Goal: Task Accomplishment & Management: Complete application form

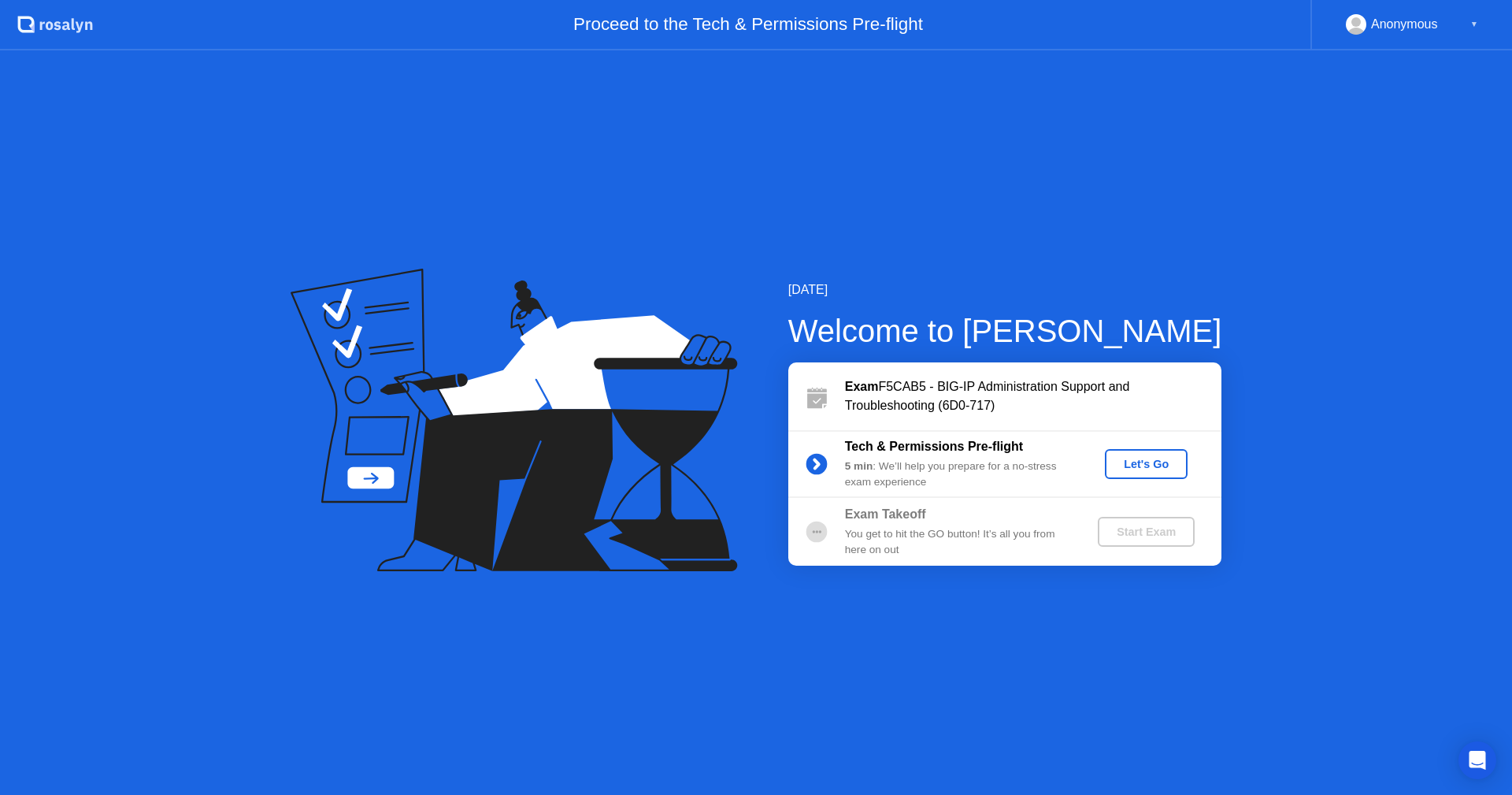
click at [1143, 467] on div "Let's Go" at bounding box center [1146, 464] width 70 height 13
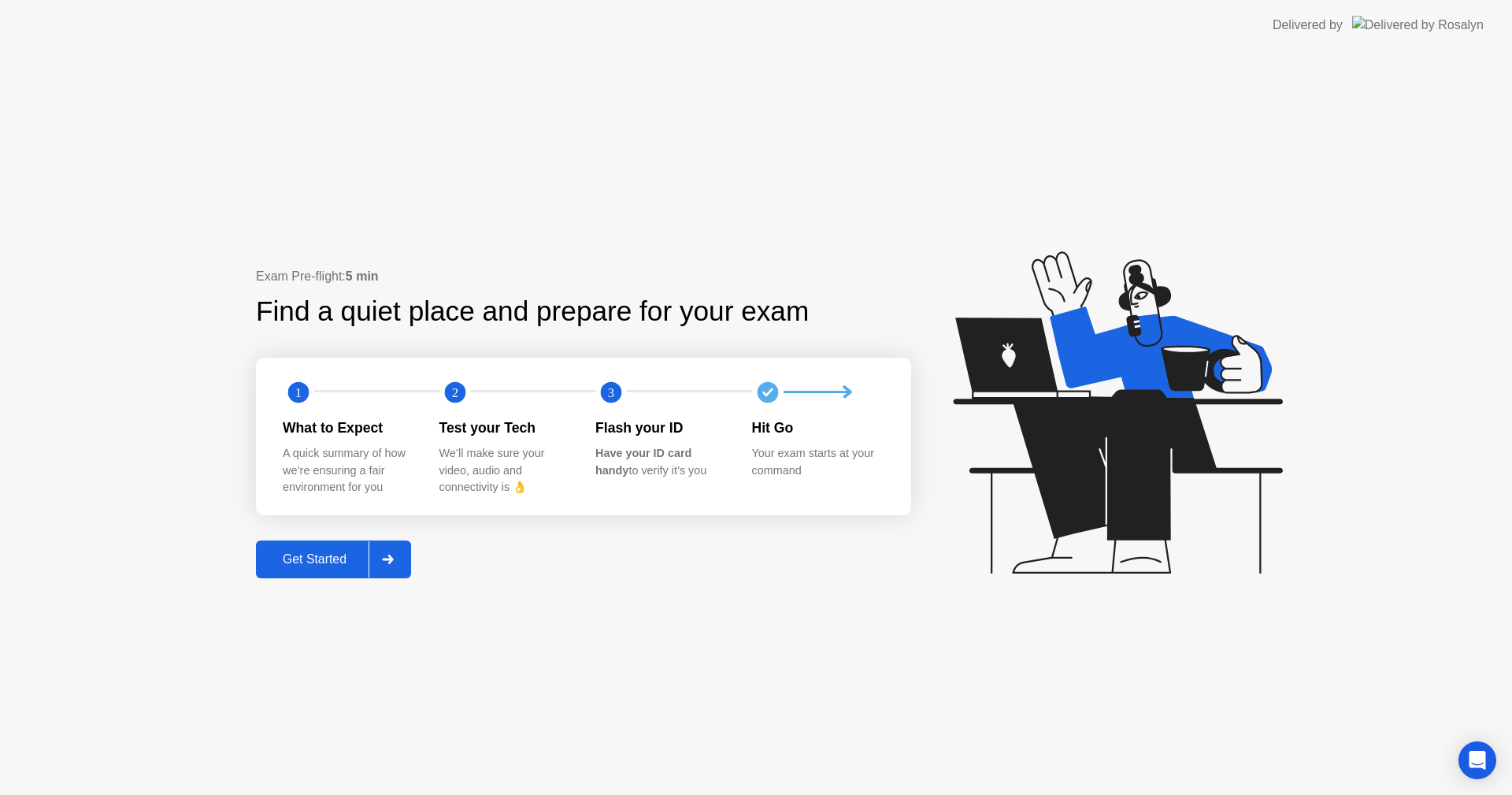
click at [324, 541] on button "Get Started" at bounding box center [333, 559] width 156 height 38
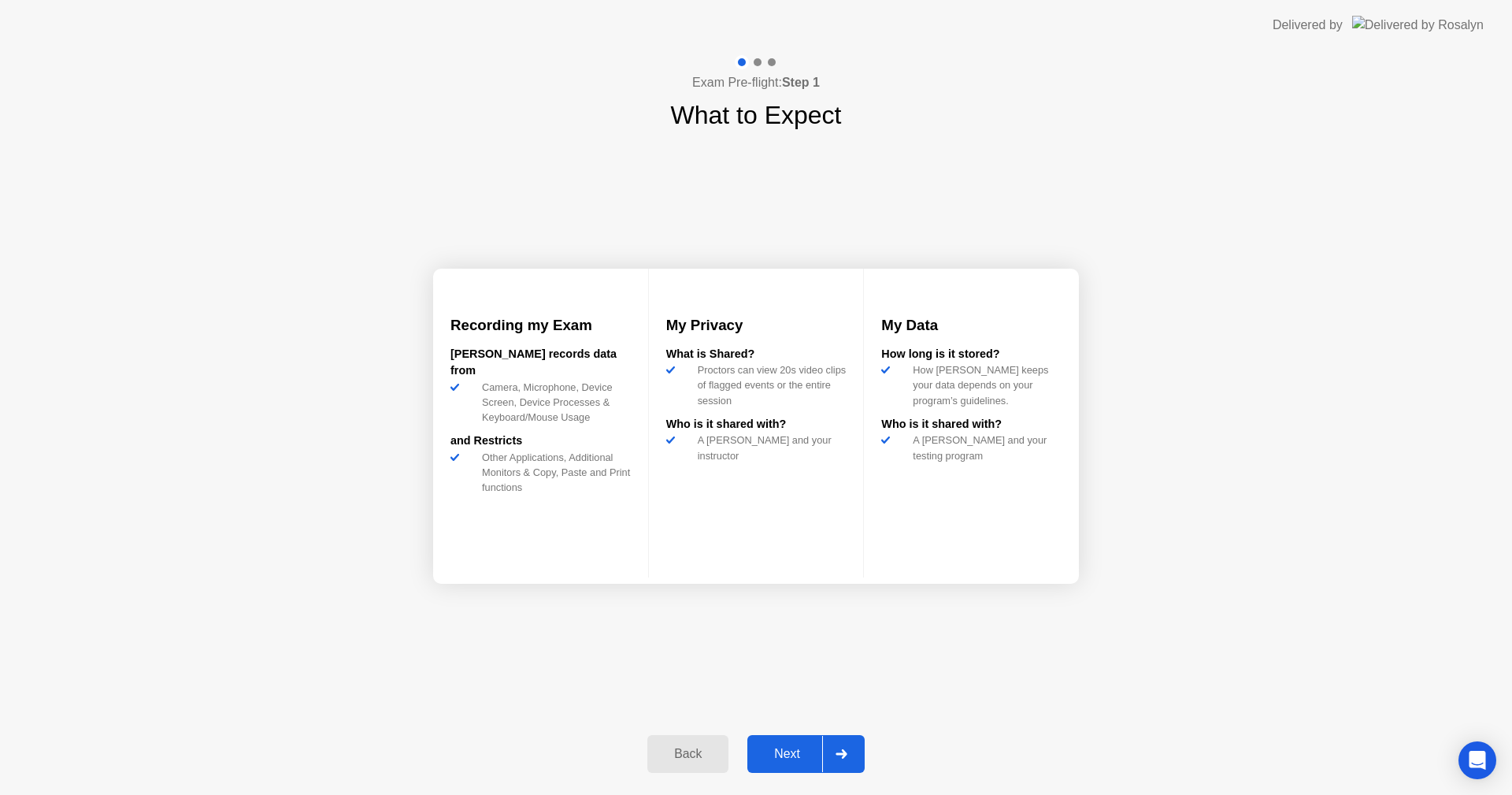
click at [773, 748] on div "Next" at bounding box center [787, 754] width 70 height 14
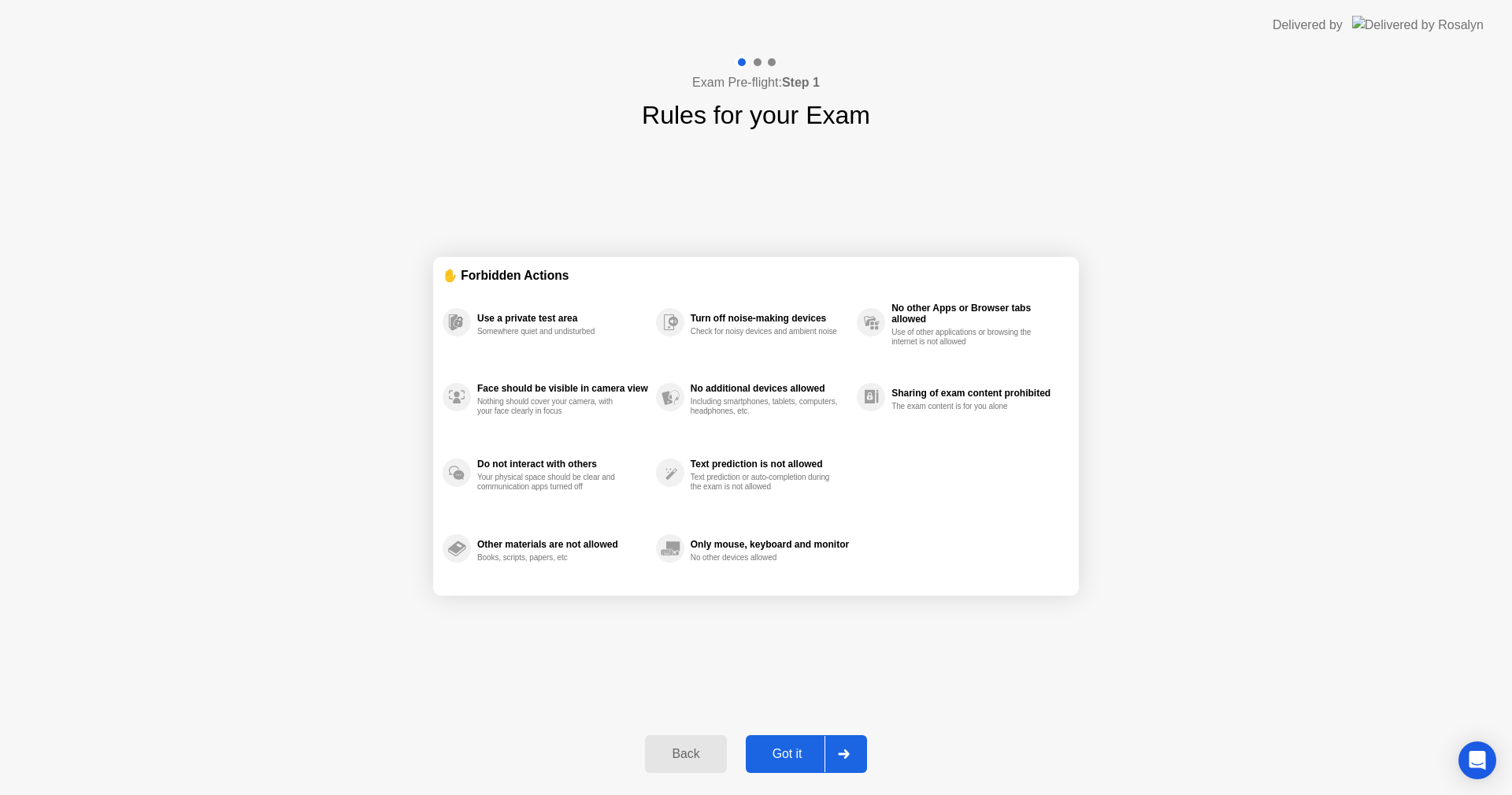
click at [788, 750] on div "Got it" at bounding box center [788, 754] width 74 height 14
select select "**********"
select select "*******"
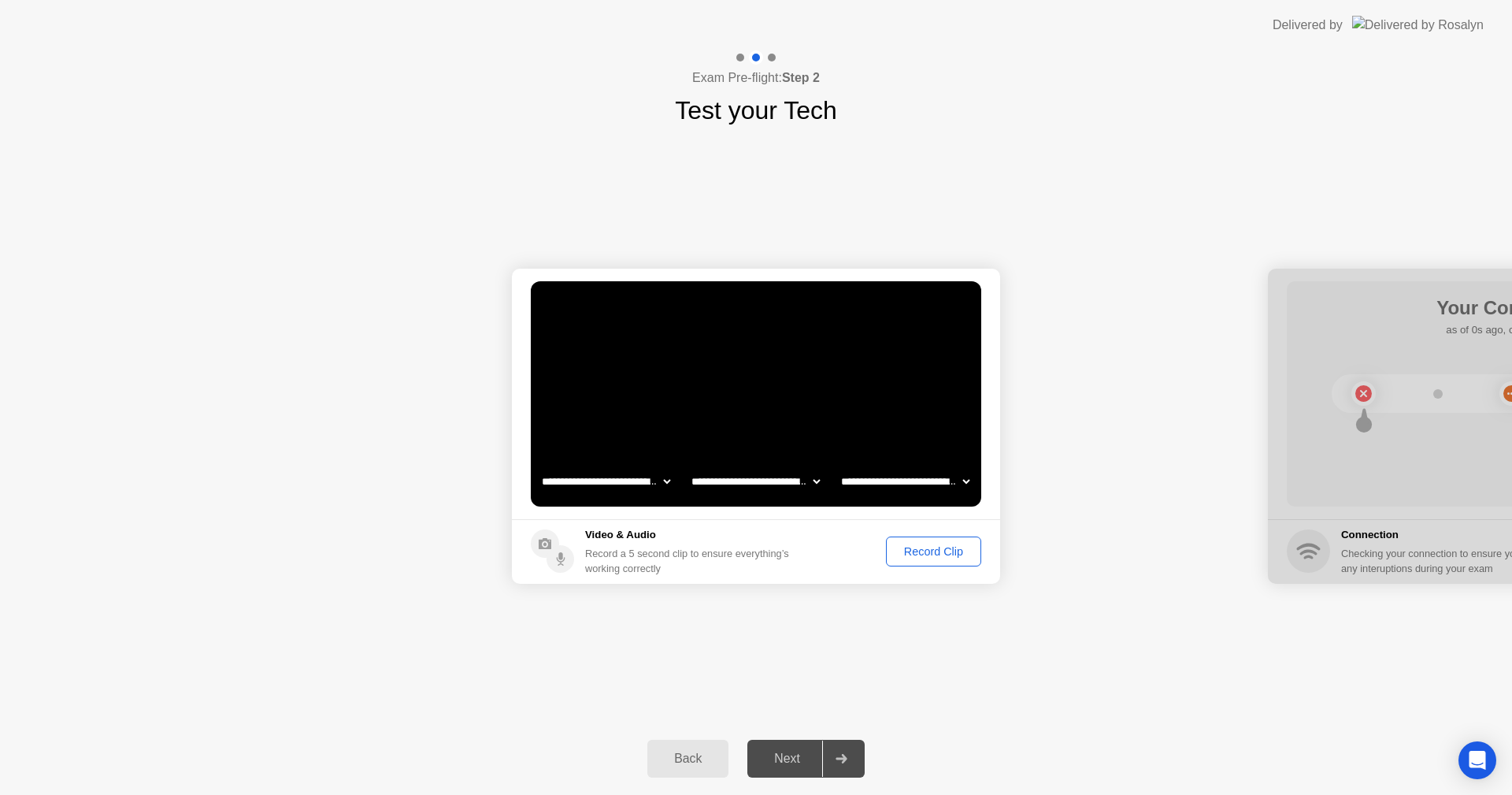
click at [933, 547] on div "Record Clip" at bounding box center [933, 551] width 84 height 13
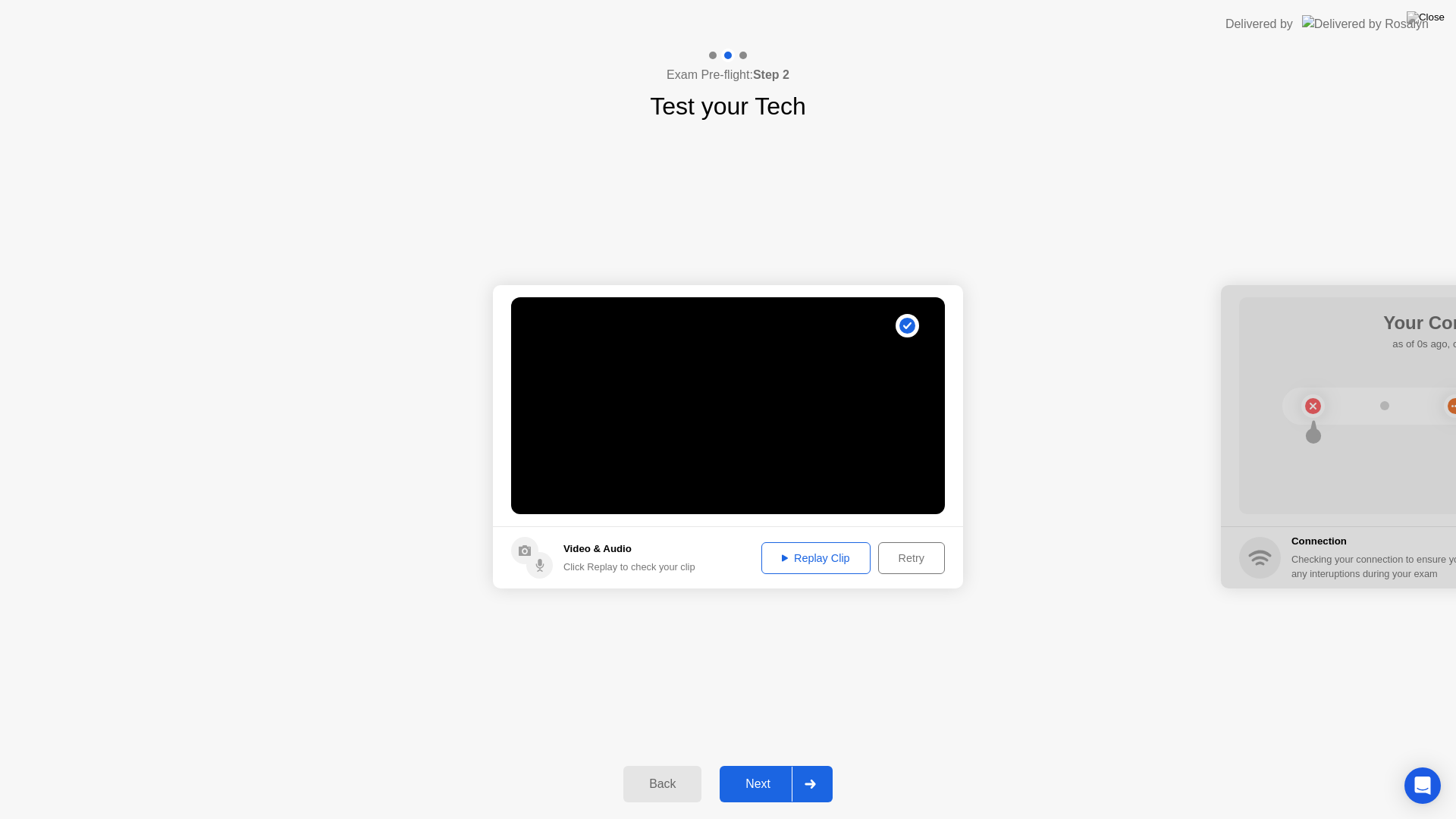
click at [821, 561] on div "Replay Clip" at bounding box center [816, 558] width 98 height 12
click at [810, 765] on icon at bounding box center [809, 785] width 10 height 10
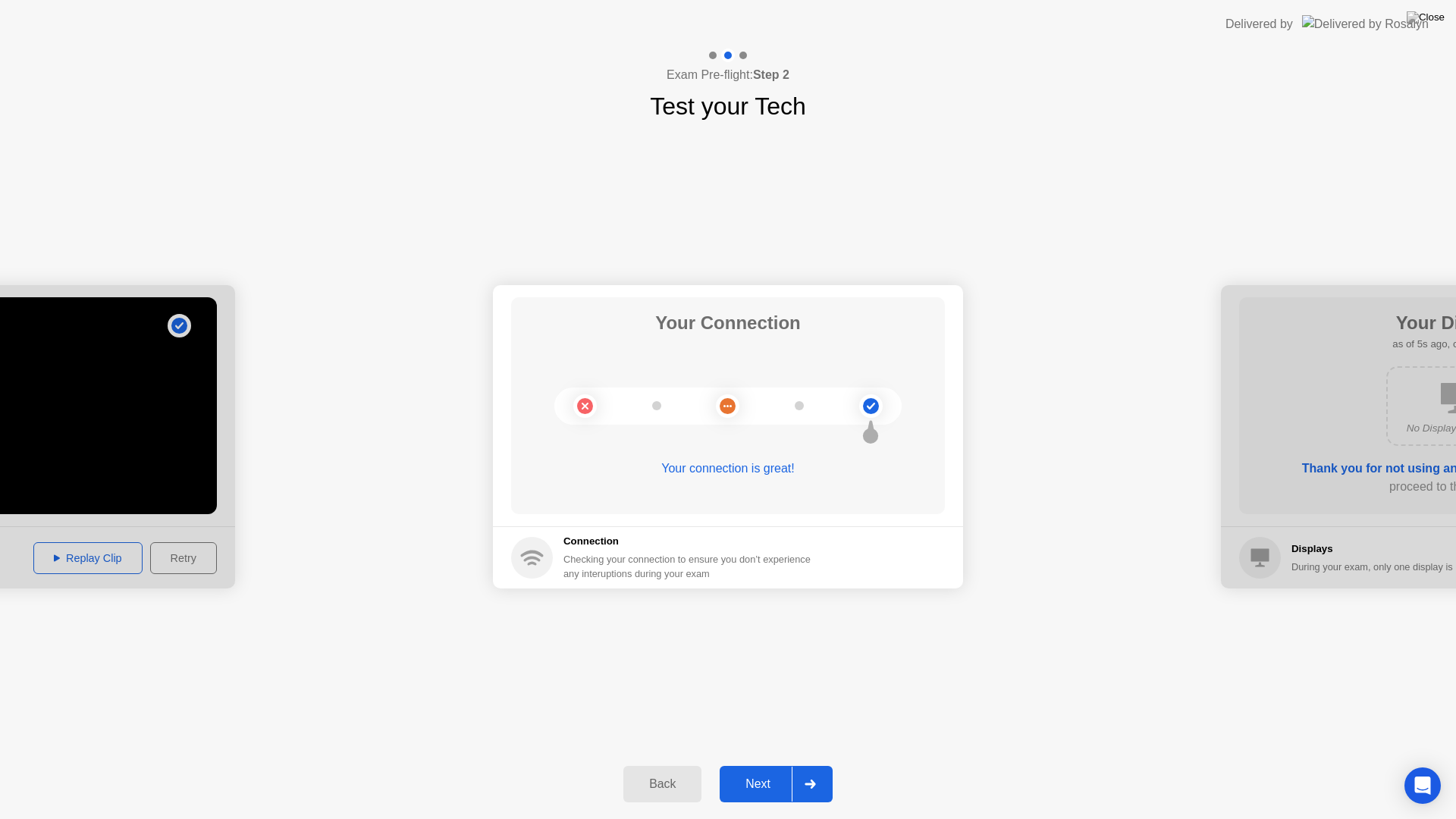
click at [789, 765] on div "Next" at bounding box center [758, 785] width 68 height 13
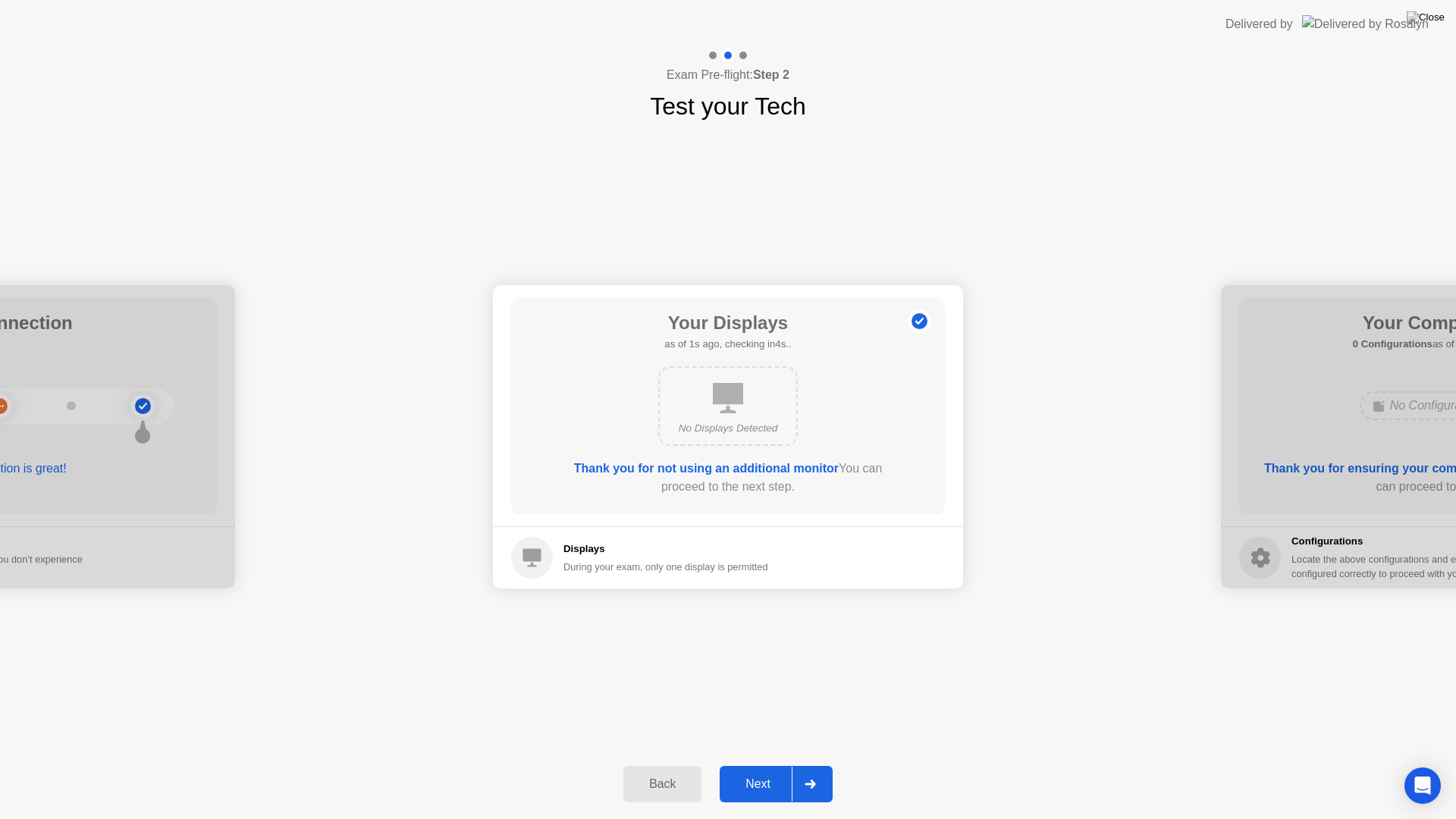
click at [780, 765] on div "Next" at bounding box center [758, 785] width 68 height 13
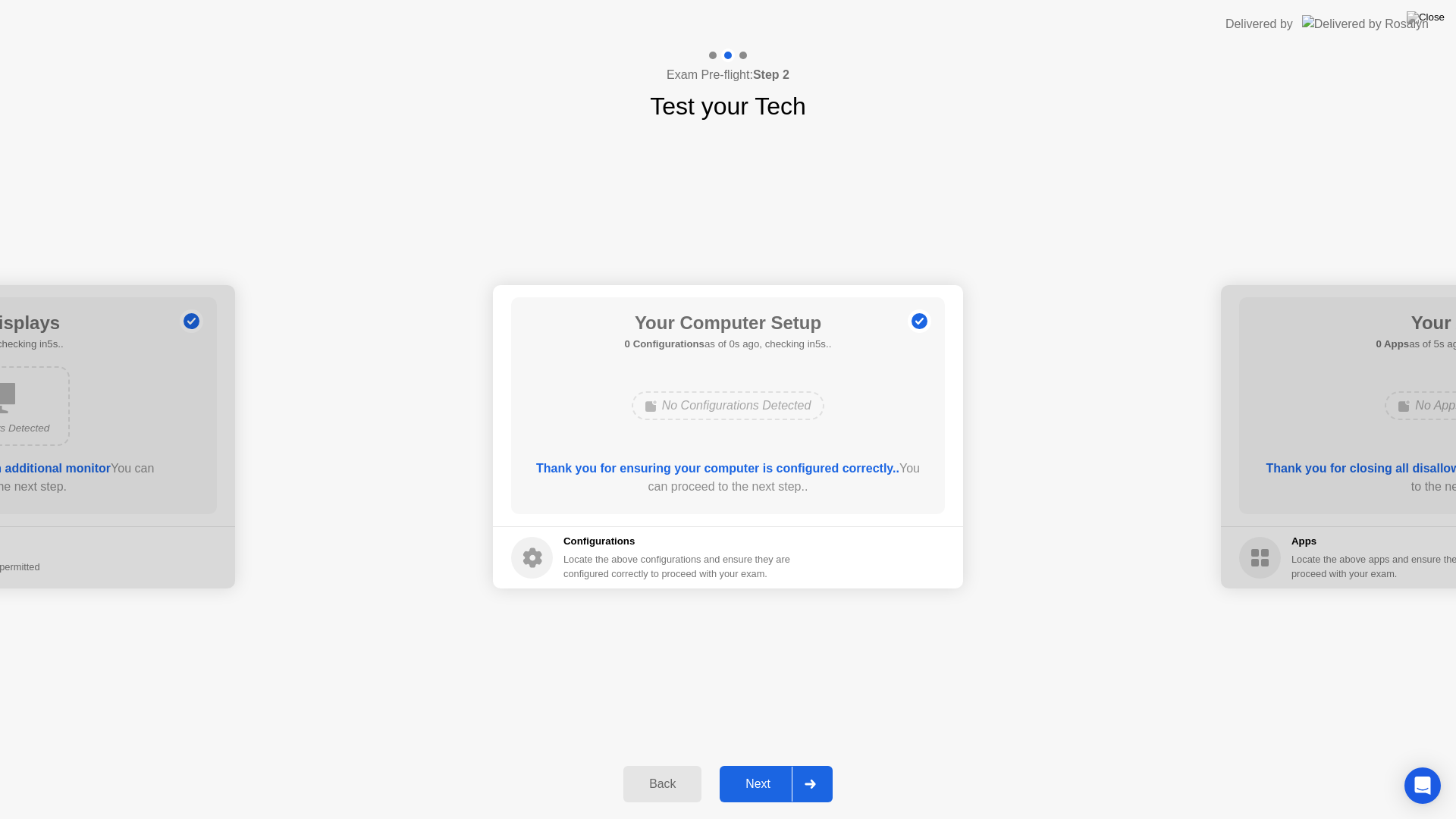
click at [780, 765] on div "Next" at bounding box center [758, 785] width 68 height 13
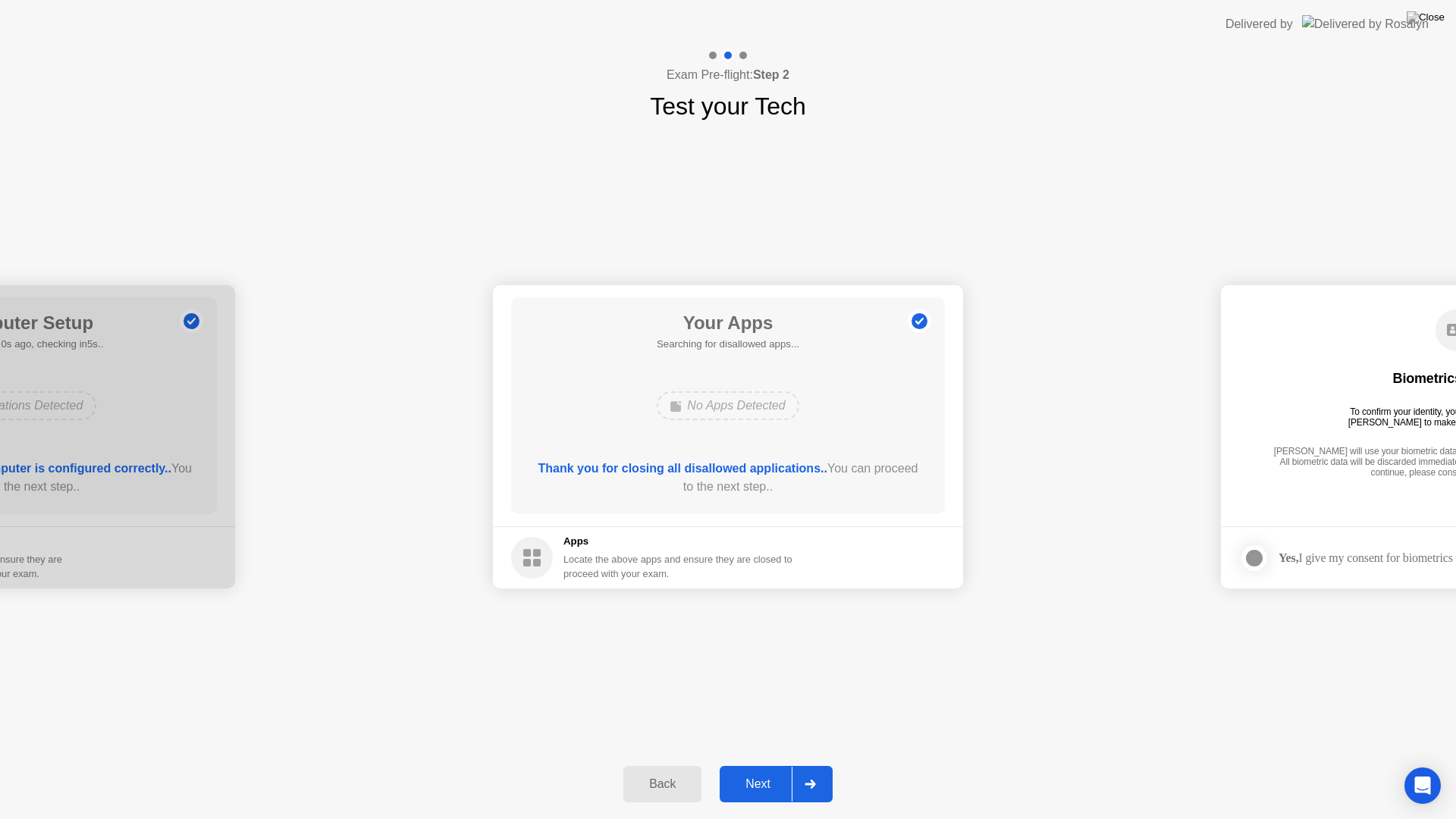
click at [780, 765] on div "Next" at bounding box center [758, 785] width 68 height 13
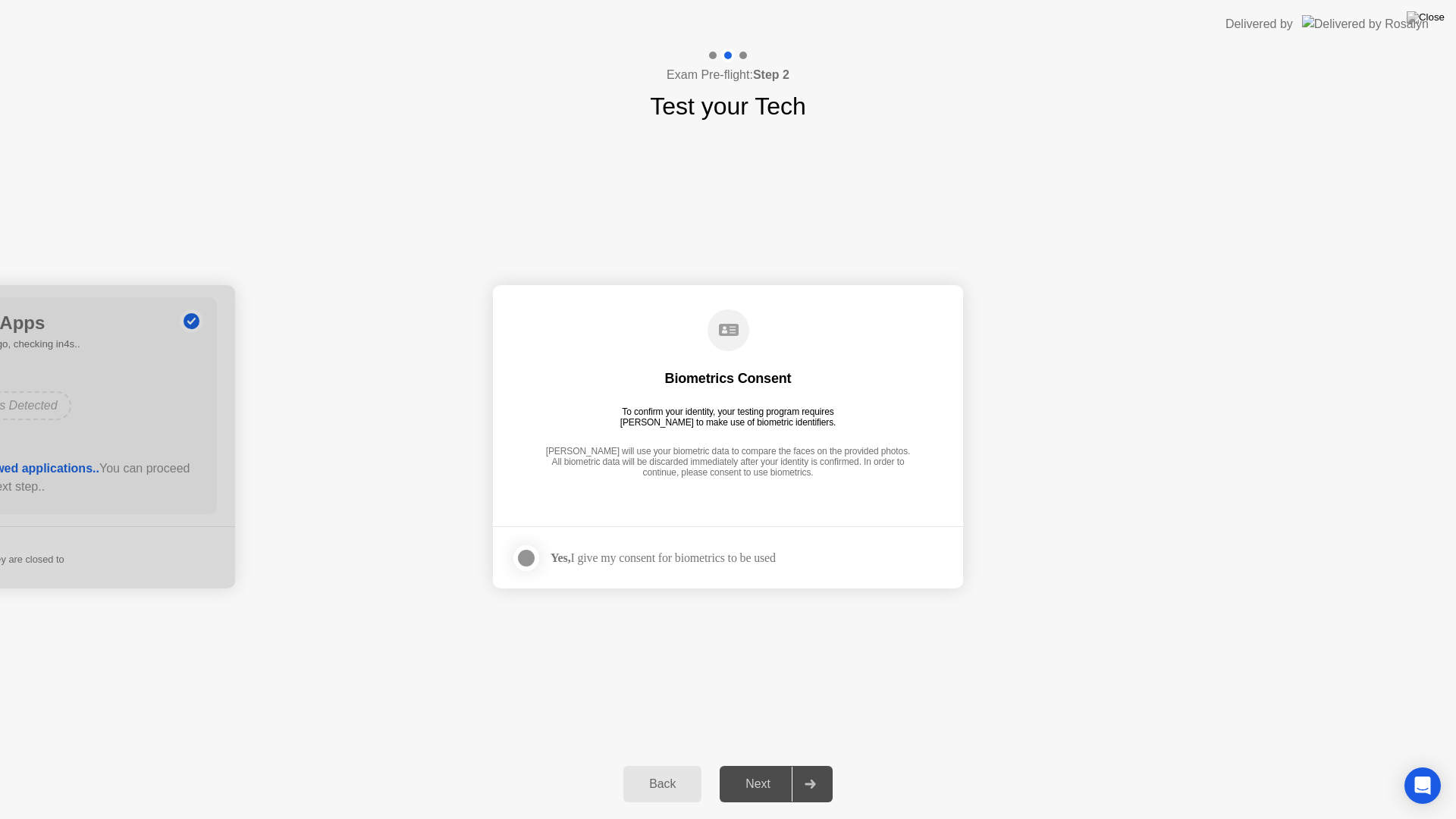
click at [535, 560] on div at bounding box center [526, 557] width 18 height 18
click at [775, 765] on div "Next" at bounding box center [758, 785] width 68 height 13
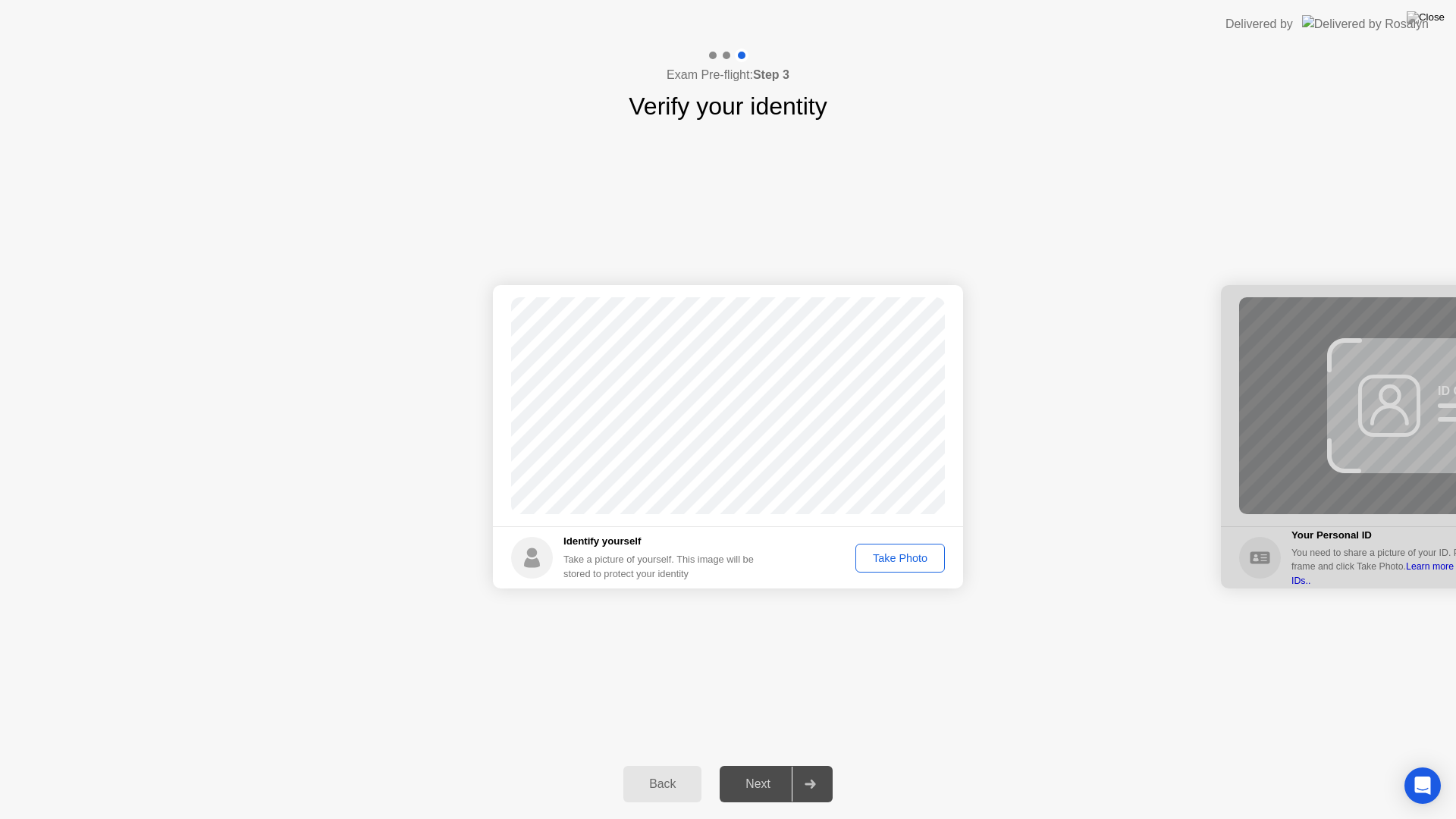
click at [895, 563] on div "Take Photo" at bounding box center [900, 558] width 79 height 12
click at [780, 765] on button "Next" at bounding box center [776, 785] width 113 height 36
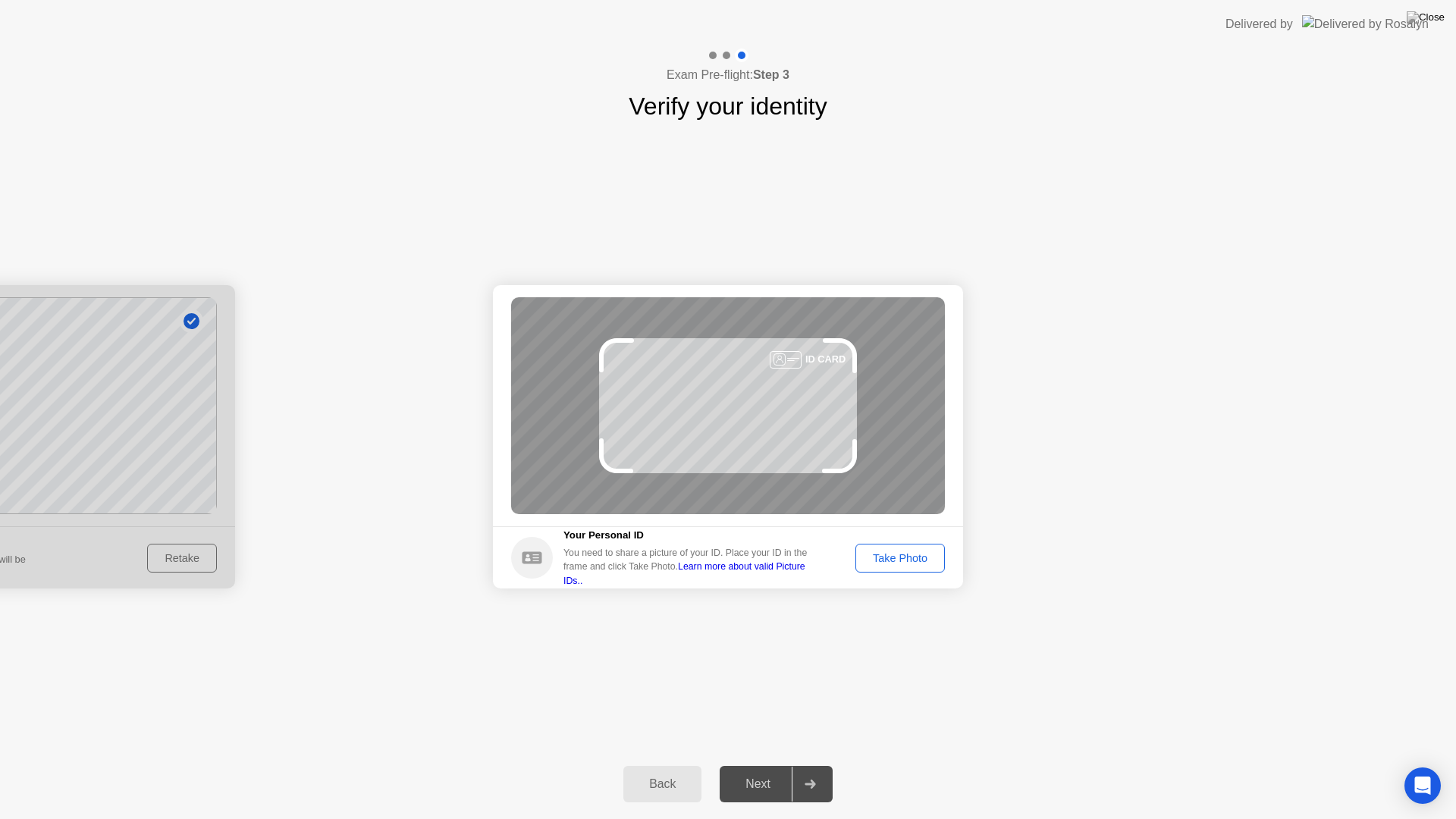
click at [902, 558] on div "Take Photo" at bounding box center [900, 558] width 79 height 12
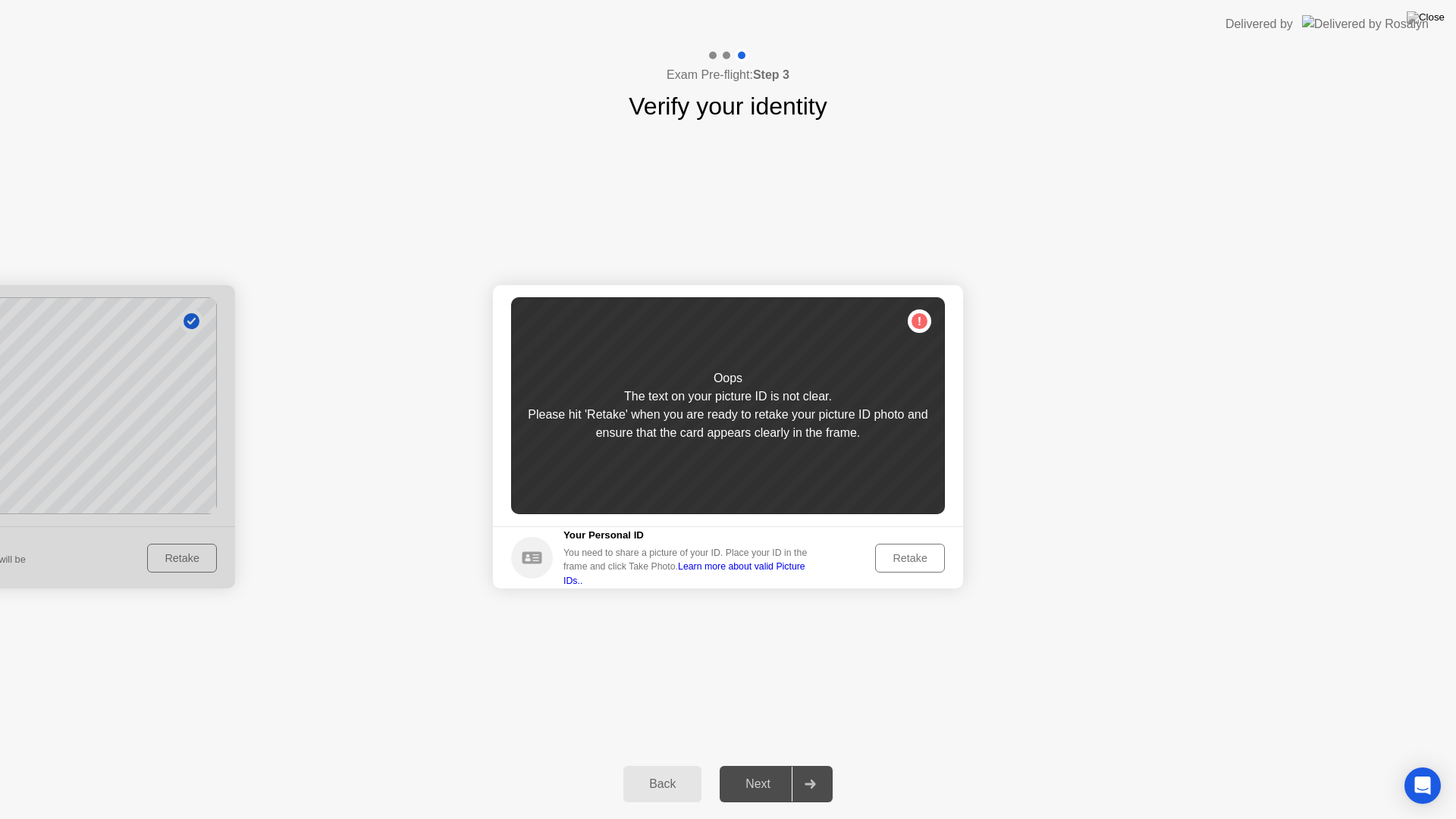
click at [927, 564] on div "Retake" at bounding box center [910, 558] width 59 height 12
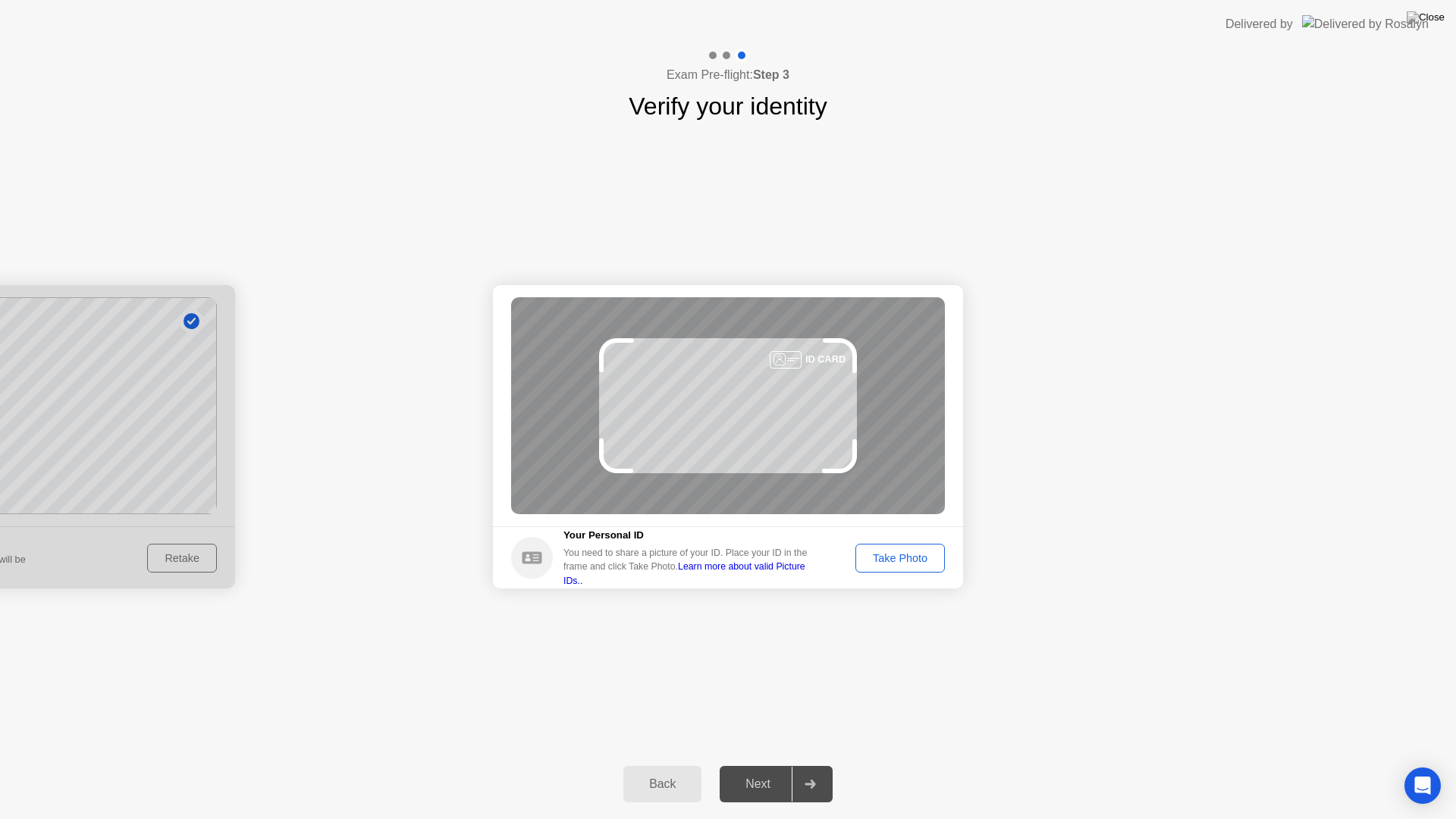
click at [900, 553] on div "Take Photo" at bounding box center [900, 558] width 79 height 12
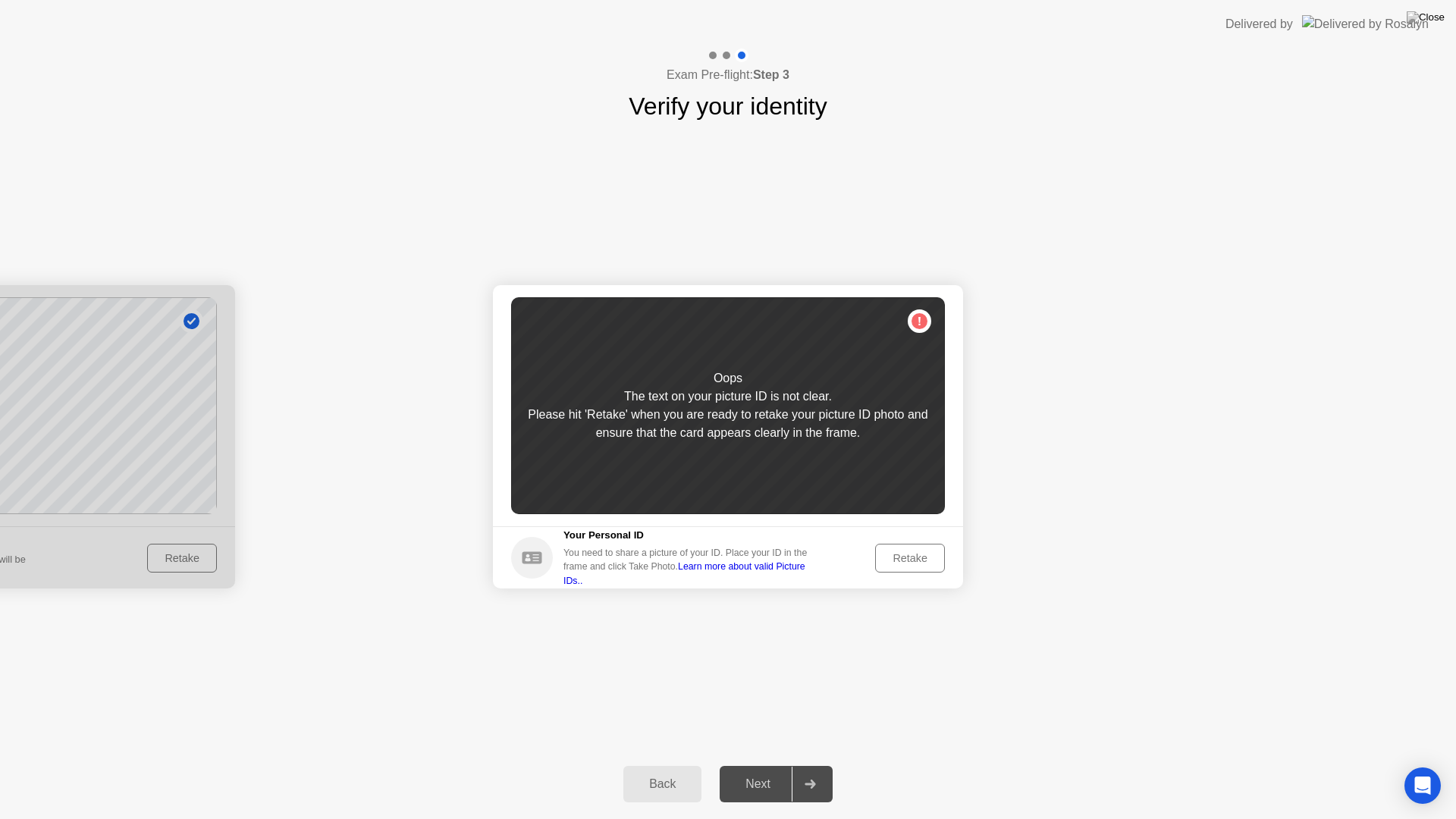
click at [893, 559] on div "Retake" at bounding box center [910, 558] width 59 height 12
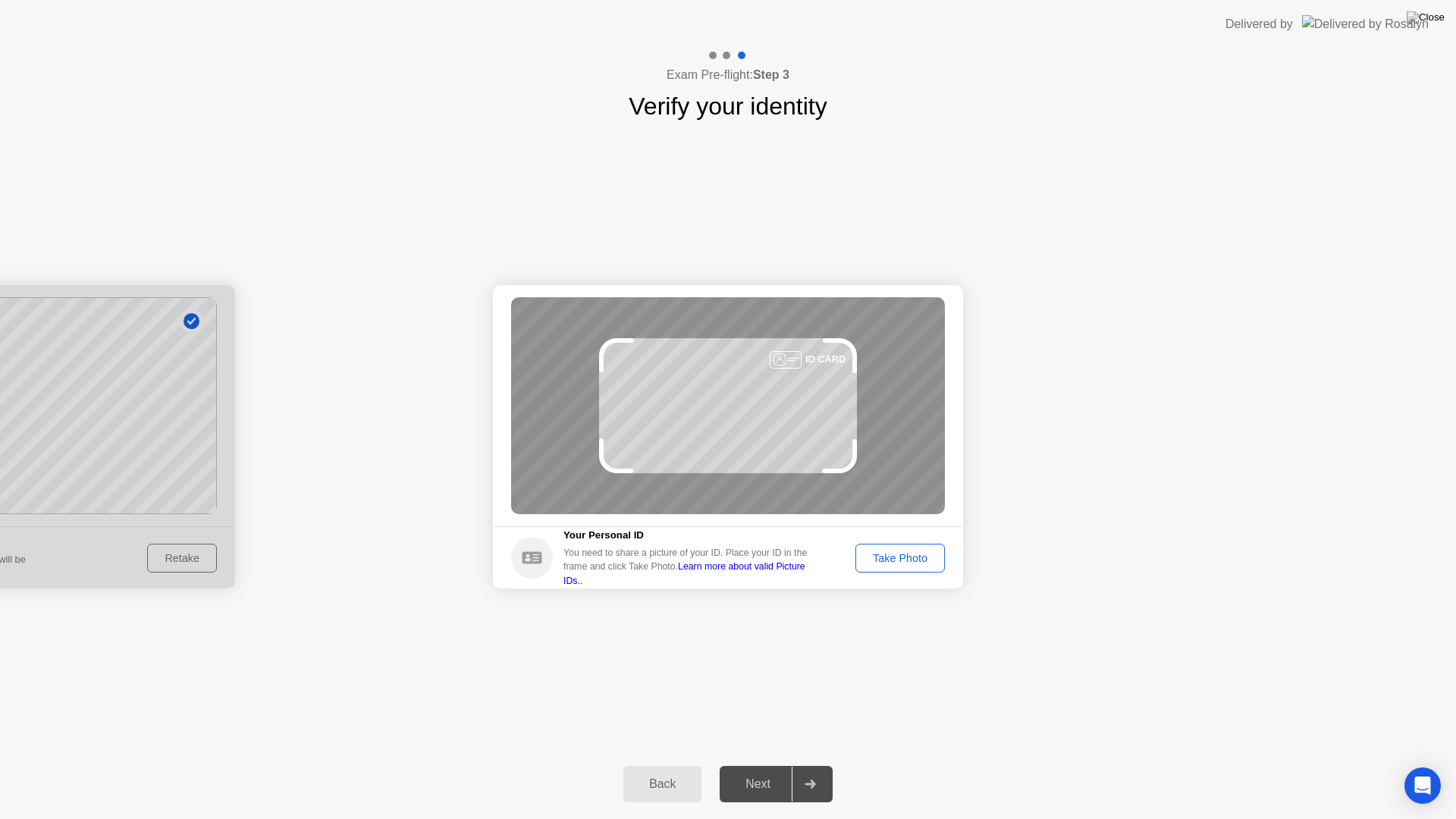
click at [915, 564] on div "Take Photo" at bounding box center [900, 558] width 79 height 12
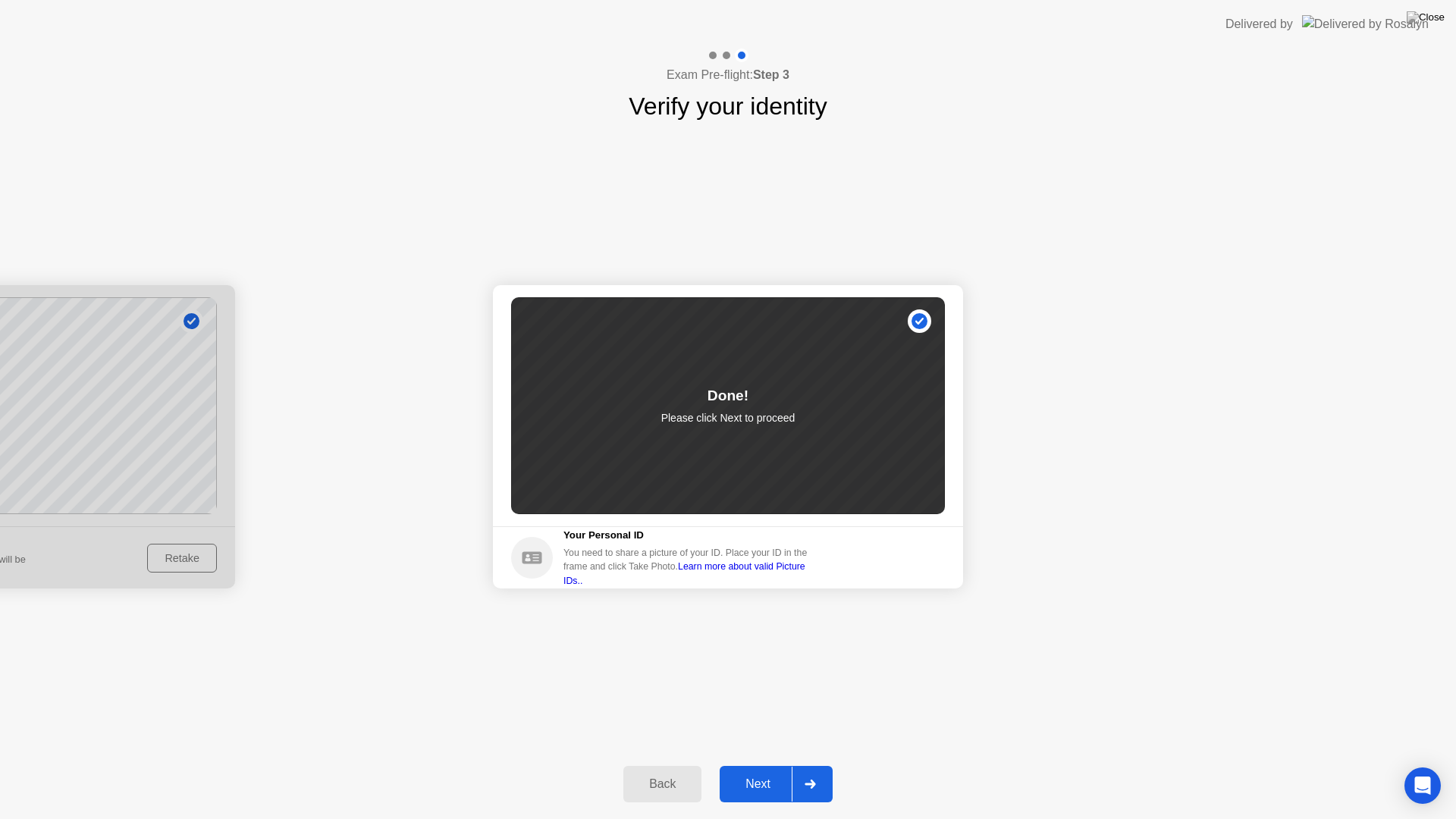
click at [781, 765] on button "Next" at bounding box center [776, 785] width 113 height 36
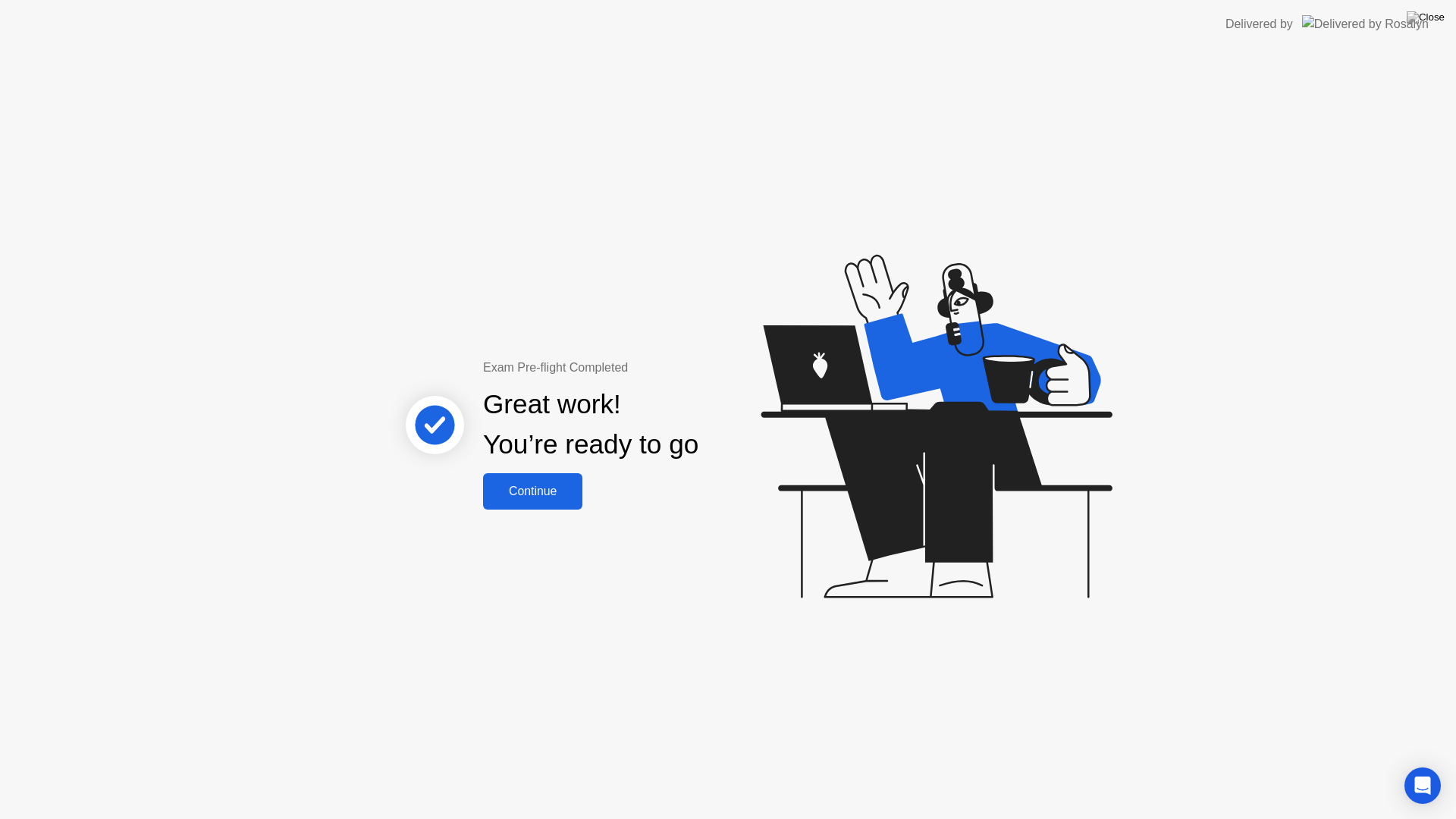
click at [565, 506] on button "Continue" at bounding box center [532, 492] width 99 height 36
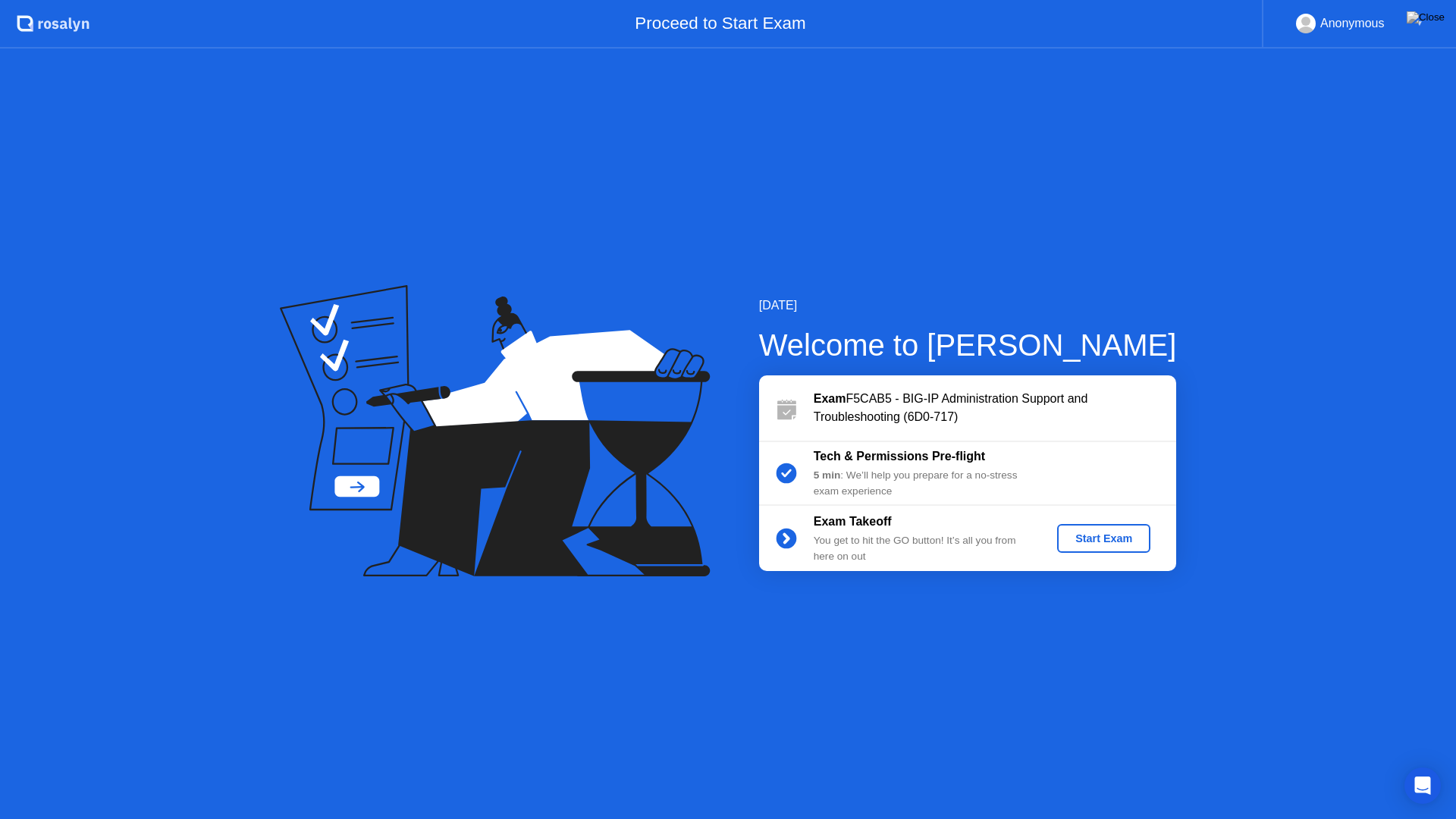
click at [1074, 536] on div "Start Exam" at bounding box center [1103, 538] width 81 height 12
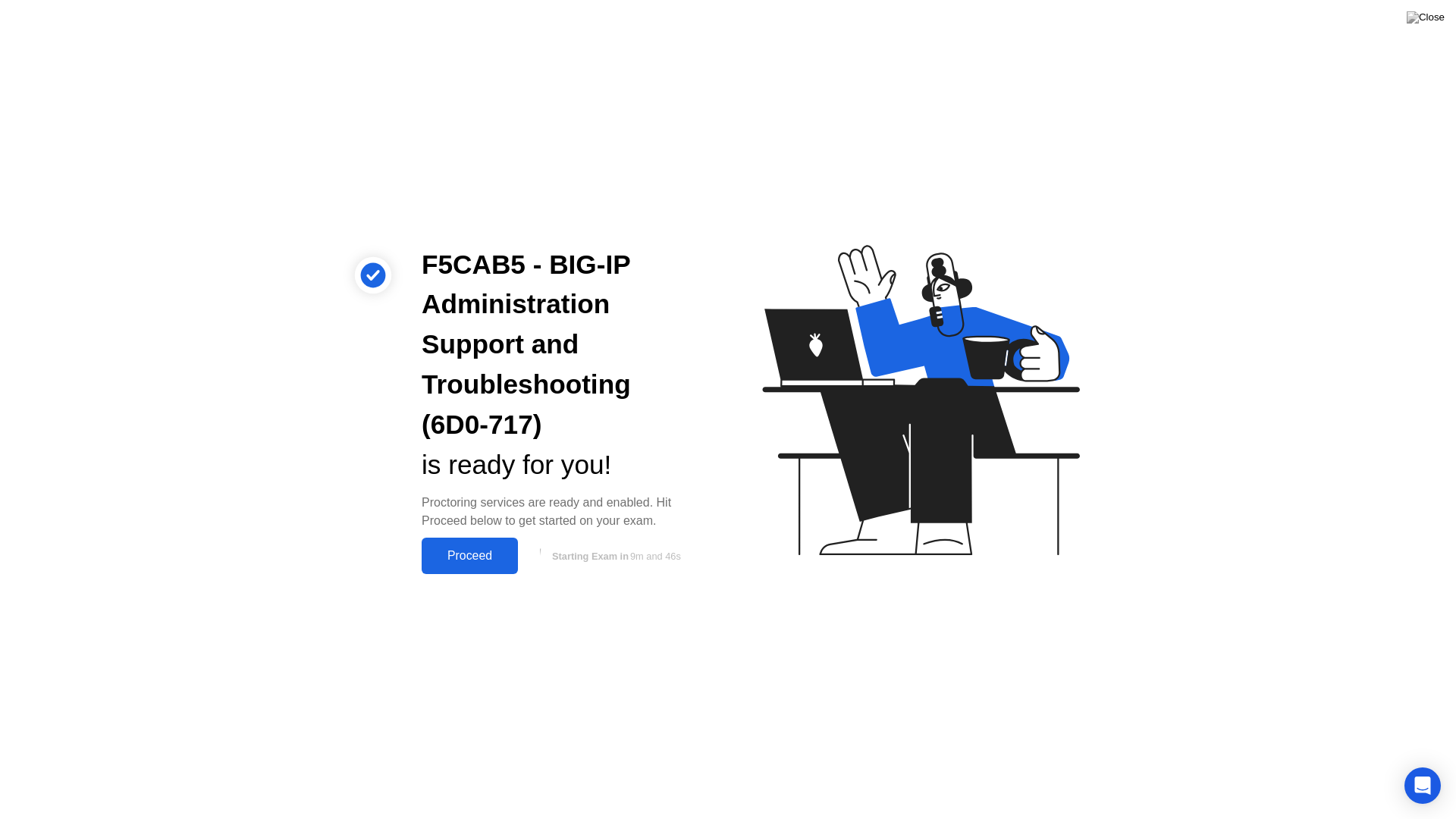
click at [492, 557] on div "Proceed" at bounding box center [469, 556] width 87 height 13
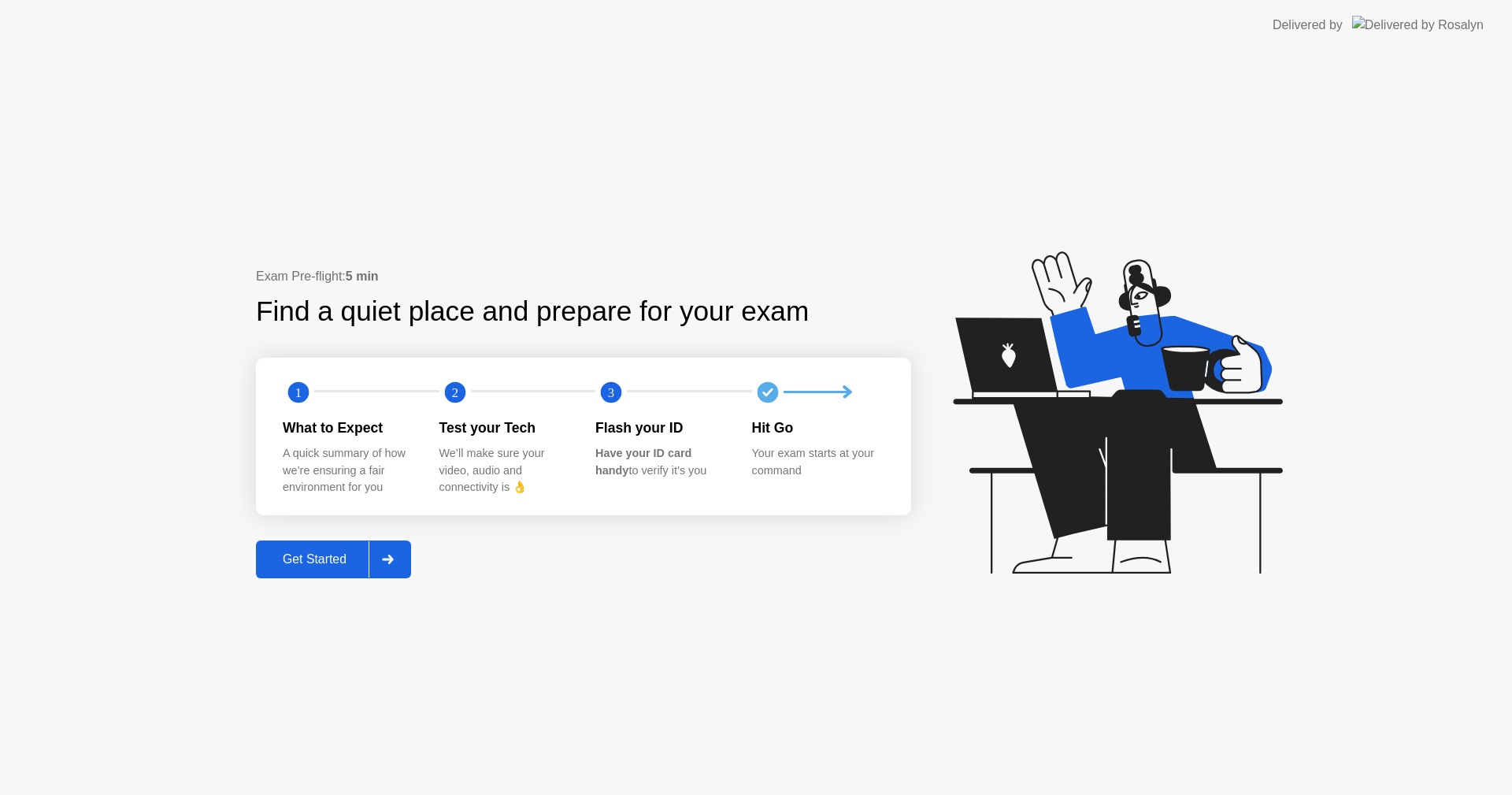
click at [370, 547] on button "Get Started" at bounding box center [333, 559] width 156 height 38
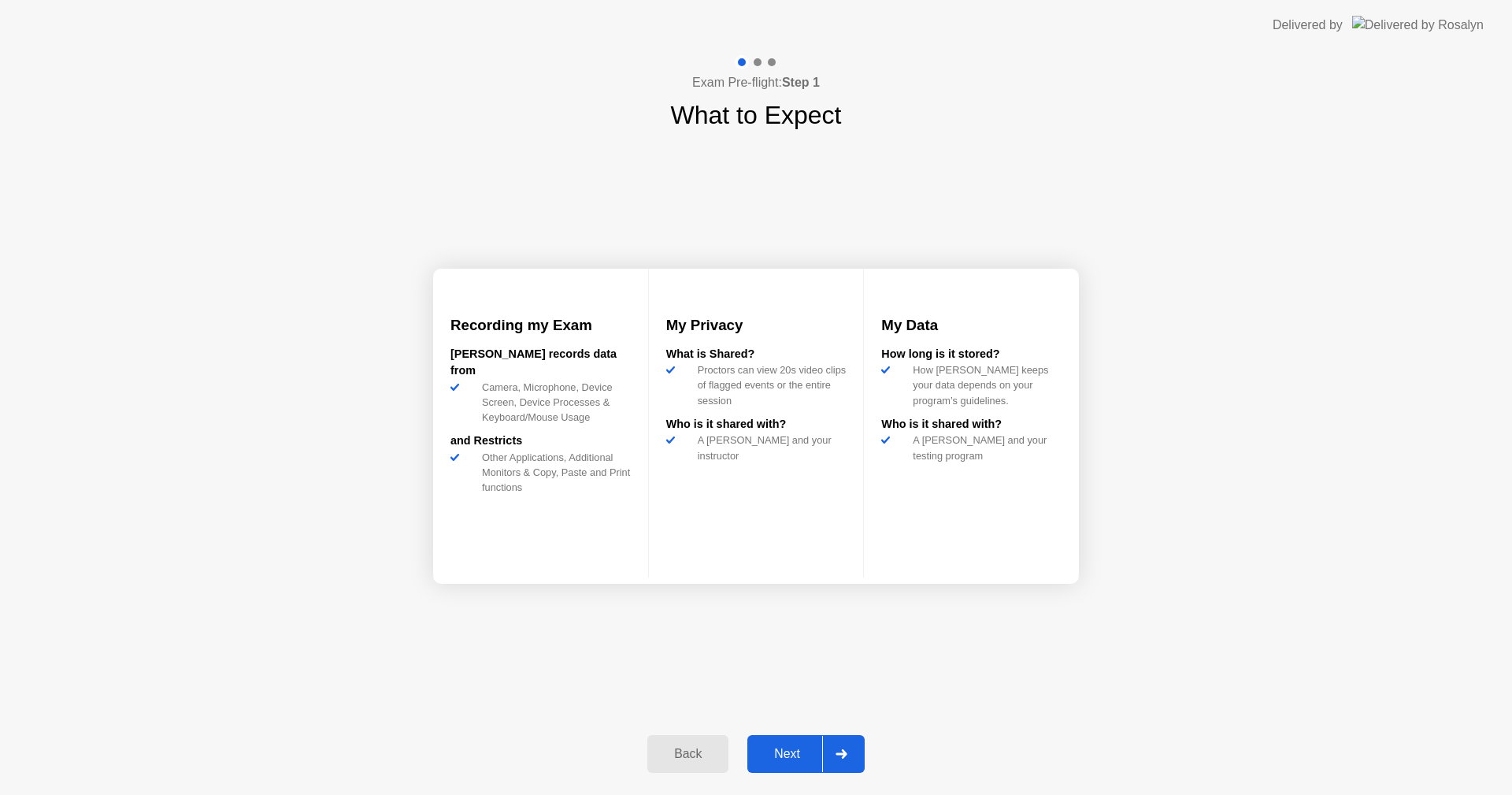
click at [848, 747] on div at bounding box center [841, 753] width 38 height 37
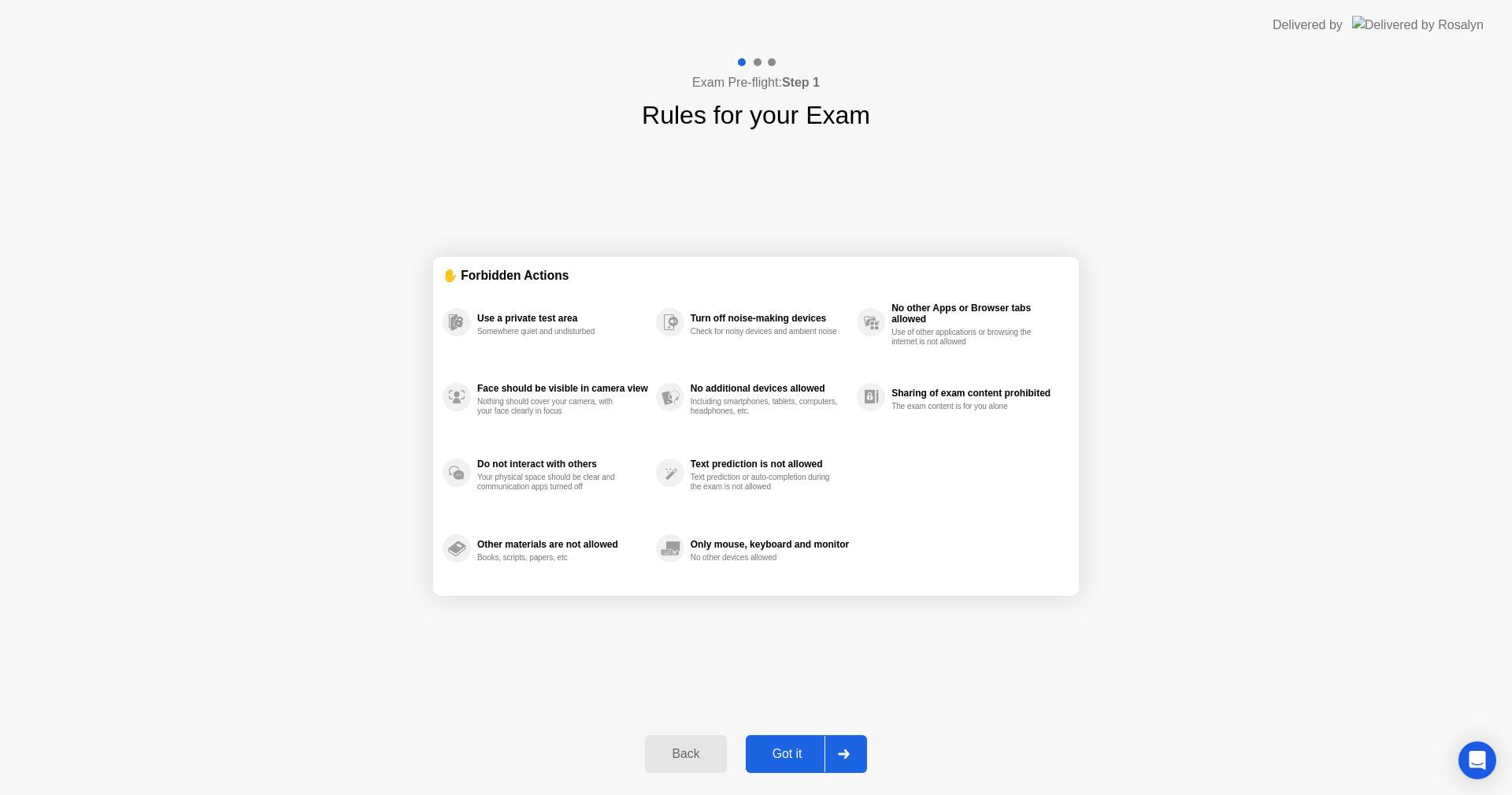
click at [820, 747] on div "Got it" at bounding box center [788, 754] width 74 height 14
select select "**********"
select select "*******"
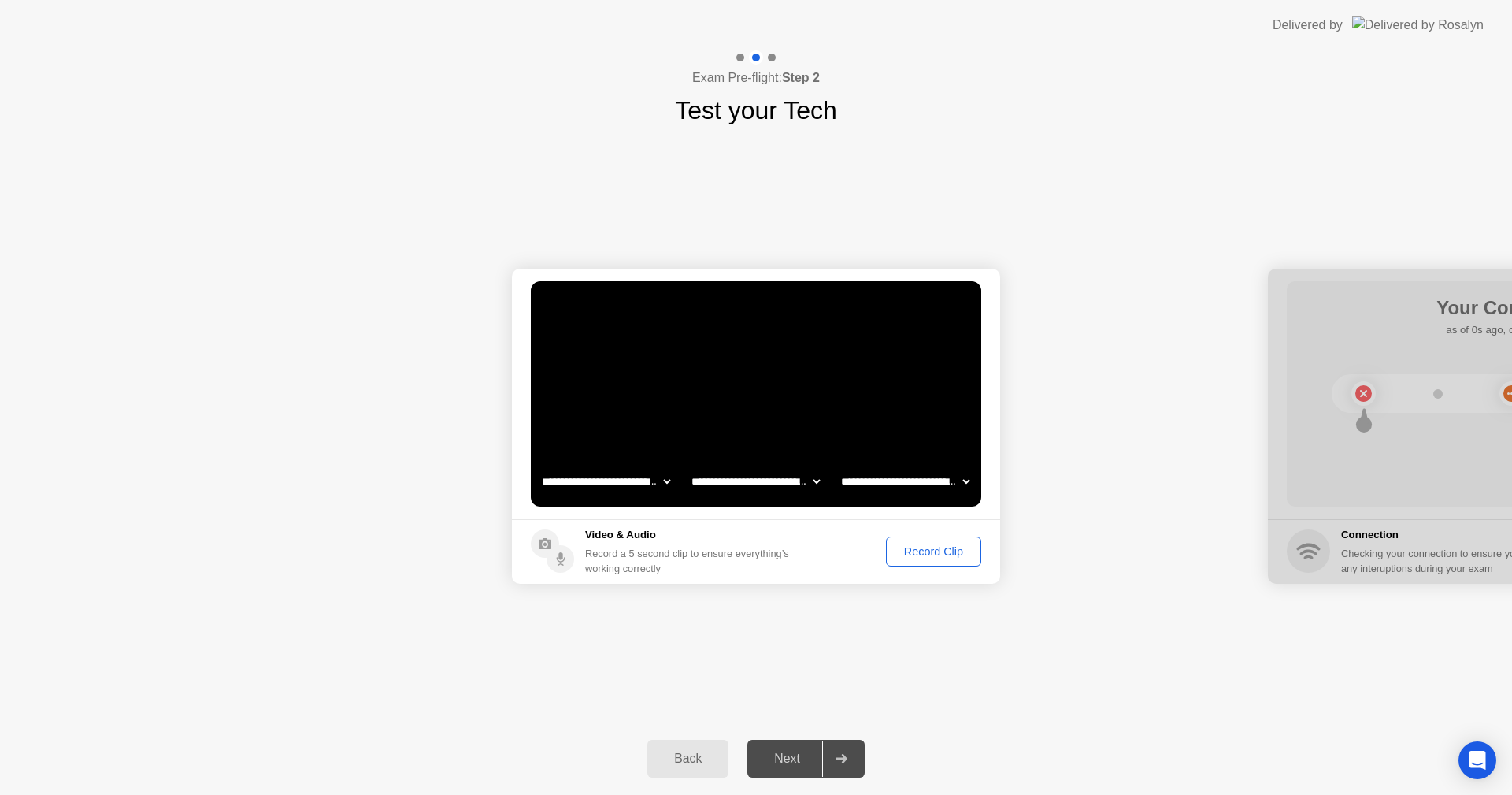
click at [929, 555] on div "Record Clip" at bounding box center [933, 551] width 84 height 13
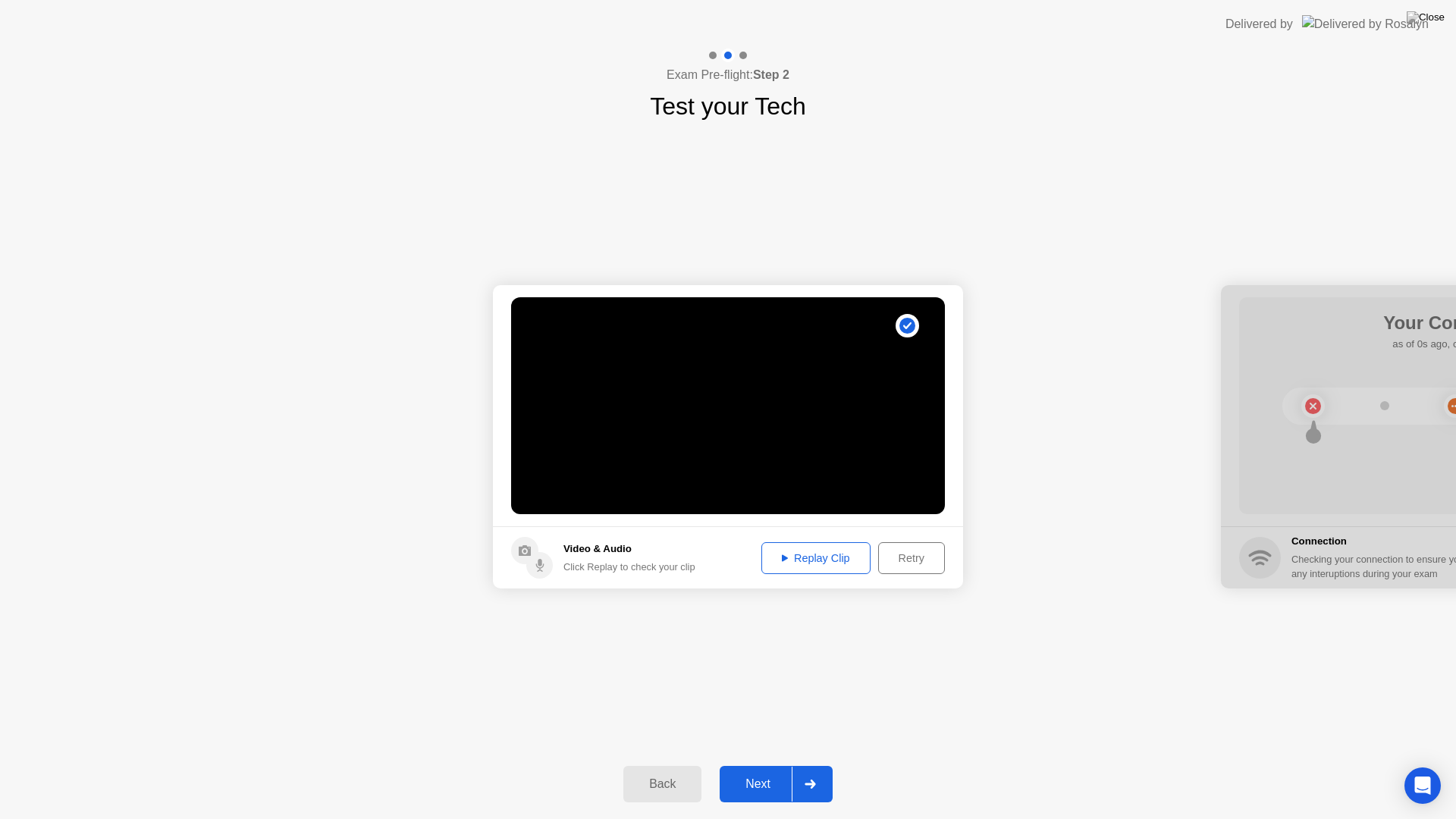
click at [833, 562] on div "Replay Clip" at bounding box center [816, 558] width 98 height 12
click at [787, 765] on div "Next" at bounding box center [758, 785] width 68 height 13
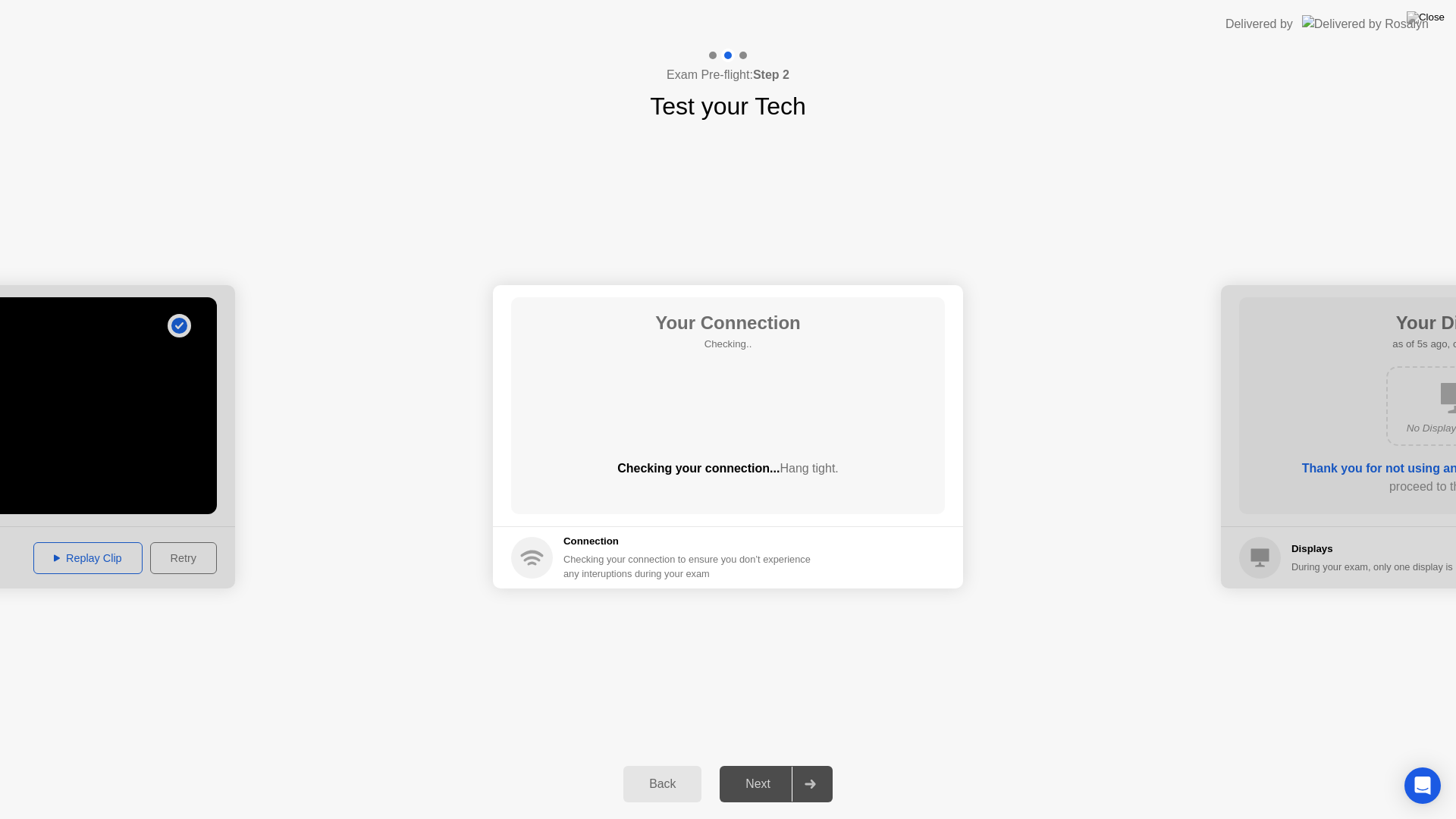
click at [787, 765] on div "Next" at bounding box center [758, 785] width 68 height 13
click at [751, 765] on div "Next" at bounding box center [758, 785] width 68 height 13
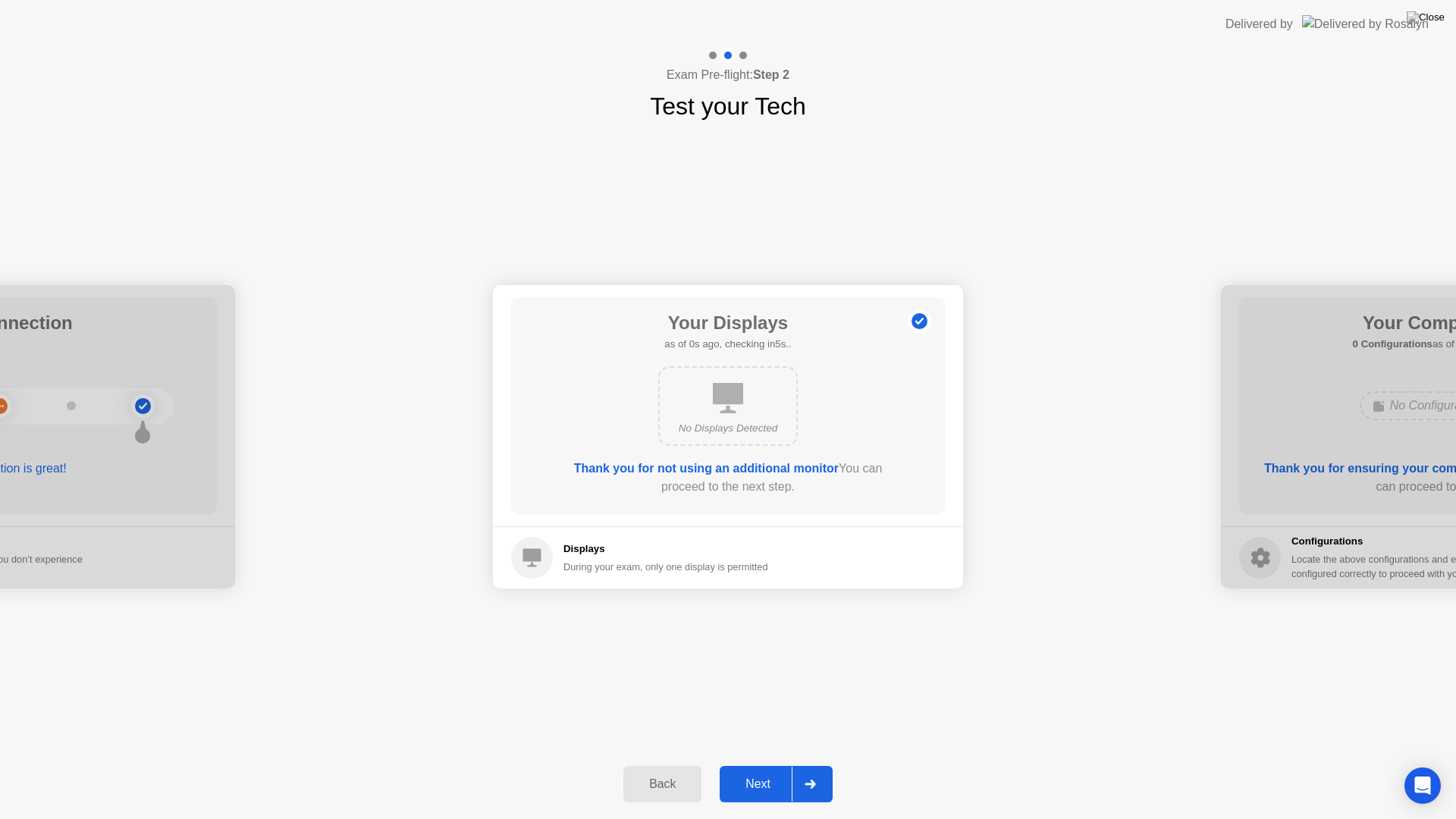
click at [751, 765] on div "Next" at bounding box center [758, 785] width 68 height 13
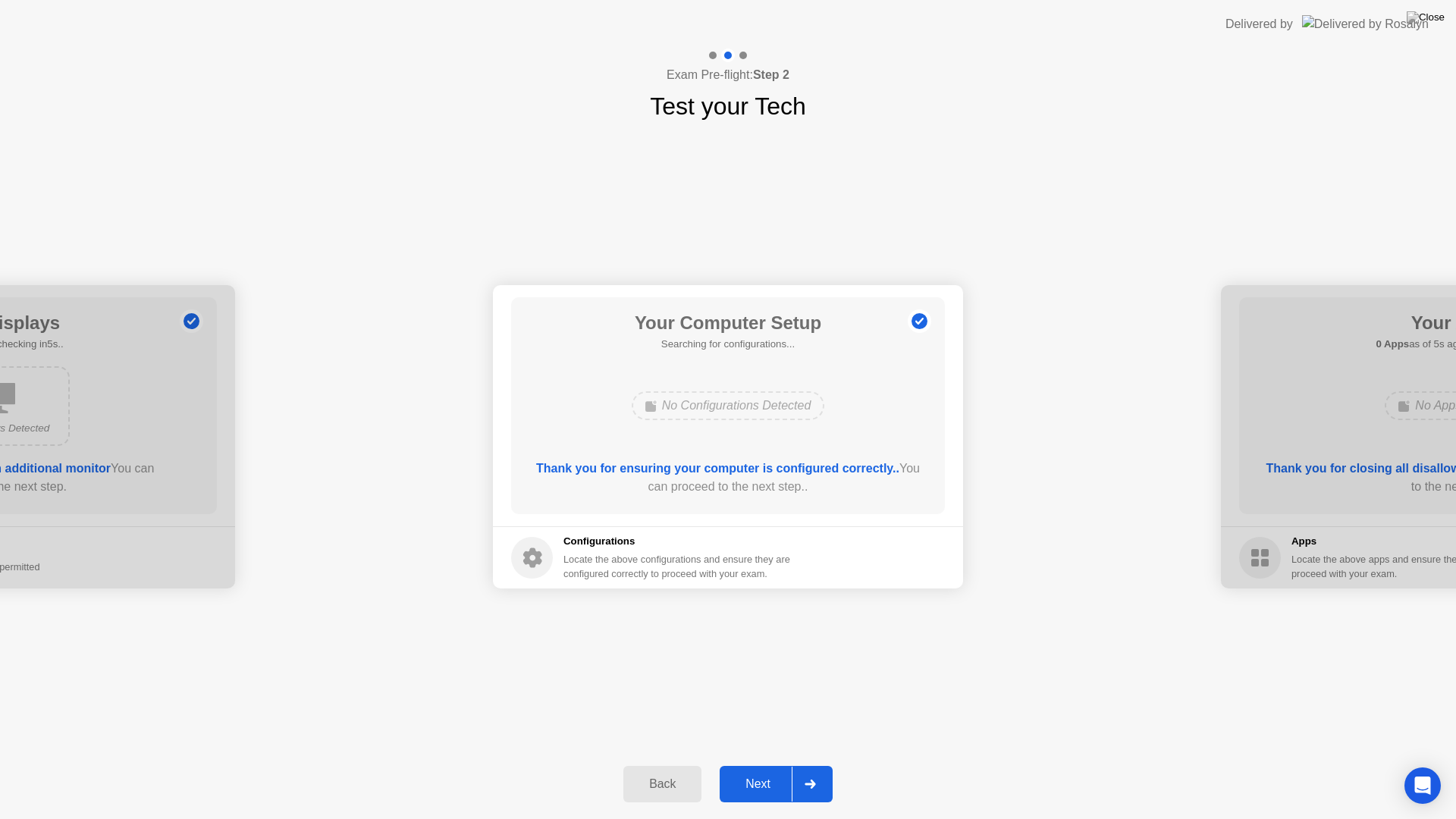
click at [751, 765] on div "Next" at bounding box center [758, 785] width 68 height 13
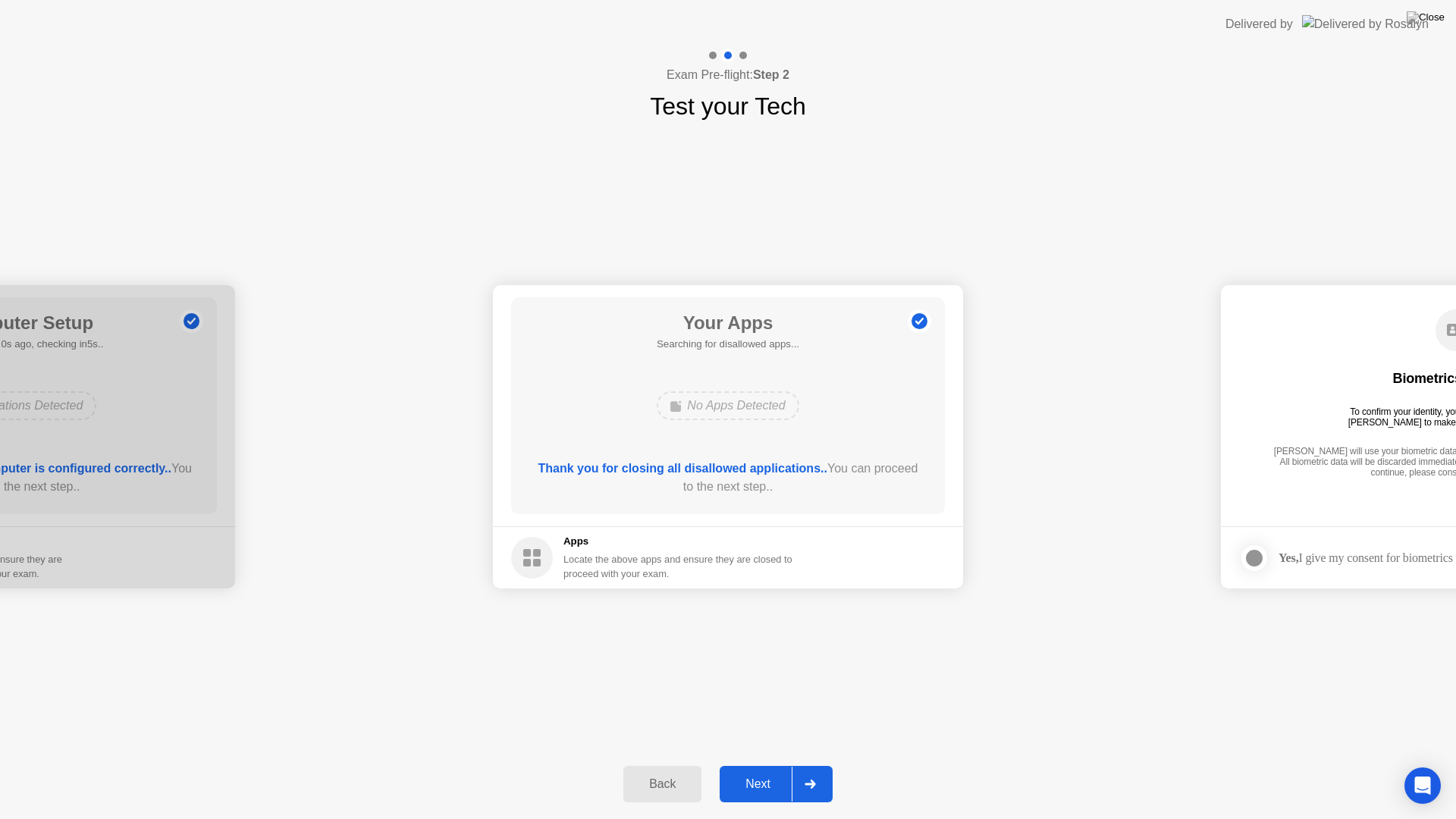
click at [752, 765] on div "Next" at bounding box center [758, 785] width 68 height 13
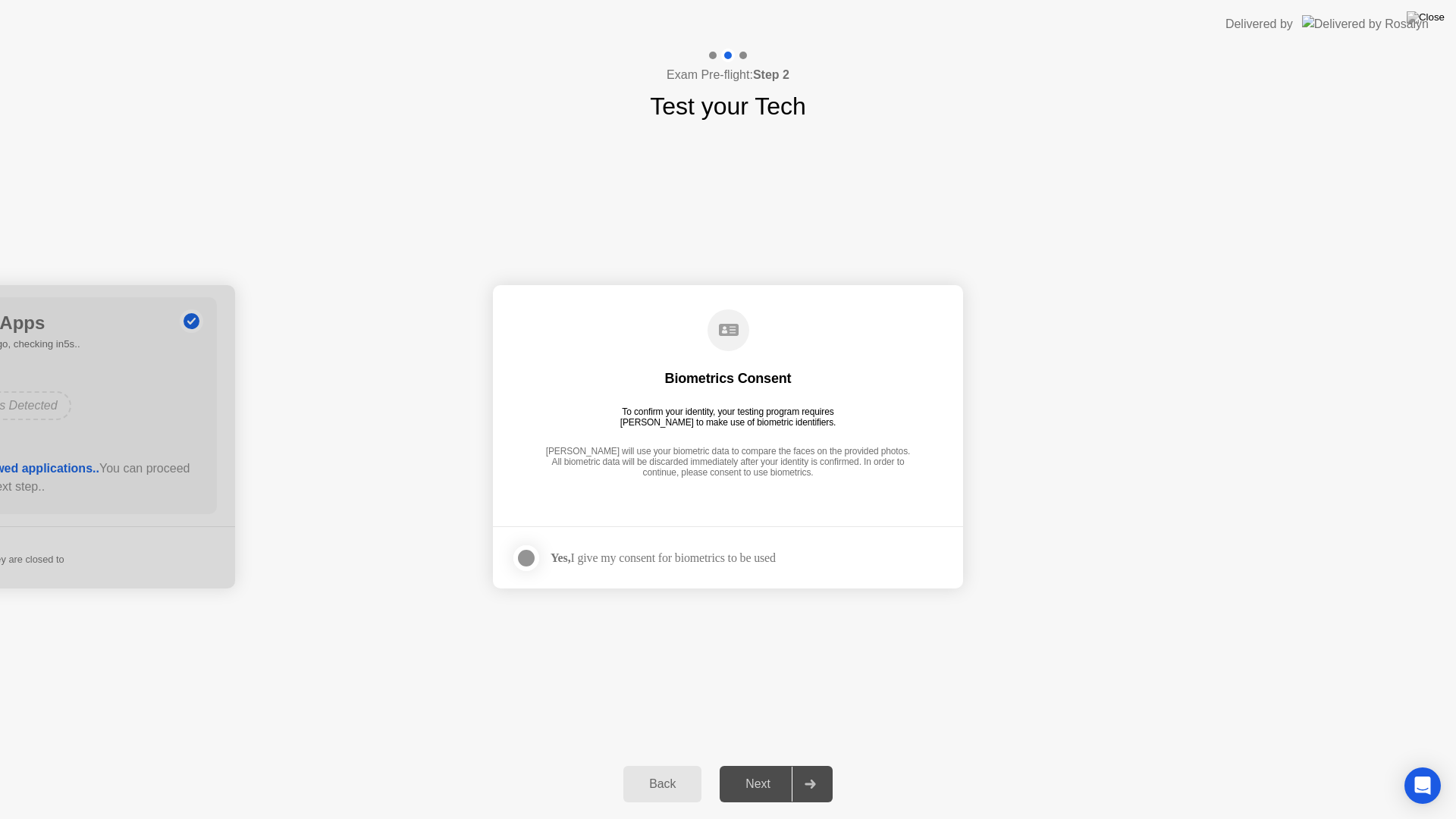
click at [541, 553] on label at bounding box center [530, 558] width 39 height 31
click at [770, 764] on div "Back Next" at bounding box center [728, 784] width 1456 height 70
click at [782, 765] on div "Next" at bounding box center [758, 785] width 68 height 13
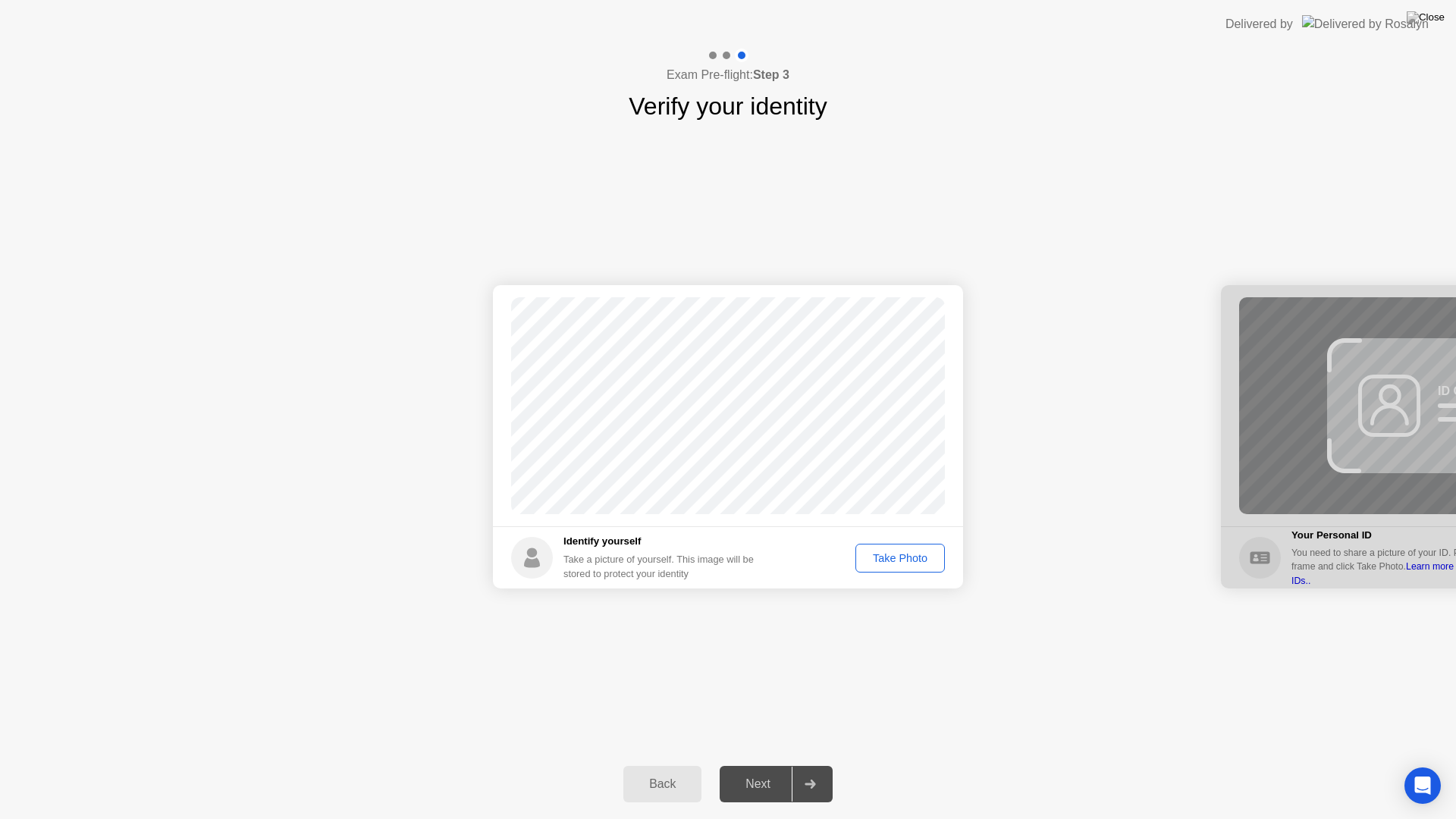
click at [907, 570] on button "Take Photo" at bounding box center [901, 558] width 90 height 29
click at [805, 765] on icon at bounding box center [810, 785] width 11 height 10
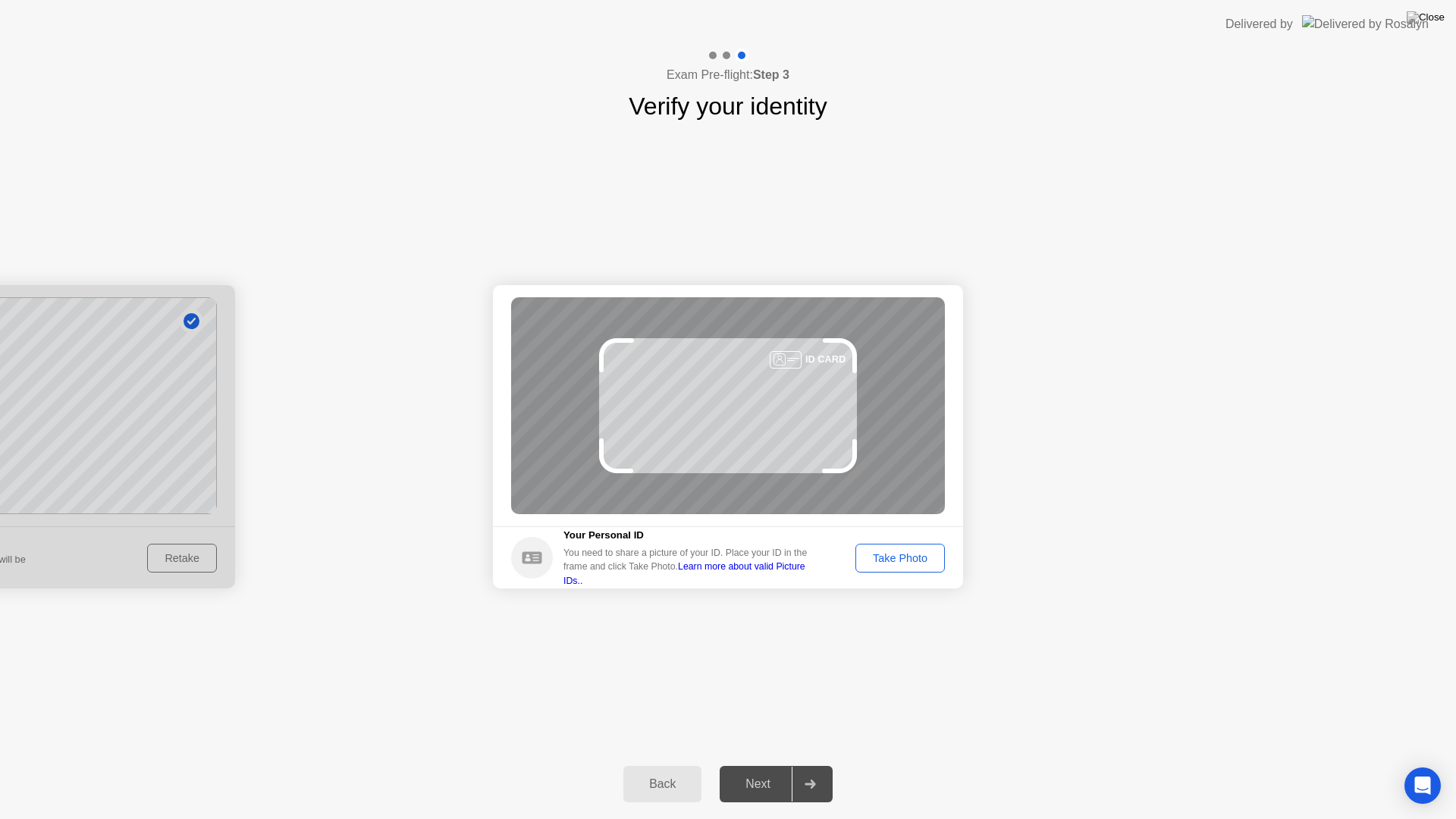
click at [897, 555] on div "Take Photo" at bounding box center [900, 558] width 79 height 12
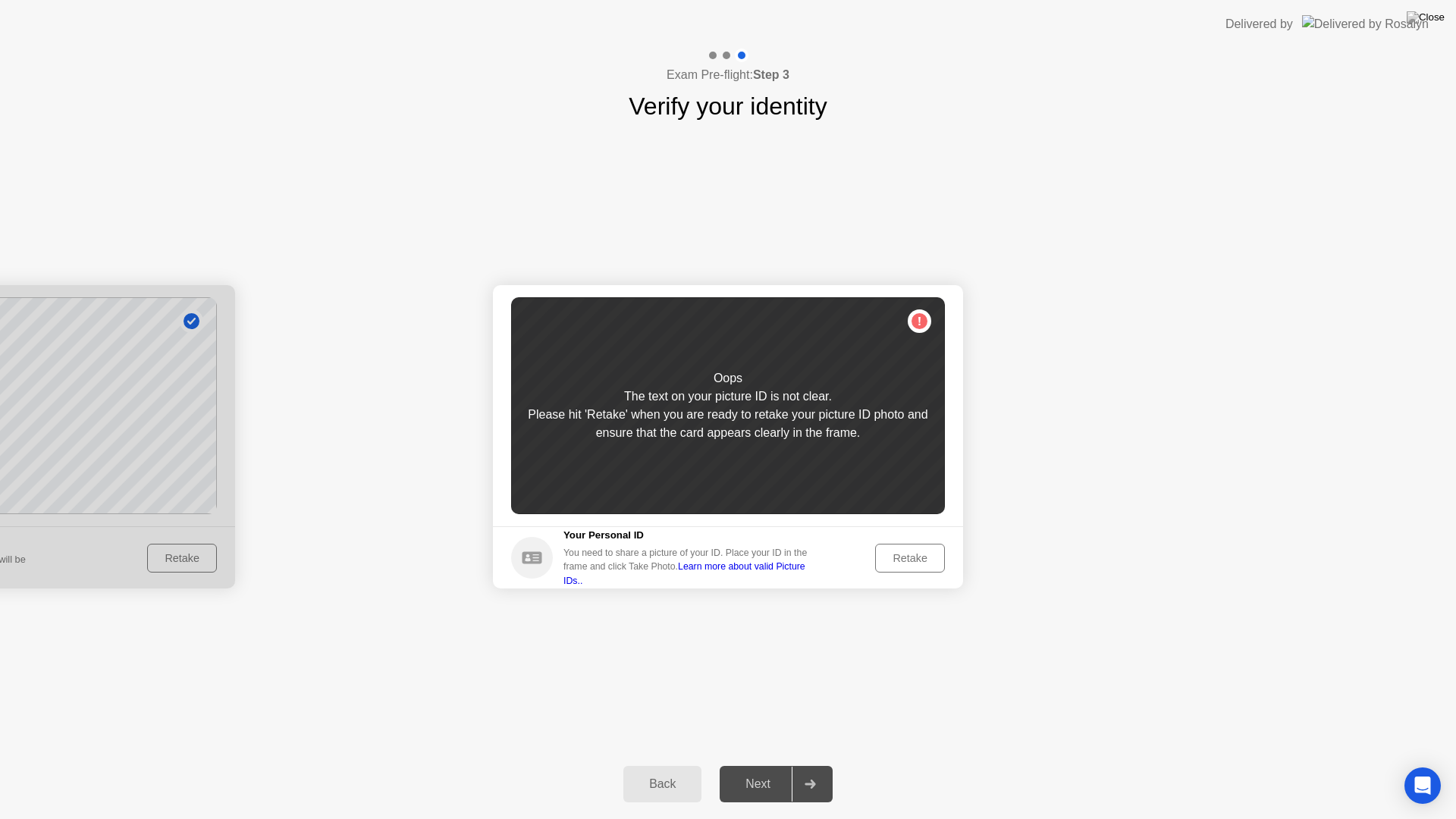
click at [897, 555] on div "Retake" at bounding box center [910, 558] width 59 height 12
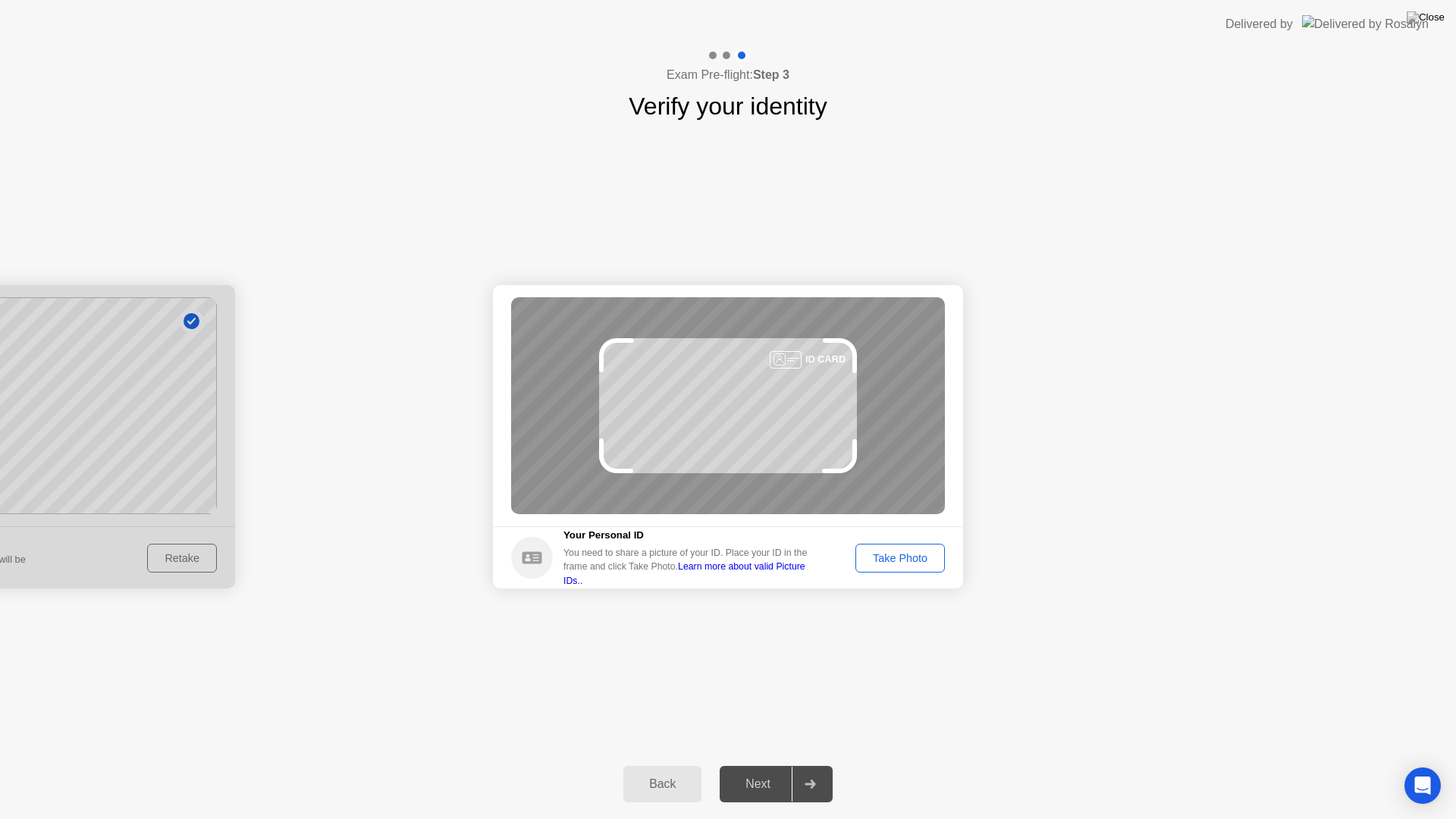
click at [897, 555] on div "Take Photo" at bounding box center [900, 558] width 79 height 12
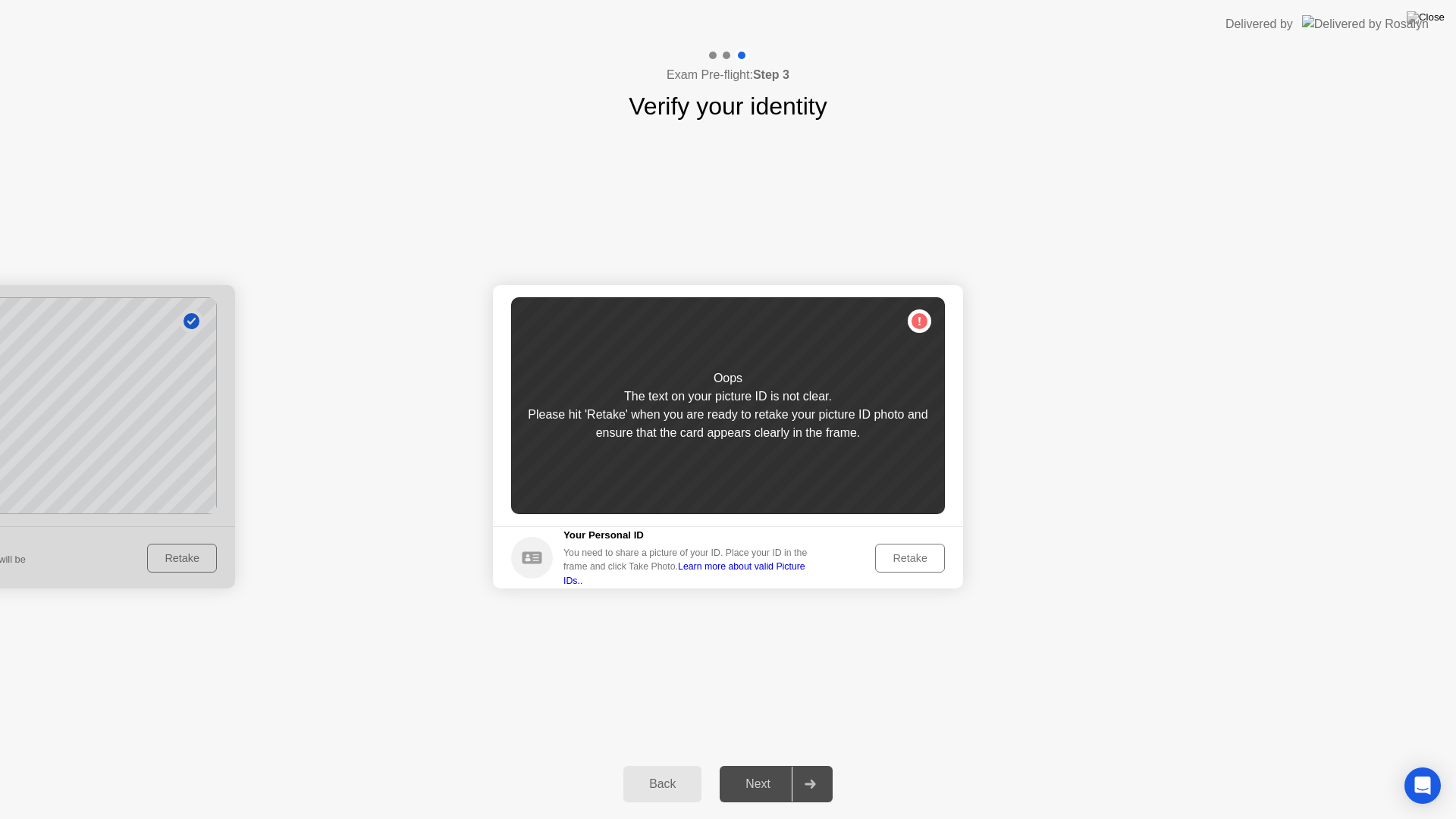
click at [897, 555] on div "Retake" at bounding box center [910, 558] width 59 height 12
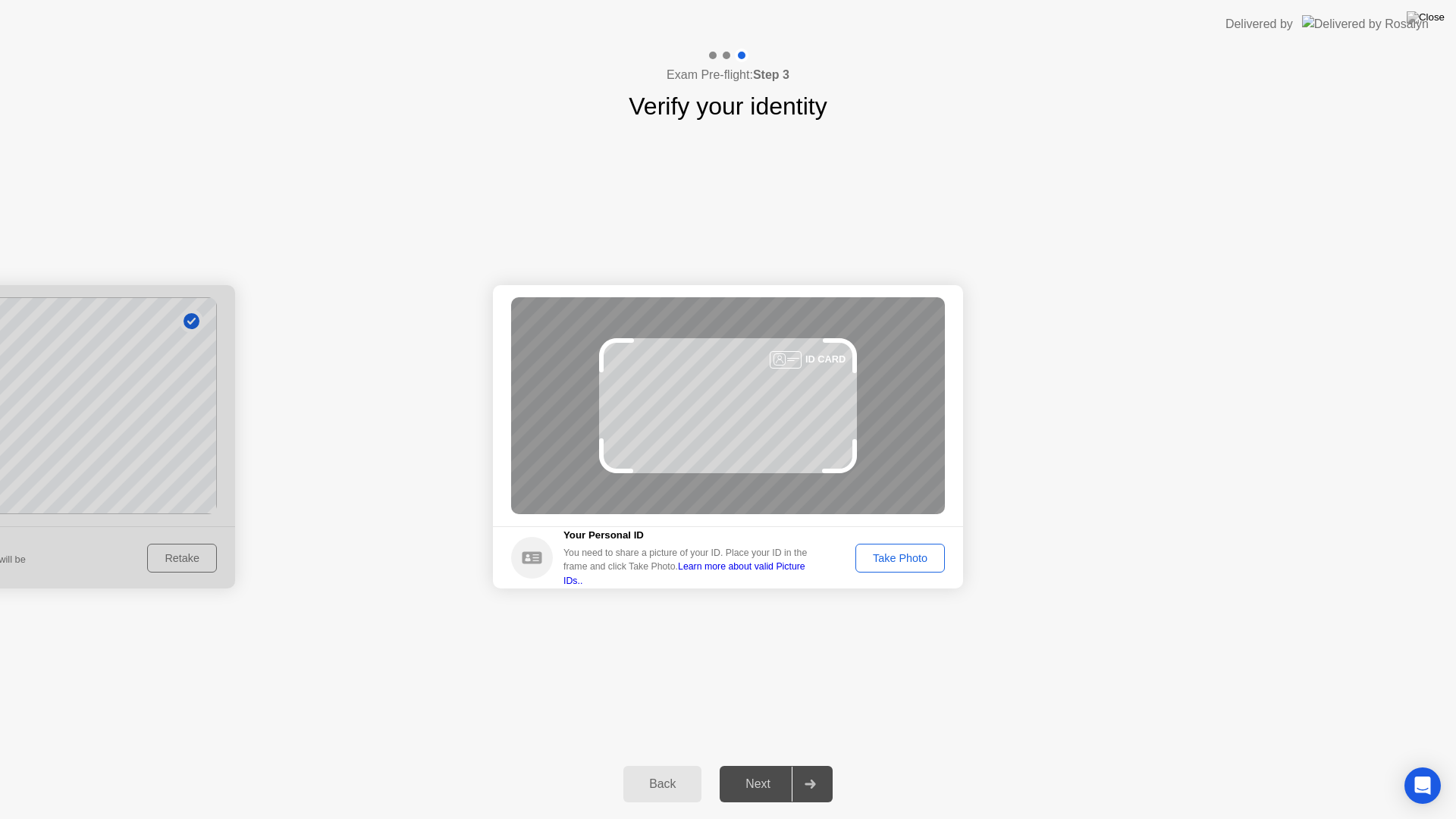
click at [898, 555] on div "Take Photo" at bounding box center [900, 558] width 79 height 12
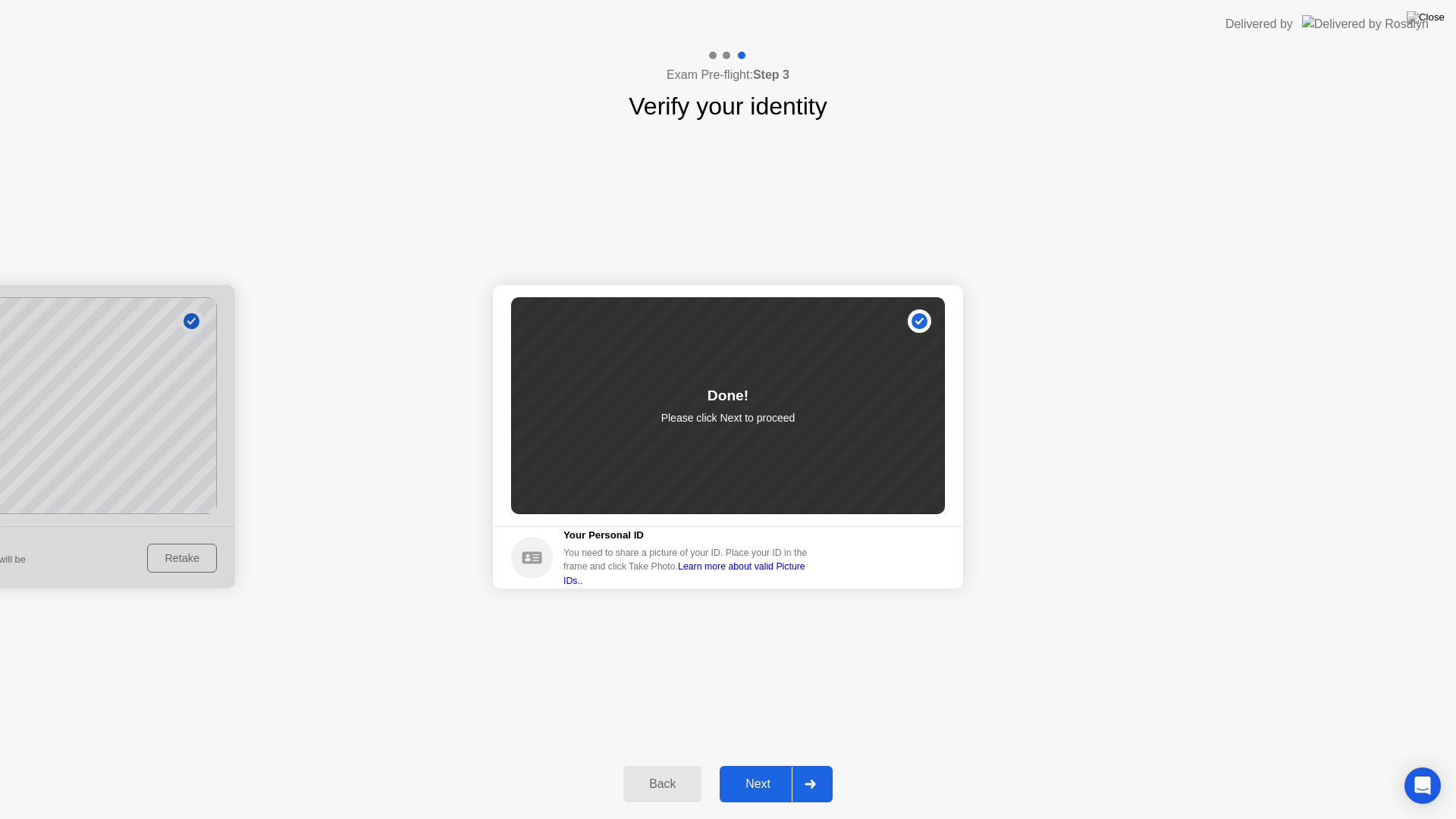
click at [798, 765] on div at bounding box center [810, 785] width 36 height 35
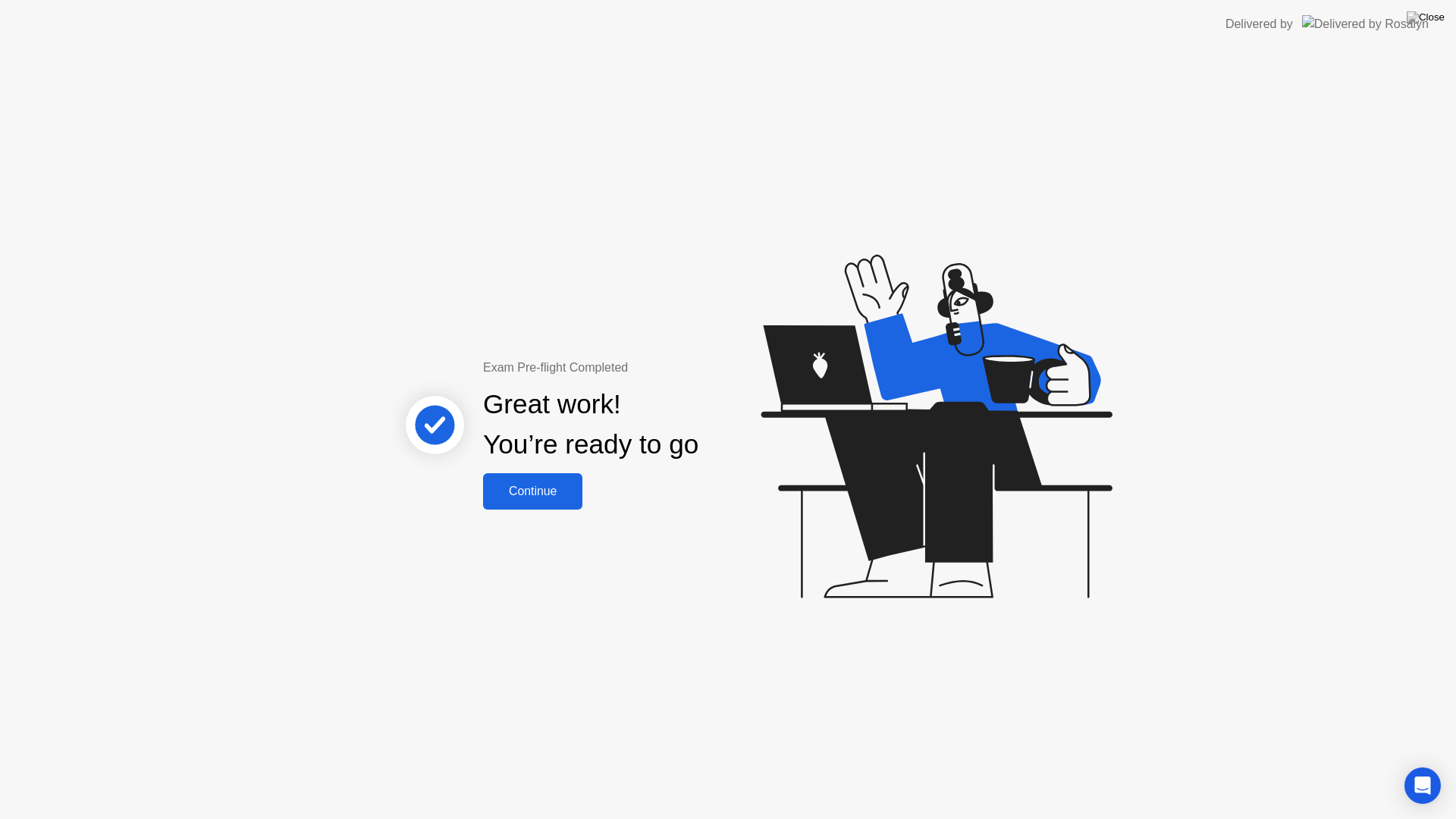
click at [566, 490] on div "Continue" at bounding box center [532, 492] width 91 height 13
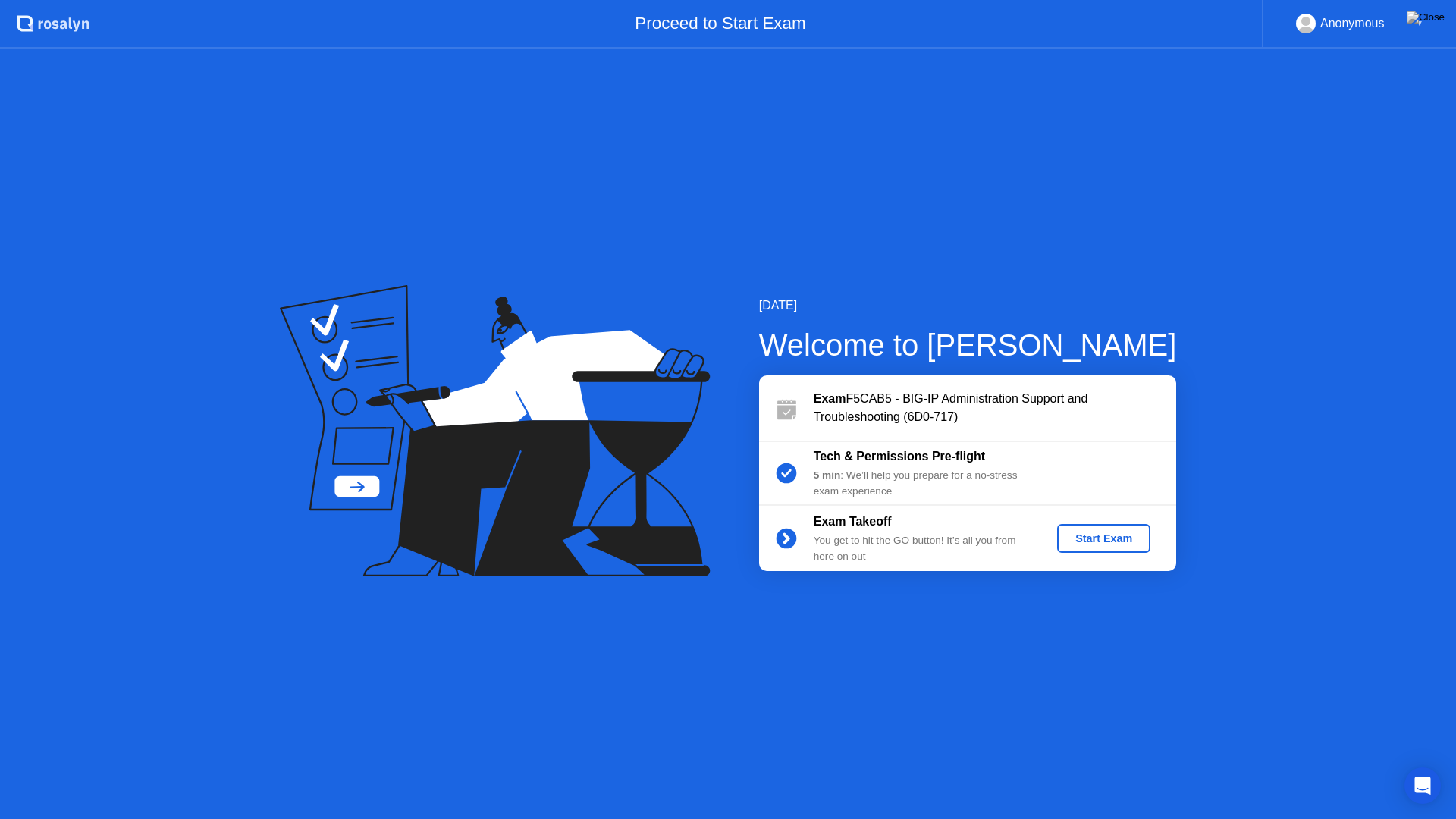
drag, startPoint x: 1114, startPoint y: 556, endPoint x: 1094, endPoint y: 549, distance: 21.2
click at [1114, 556] on div "Exam Takeoff You get to hit the GO button! It’s all you from here on out Start …" at bounding box center [967, 538] width 417 height 65
click at [1092, 553] on div "Exam Takeoff You get to hit the GO button! It’s all you from here on out Start …" at bounding box center [967, 538] width 417 height 65
click at [1089, 539] on div "Start Exam" at bounding box center [1103, 538] width 81 height 12
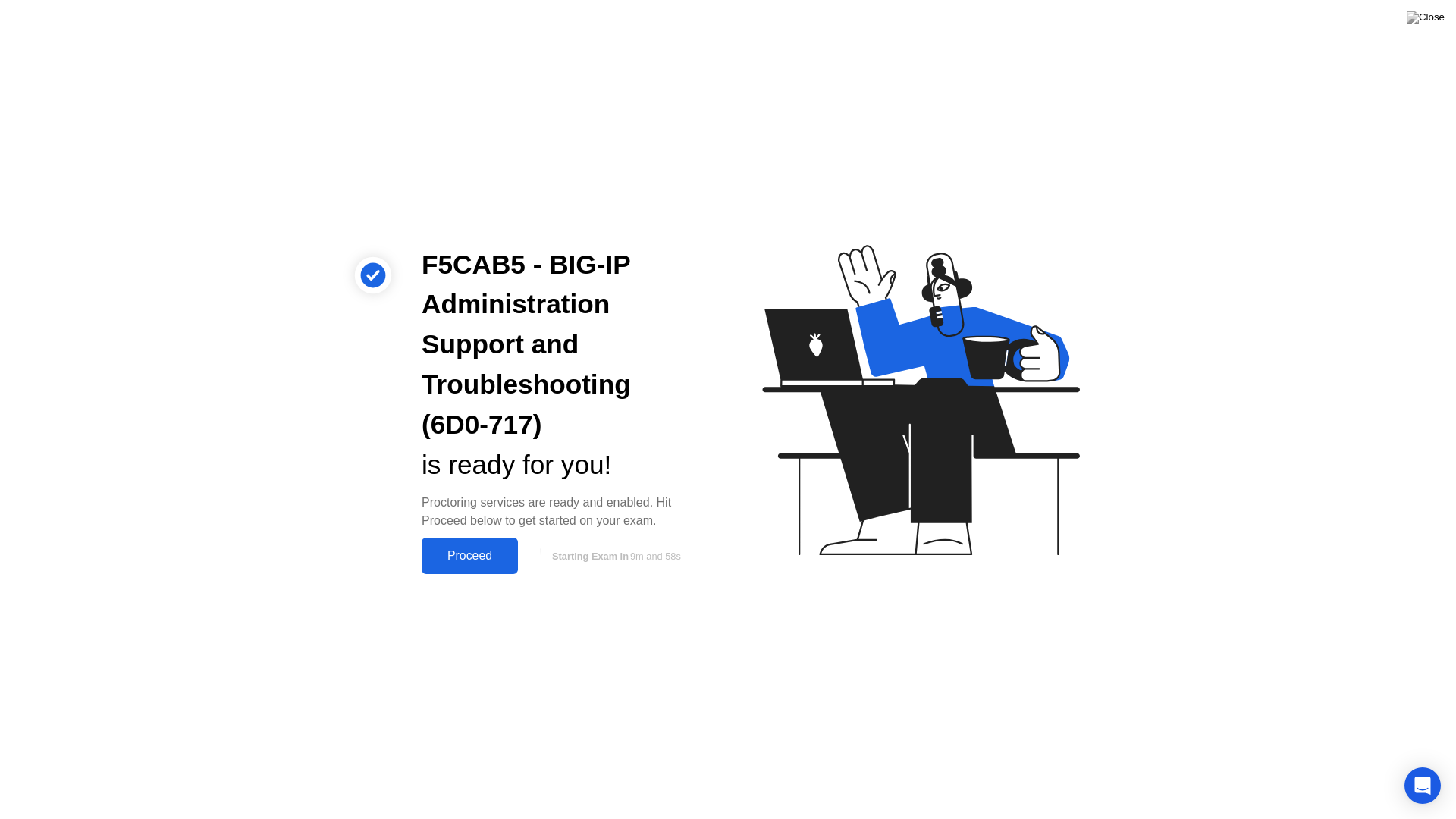
click at [492, 556] on div "Proceed" at bounding box center [469, 556] width 87 height 13
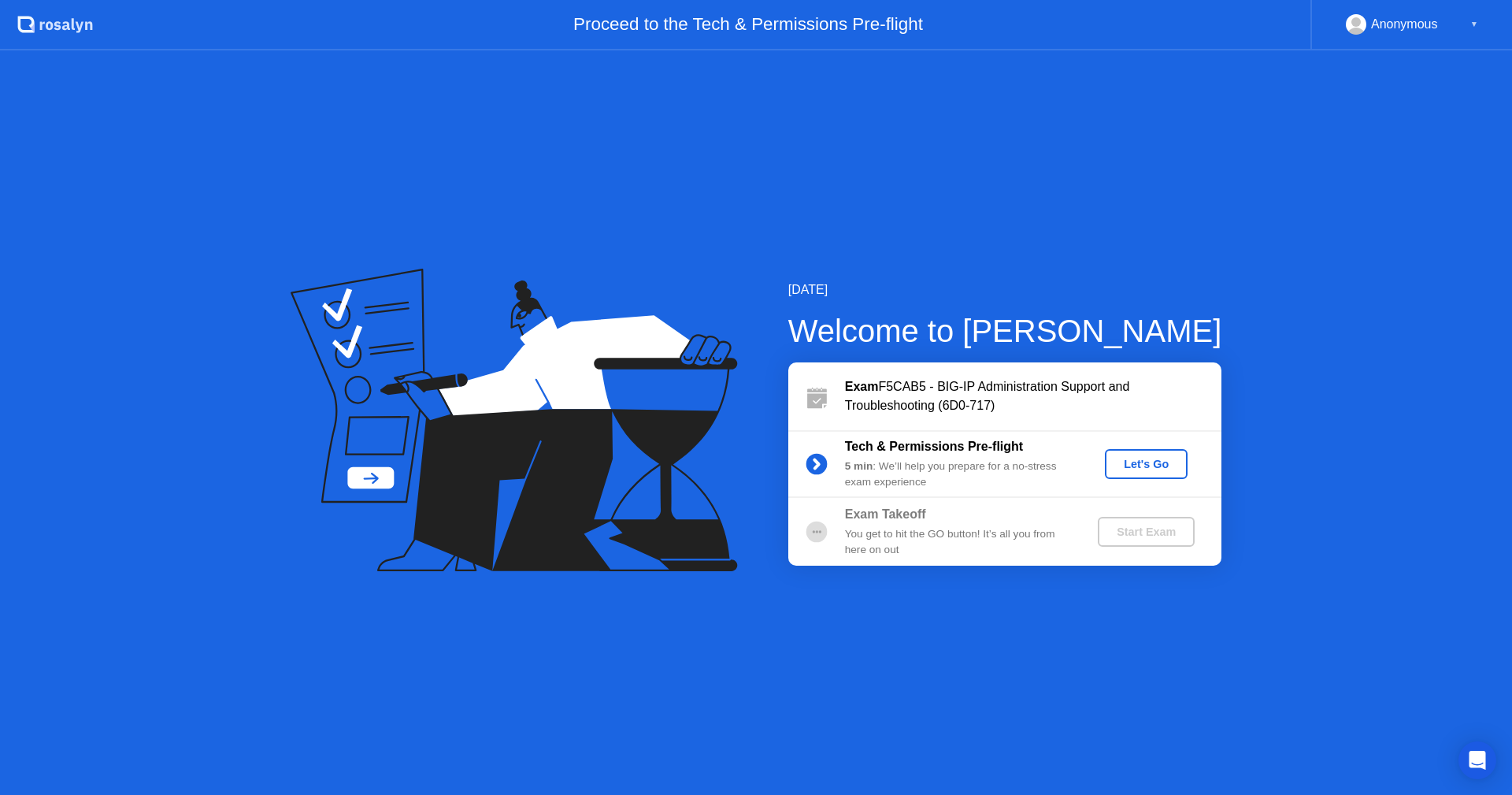
click at [1180, 477] on button "Let's Go" at bounding box center [1145, 464] width 82 height 30
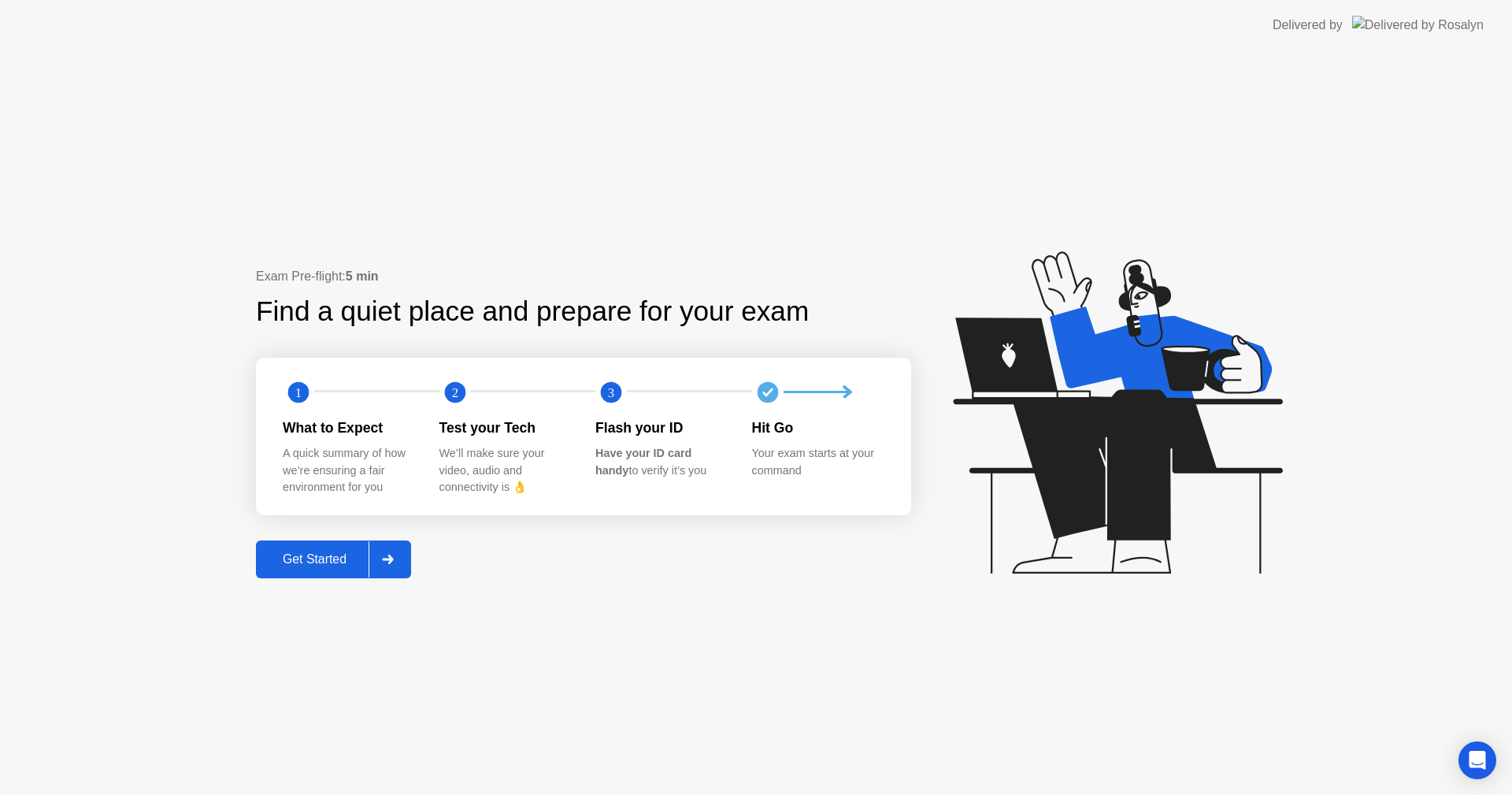
click at [381, 563] on div at bounding box center [387, 559] width 38 height 37
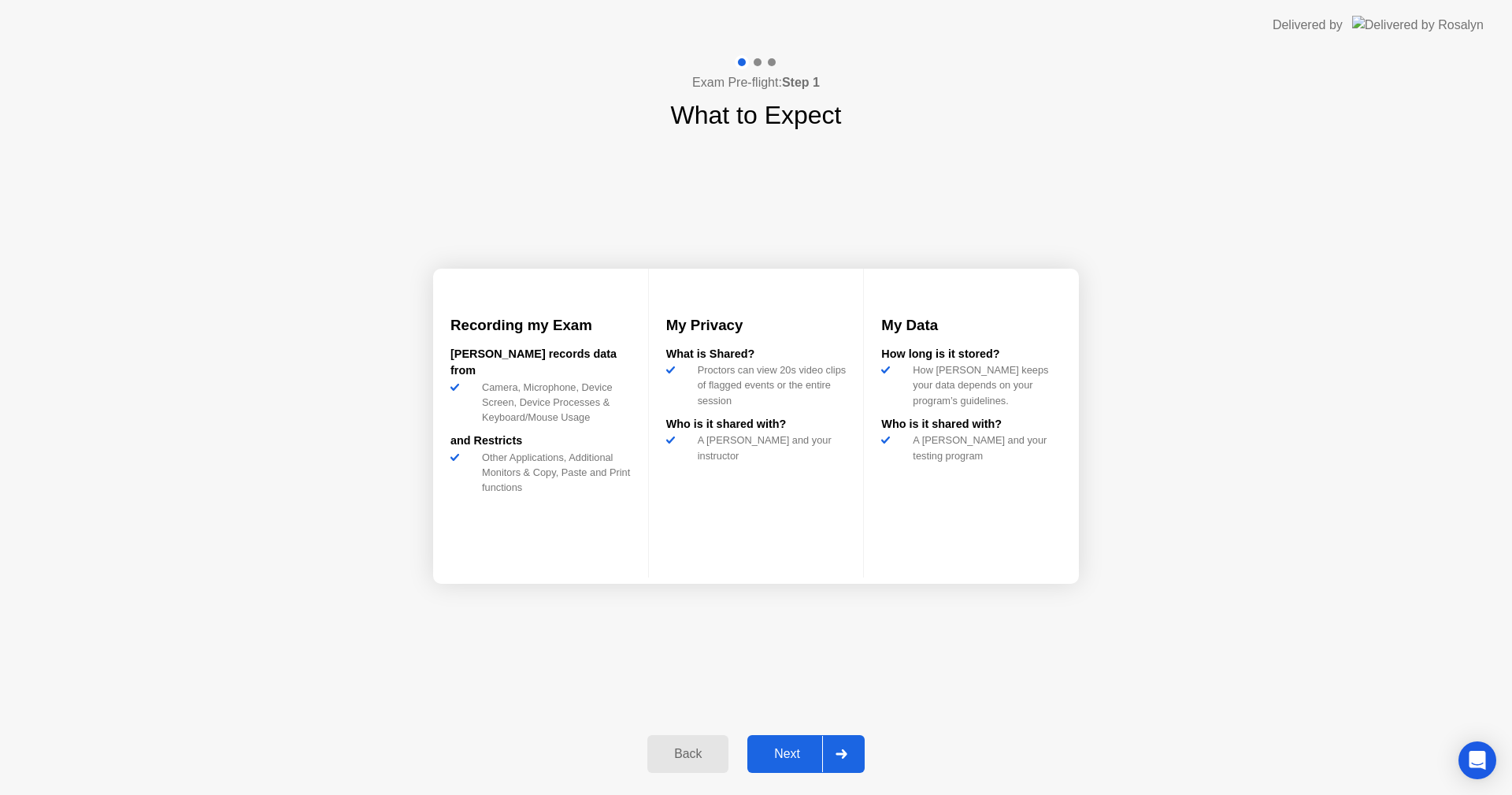
click at [811, 747] on div "Next" at bounding box center [787, 754] width 70 height 14
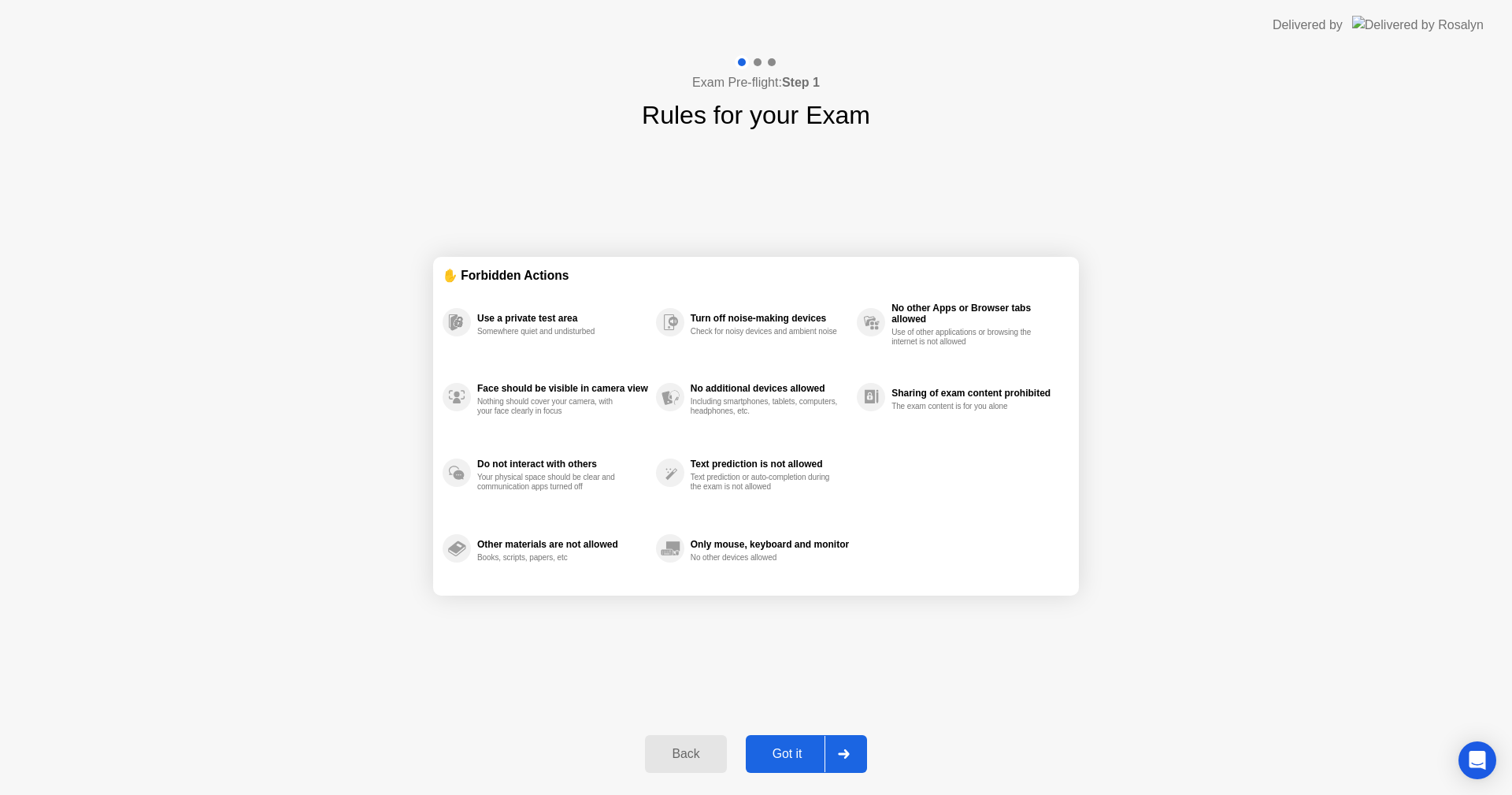
click at [810, 757] on div "Got it" at bounding box center [788, 754] width 74 height 14
select select "**********"
select select "*******"
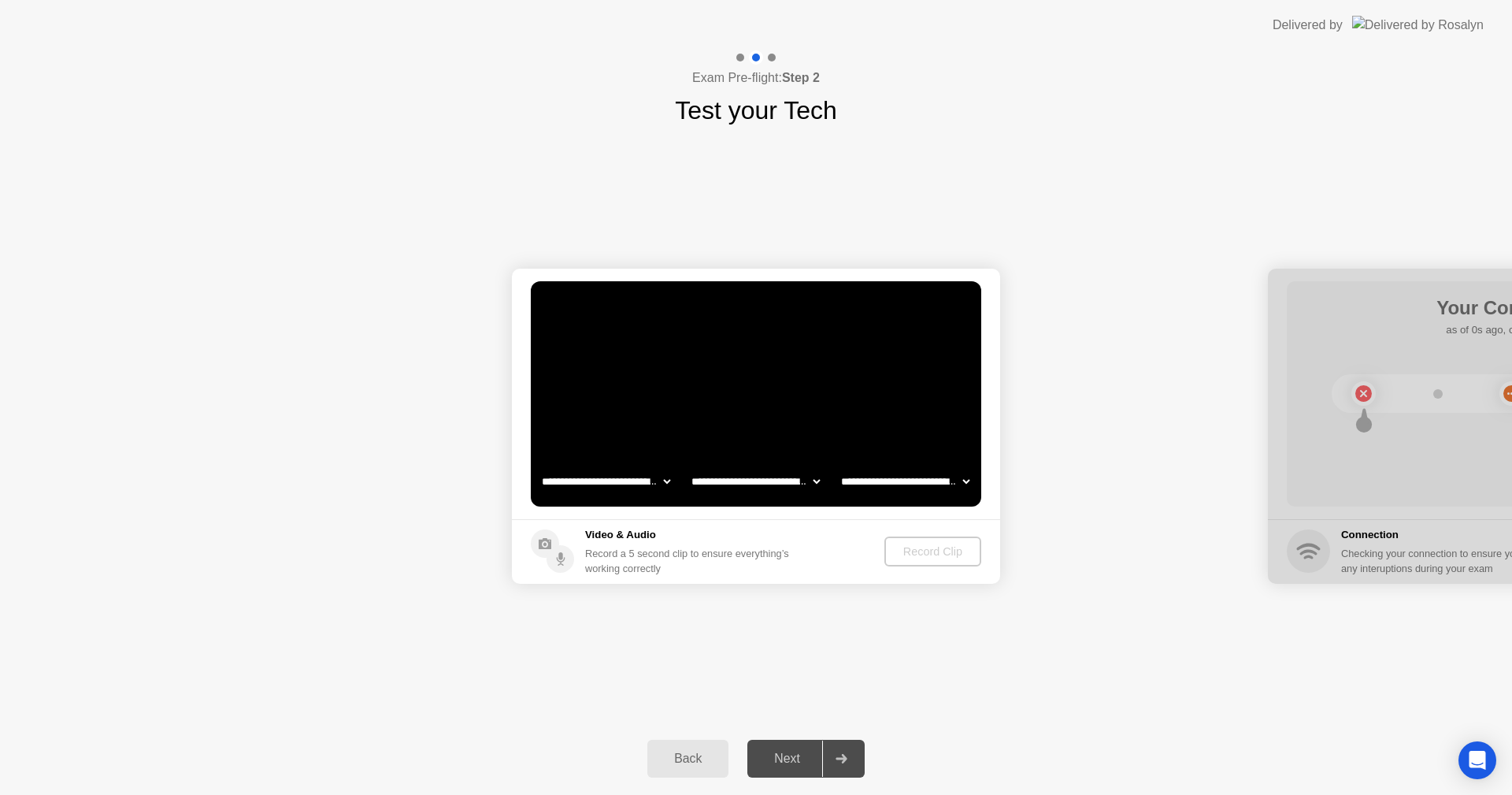
click at [904, 553] on div "Record Clip" at bounding box center [932, 551] width 84 height 13
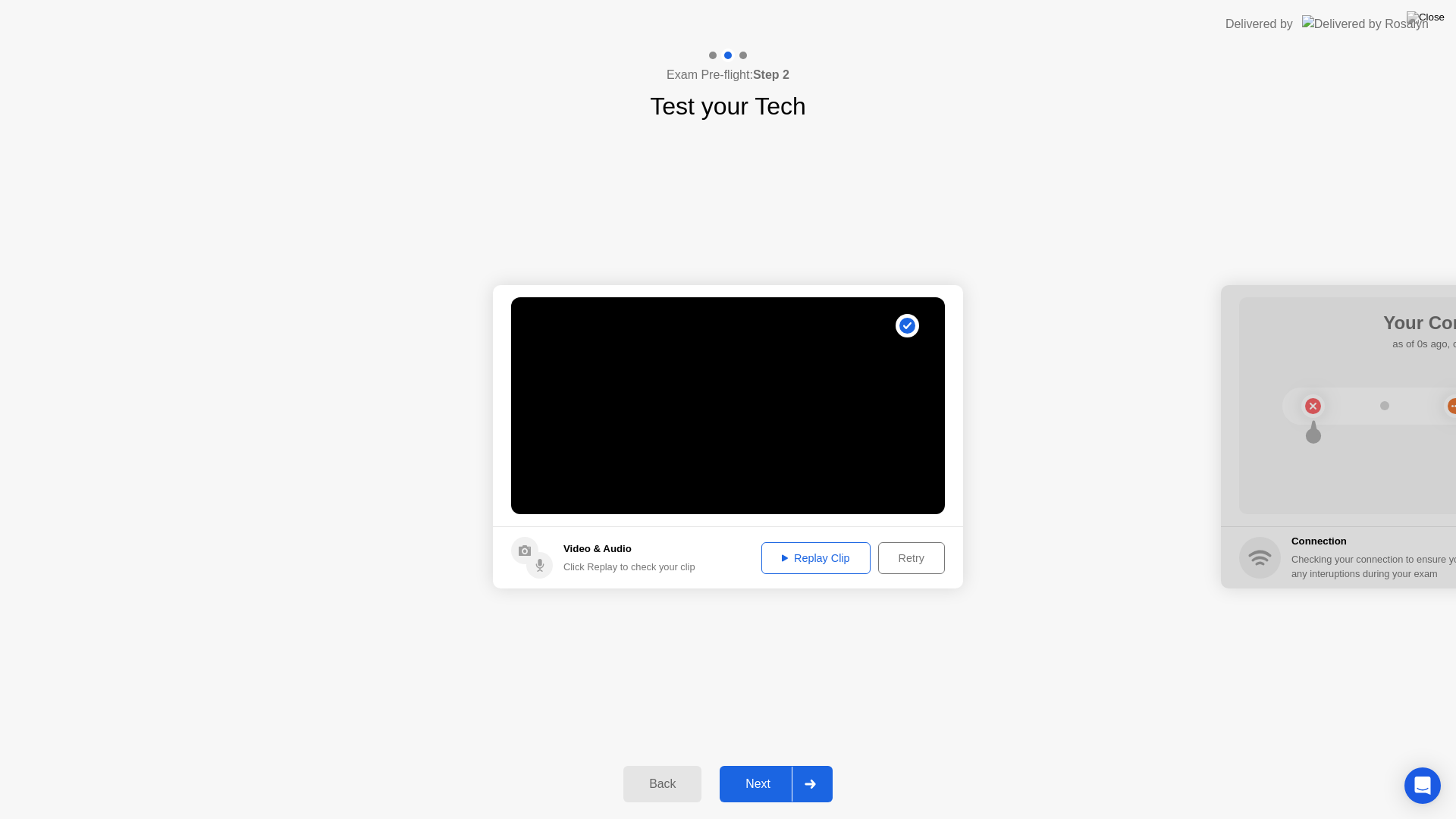
click at [790, 753] on div "Next" at bounding box center [758, 785] width 68 height 13
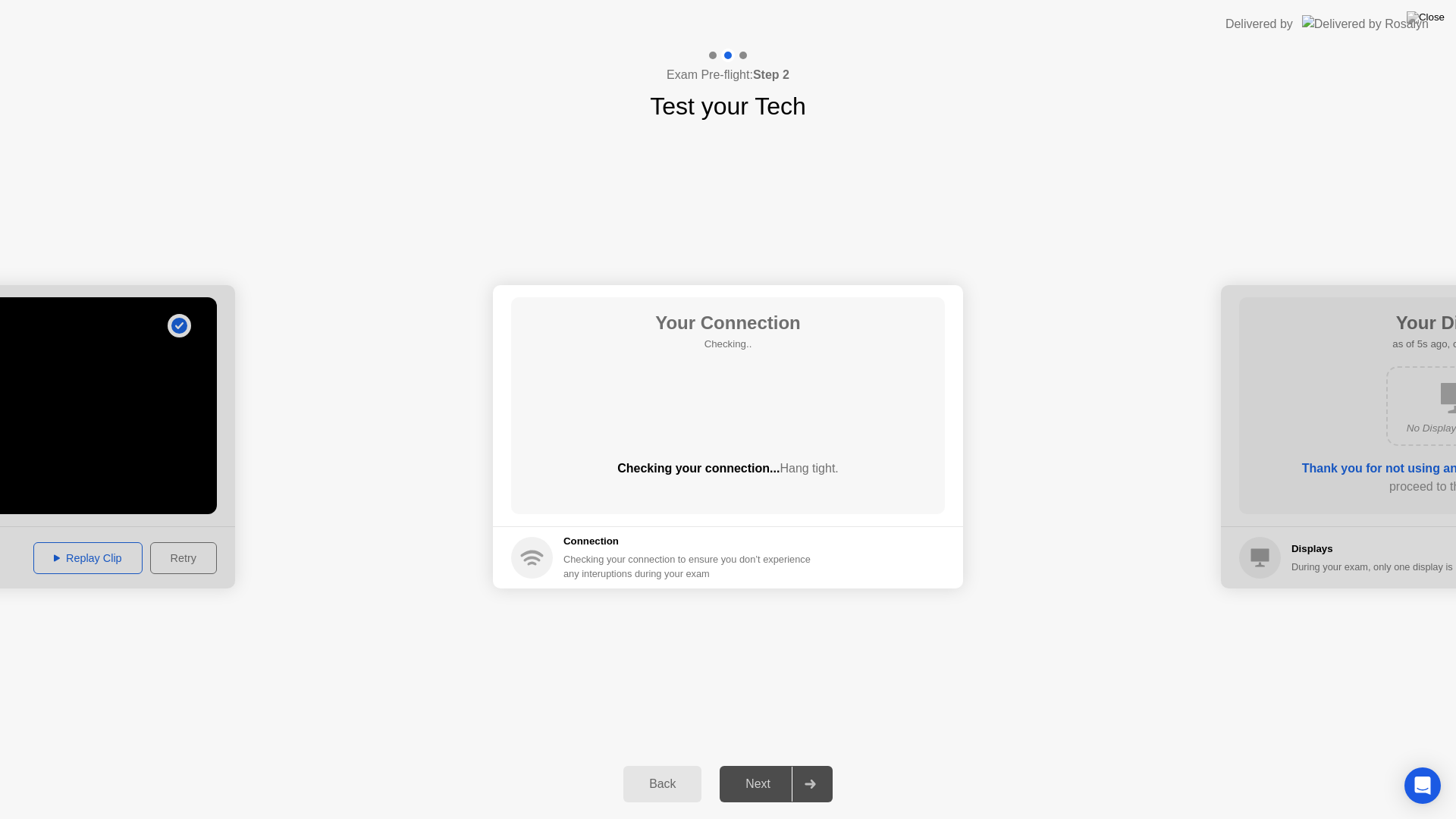
click at [781, 753] on div "Next" at bounding box center [758, 785] width 68 height 13
click at [782, 753] on div "Next" at bounding box center [758, 785] width 68 height 13
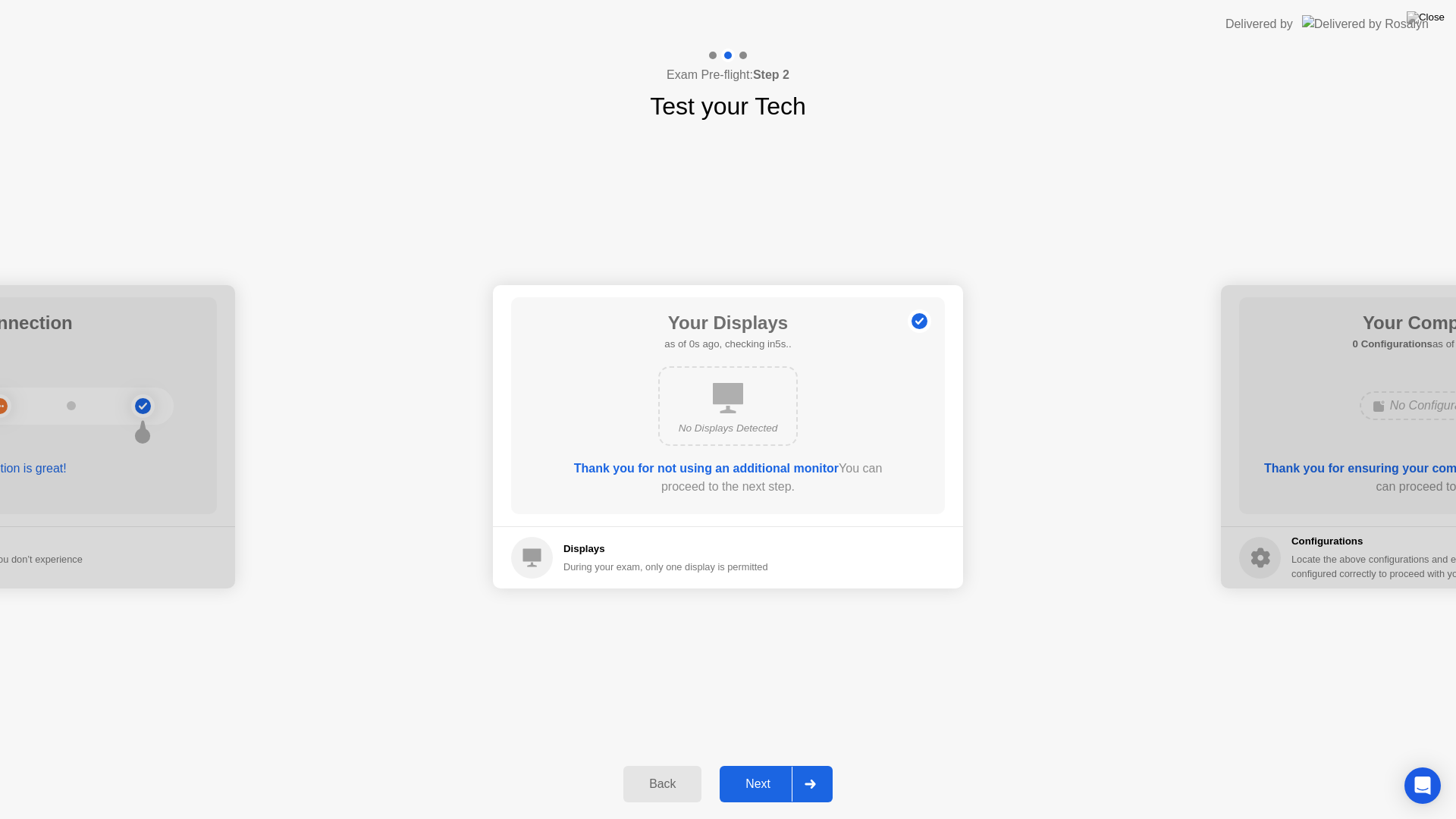
click at [782, 753] on div "Next" at bounding box center [758, 785] width 68 height 13
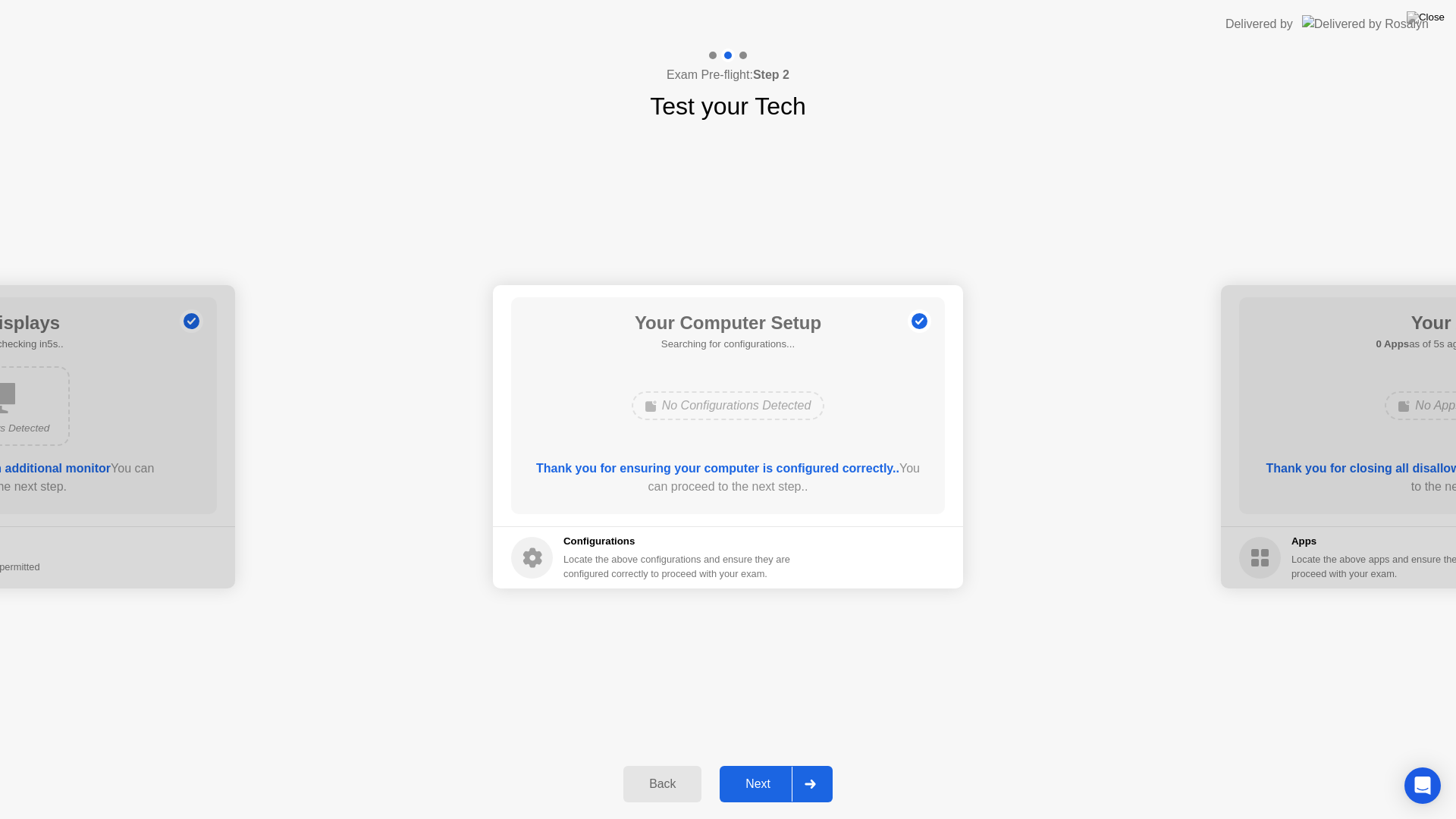
click at [782, 753] on div "Next" at bounding box center [758, 785] width 68 height 13
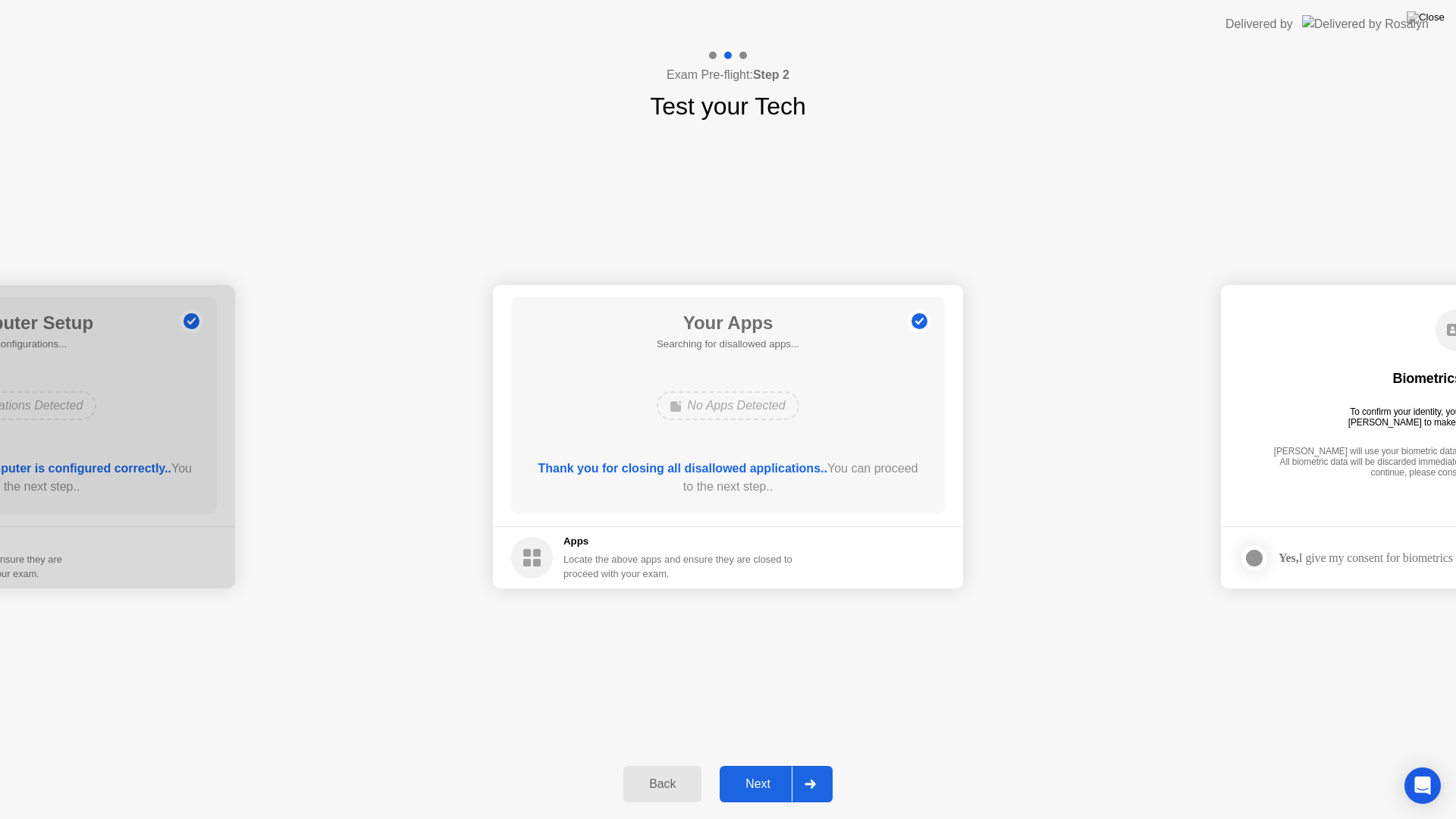
click at [782, 753] on div "Next" at bounding box center [758, 785] width 68 height 13
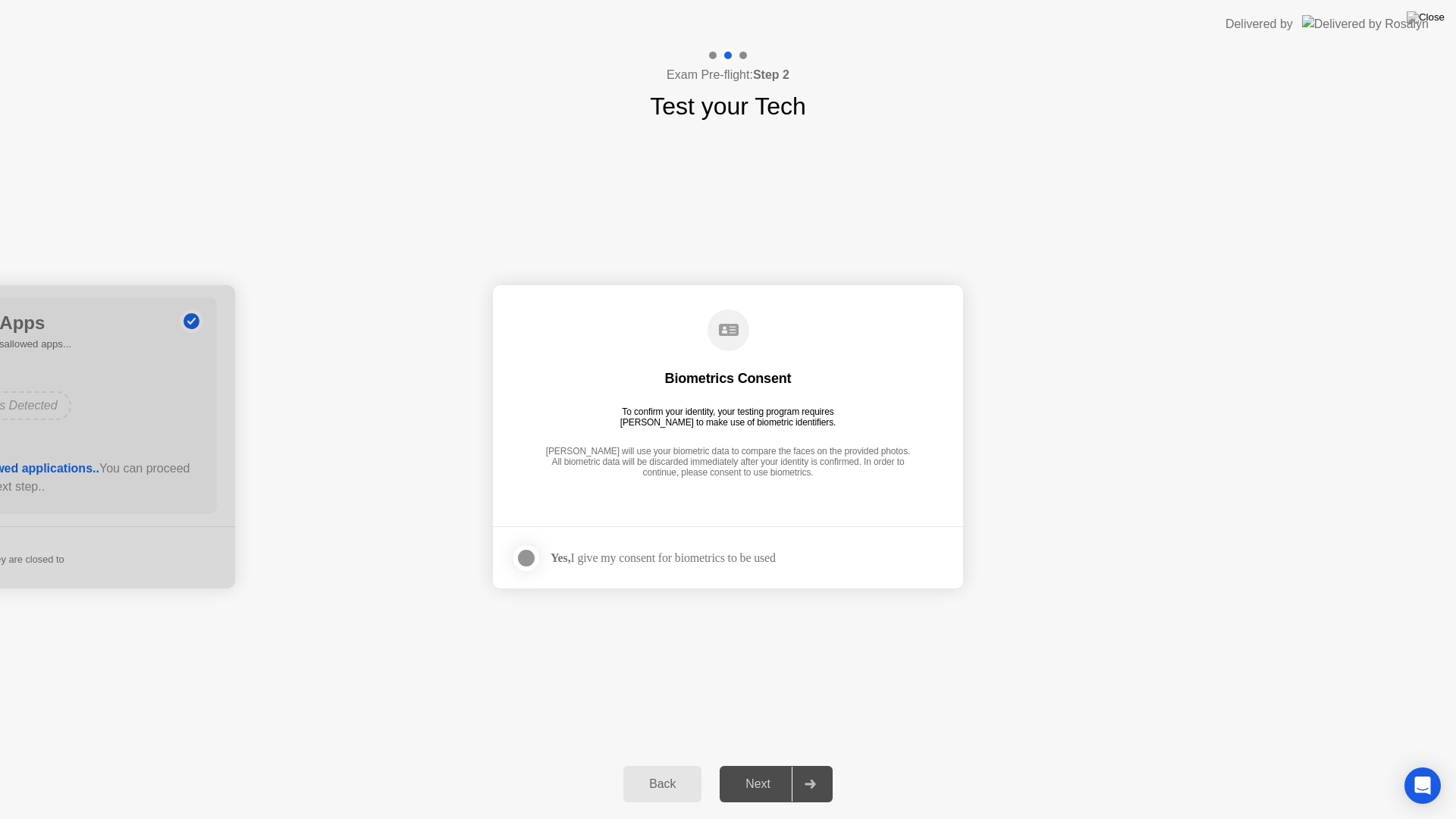
click at [593, 570] on div "Yes, I give my consent for biometrics to be used" at bounding box center [643, 558] width 264 height 31
click at [533, 560] on div at bounding box center [526, 557] width 18 height 18
click at [776, 753] on button "Next" at bounding box center [776, 785] width 113 height 36
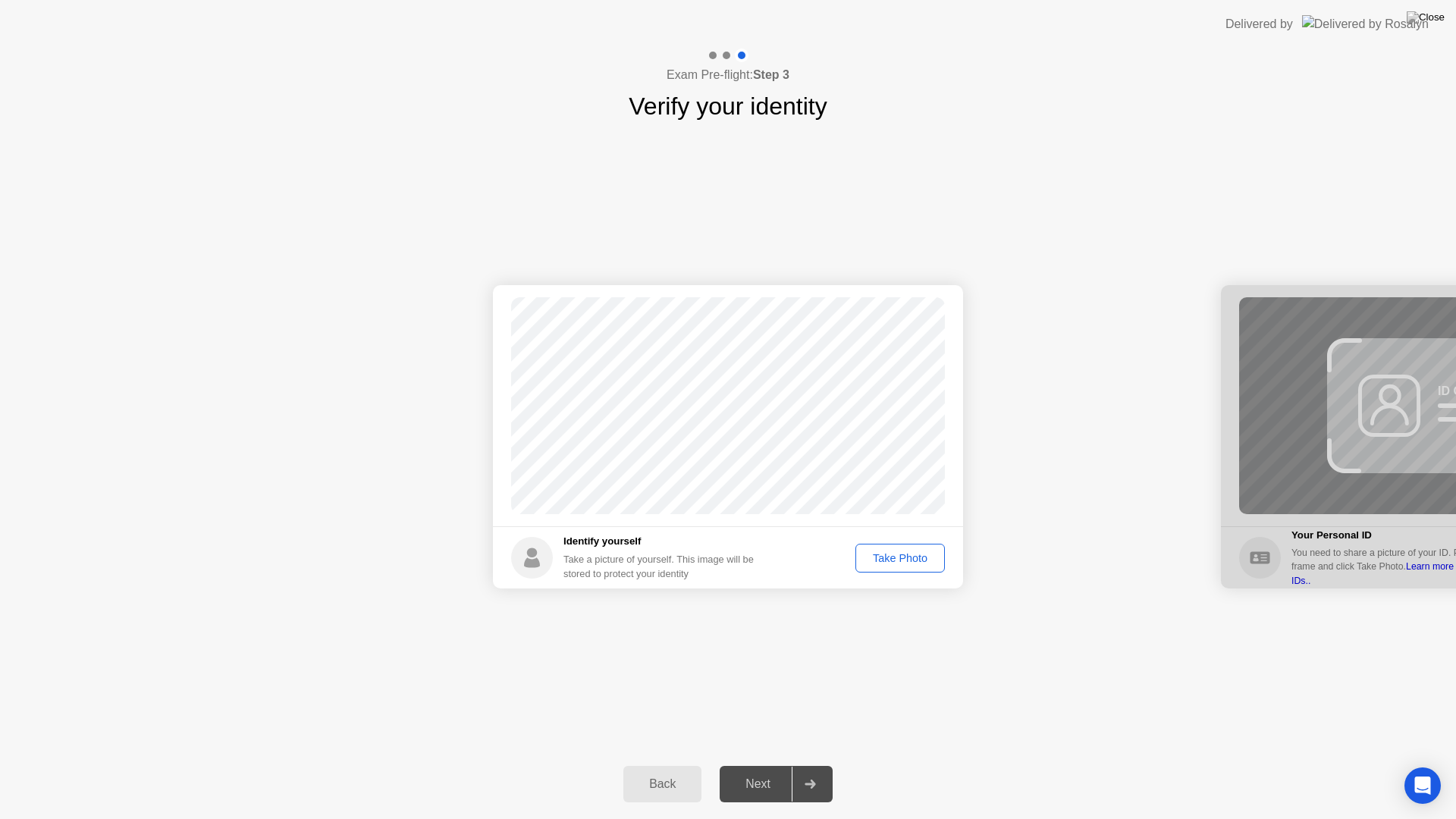
click at [777, 753] on div "Next" at bounding box center [758, 785] width 68 height 13
click at [891, 564] on div "Take Photo" at bounding box center [900, 558] width 79 height 12
click at [775, 753] on div "Next" at bounding box center [758, 785] width 68 height 13
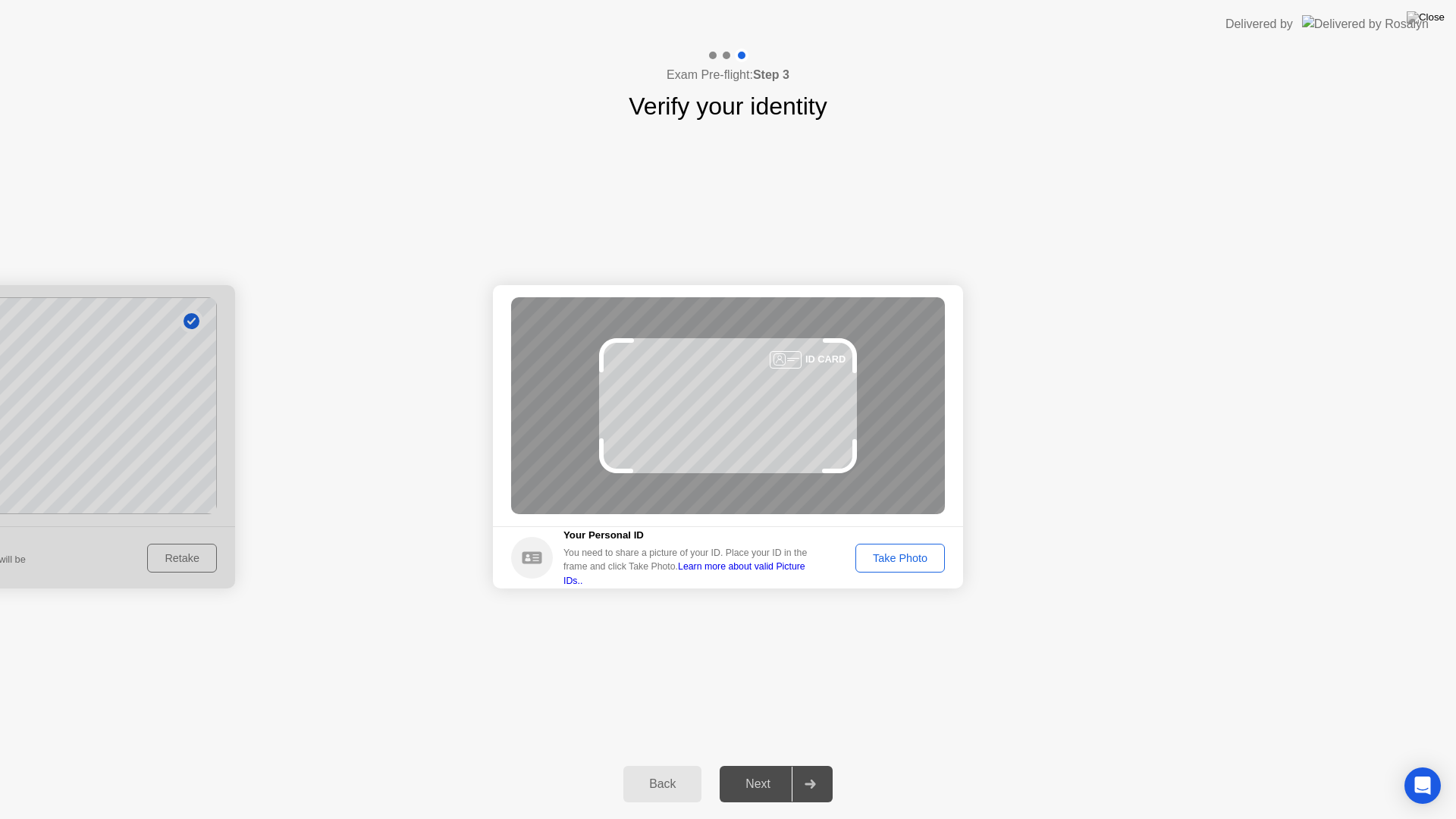
click at [894, 563] on div "Take Photo" at bounding box center [900, 558] width 79 height 12
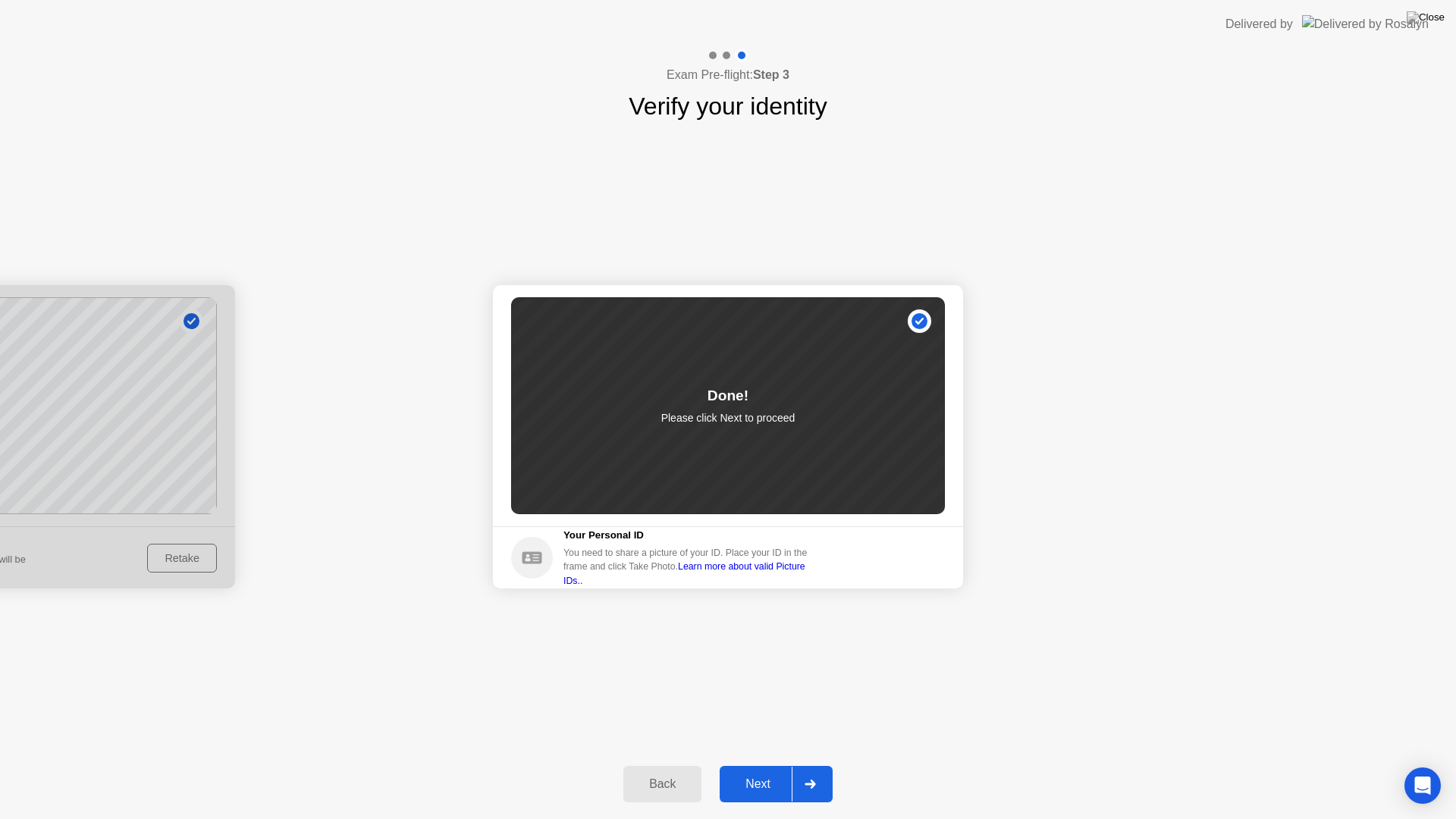
click at [774, 753] on div "Next" at bounding box center [758, 785] width 68 height 13
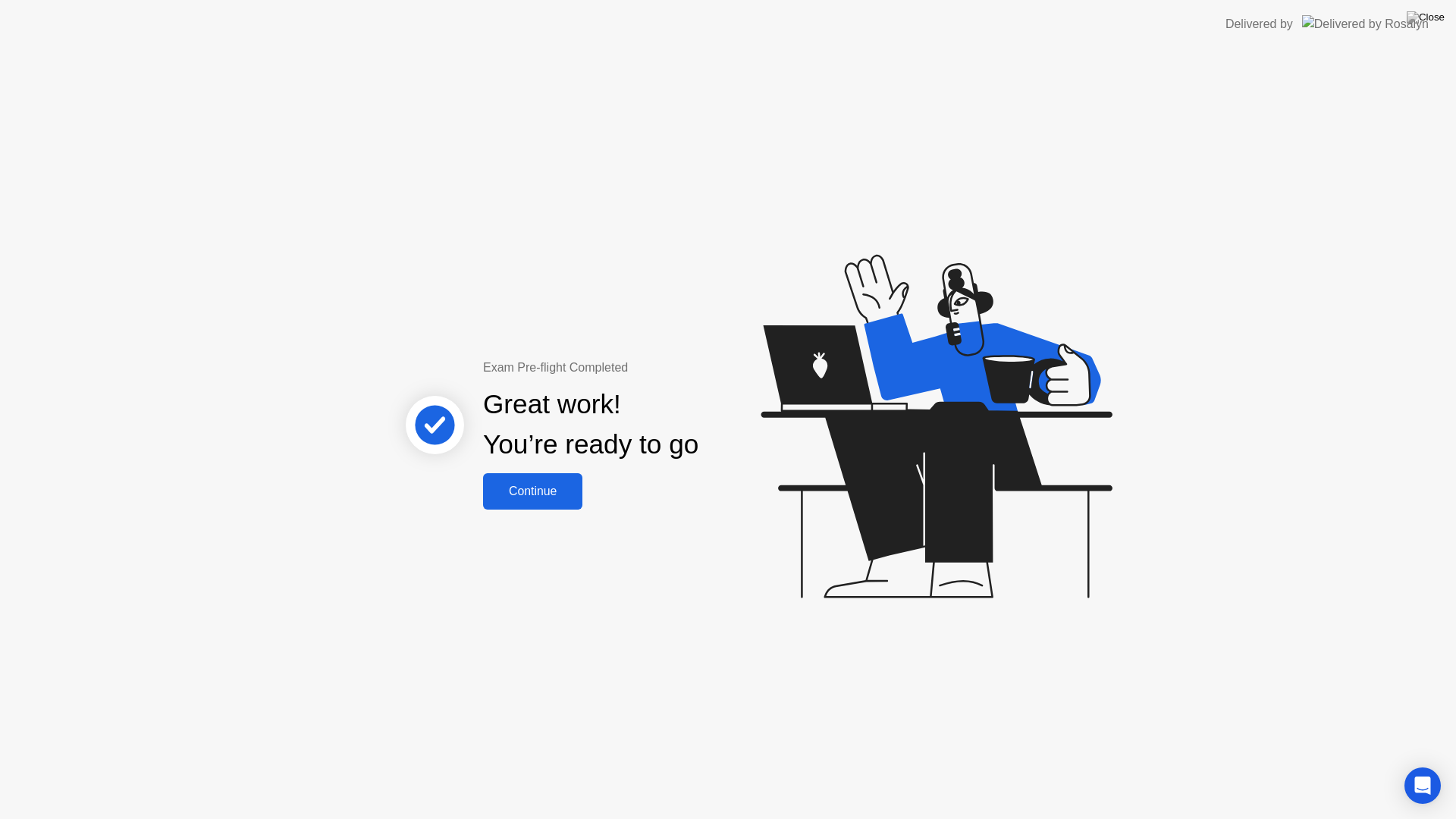
click at [552, 491] on div "Continue" at bounding box center [532, 492] width 91 height 13
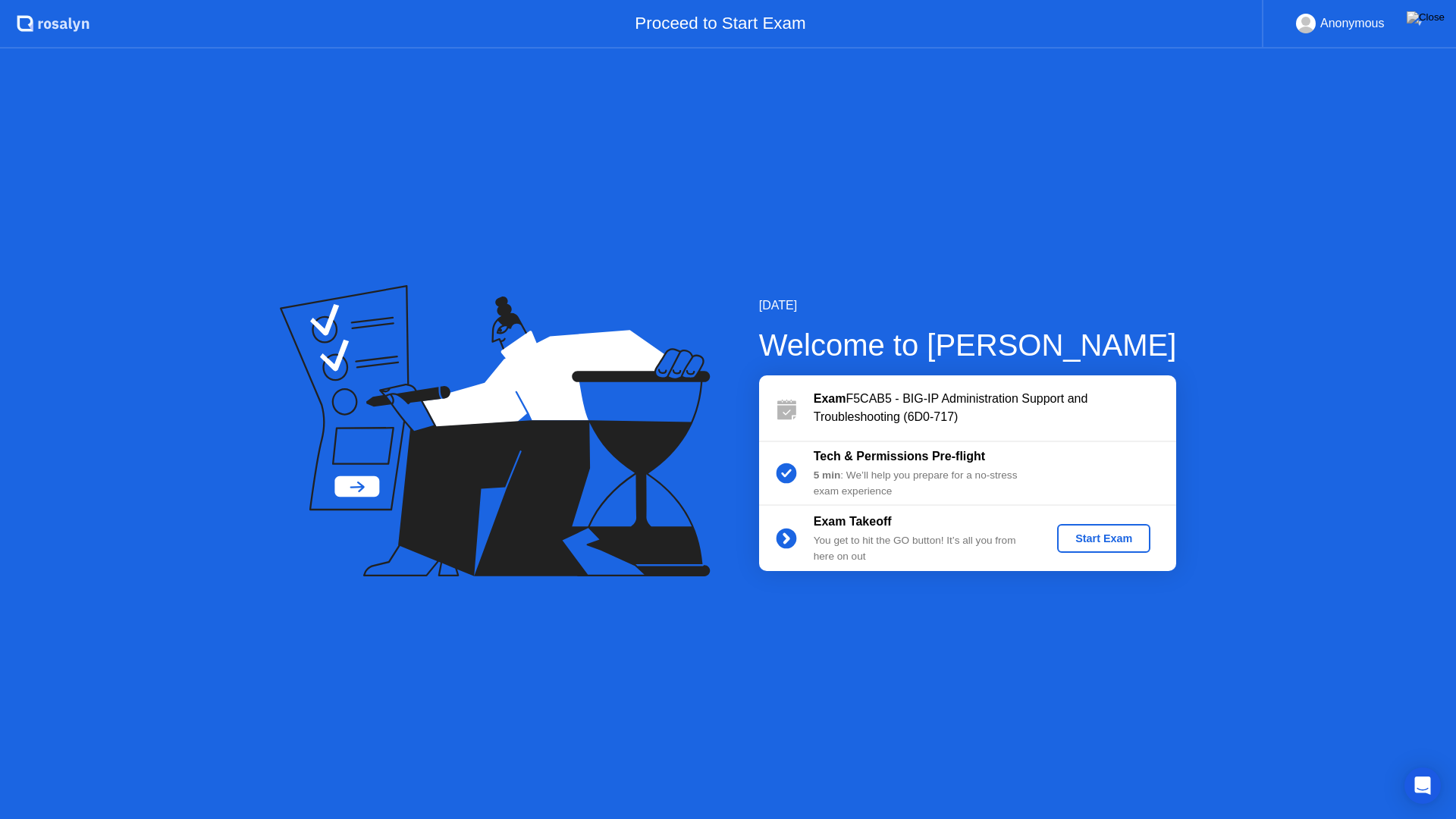
click at [1090, 538] on div "Start Exam" at bounding box center [1103, 538] width 81 height 12
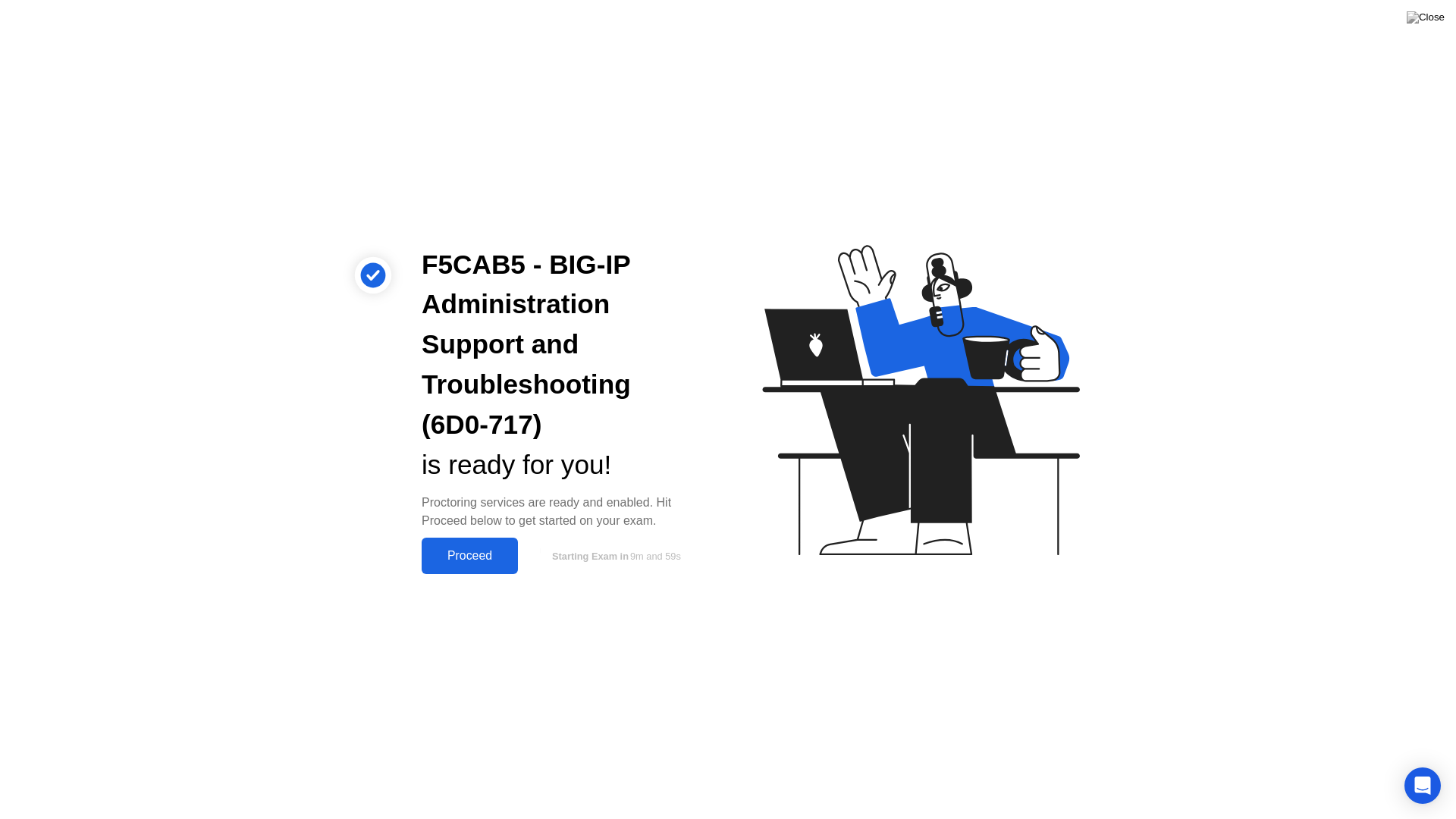
click at [501, 568] on button "Proceed" at bounding box center [469, 556] width 96 height 36
